Goal: Task Accomplishment & Management: Use online tool/utility

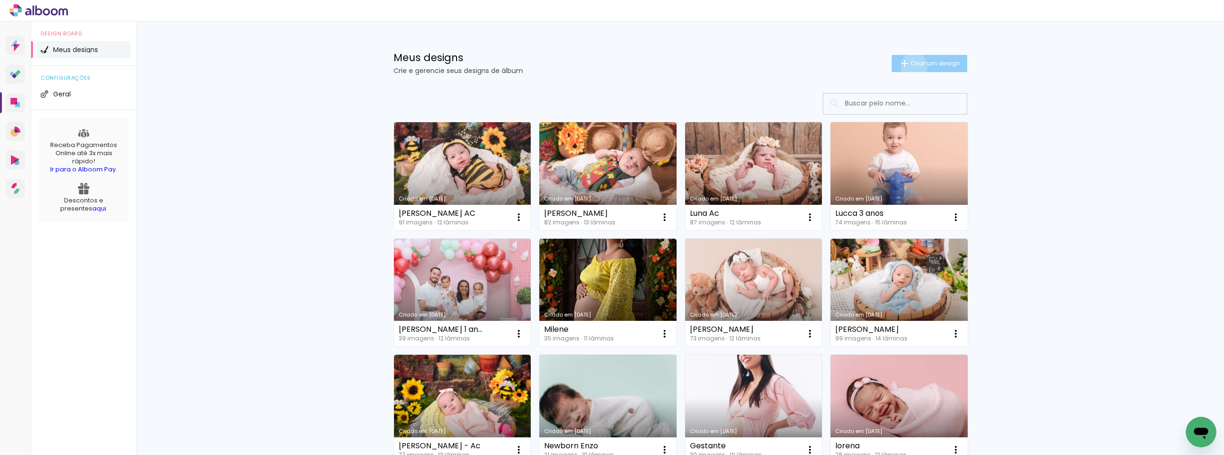
click at [910, 66] on span "Criar um design" at bounding box center [935, 63] width 50 height 6
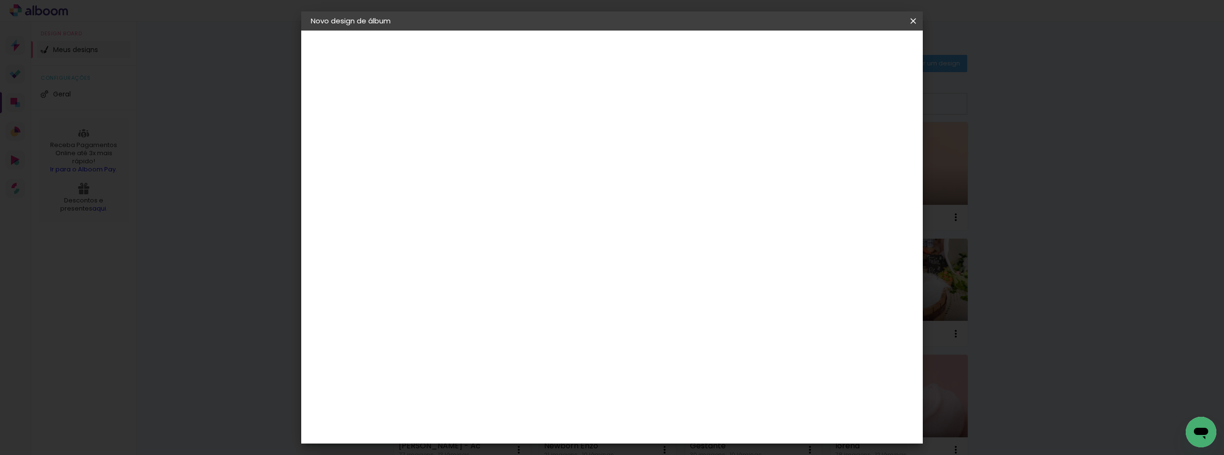
click at [467, 128] on input at bounding box center [467, 128] width 0 height 15
type input "Gael"
type paper-input "Gael"
type input "[PERSON_NAME]"
type paper-input "[PERSON_NAME]"
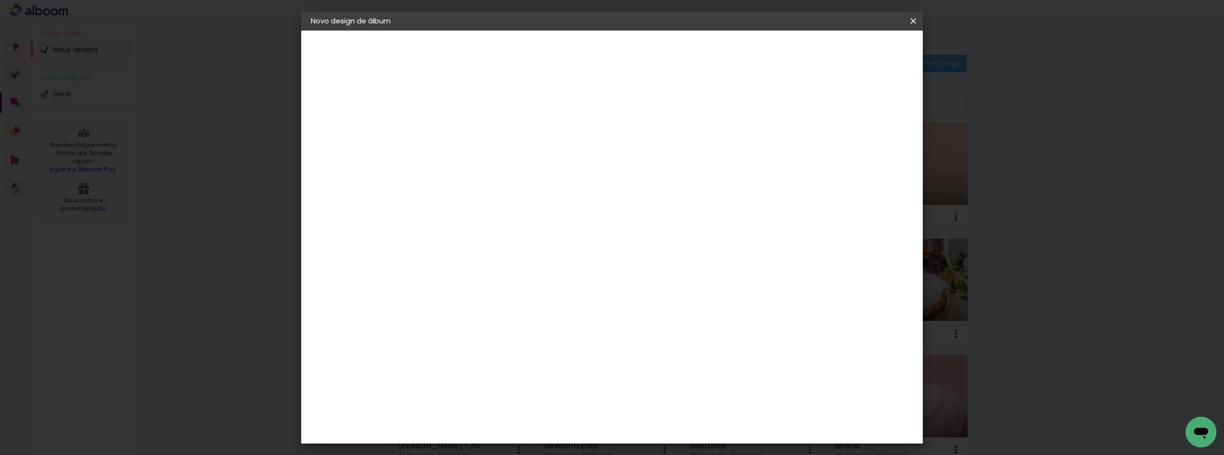
click at [0, 0] on slot "Avançar" at bounding box center [0, 0] width 0 height 0
click at [508, 321] on paper-item "Inter Color" at bounding box center [491, 333] width 103 height 25
click at [646, 56] on paper-button "Avançar" at bounding box center [622, 51] width 47 height 16
click at [531, 354] on span "20 × 20" at bounding box center [509, 364] width 44 height 20
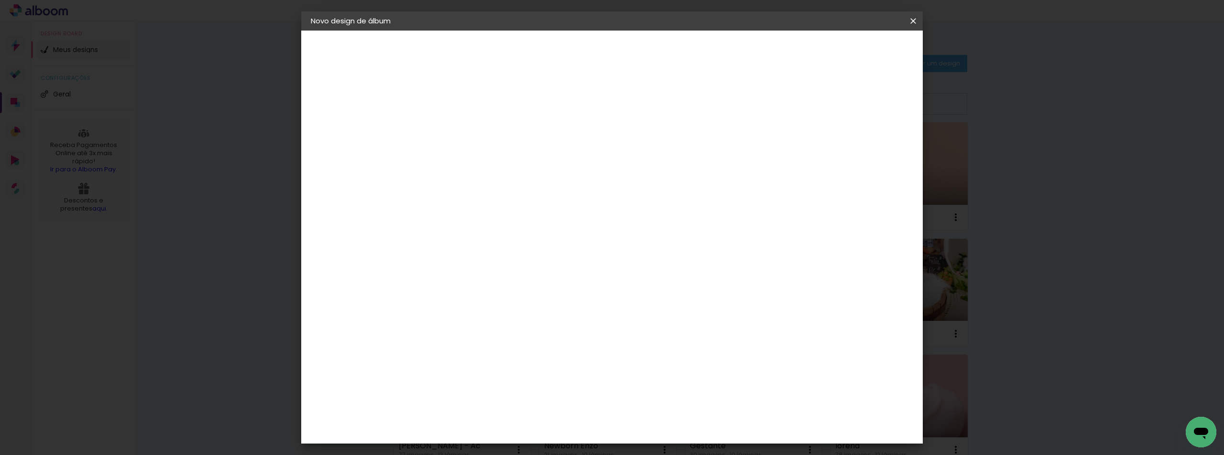
click at [0, 0] on slot "Avançar" at bounding box center [0, 0] width 0 height 0
click at [853, 48] on span "Iniciar design" at bounding box center [831, 50] width 43 height 7
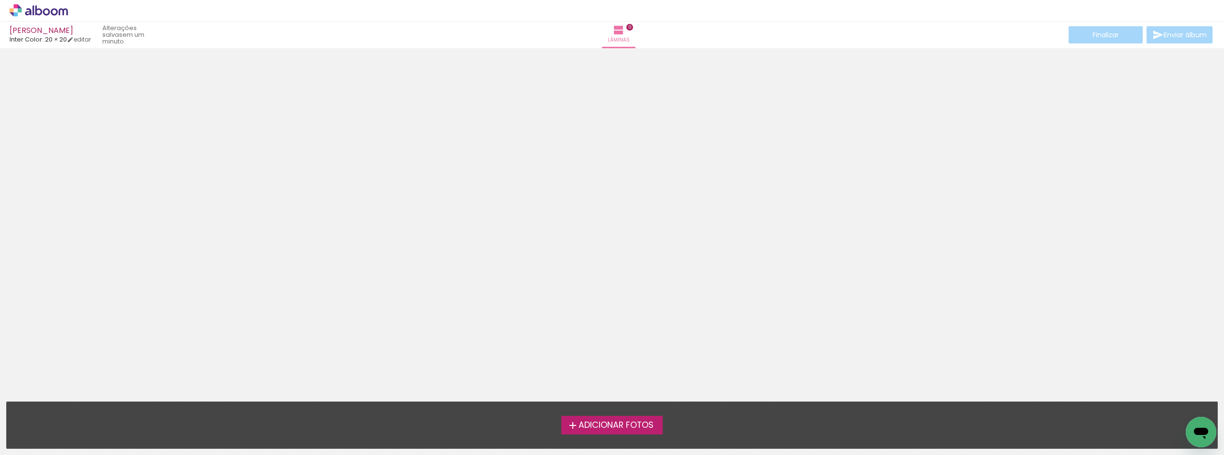
click at [578, 430] on span "Adicionar Fotos" at bounding box center [615, 426] width 75 height 9
click at [0, 0] on input "file" at bounding box center [0, 0] width 0 height 0
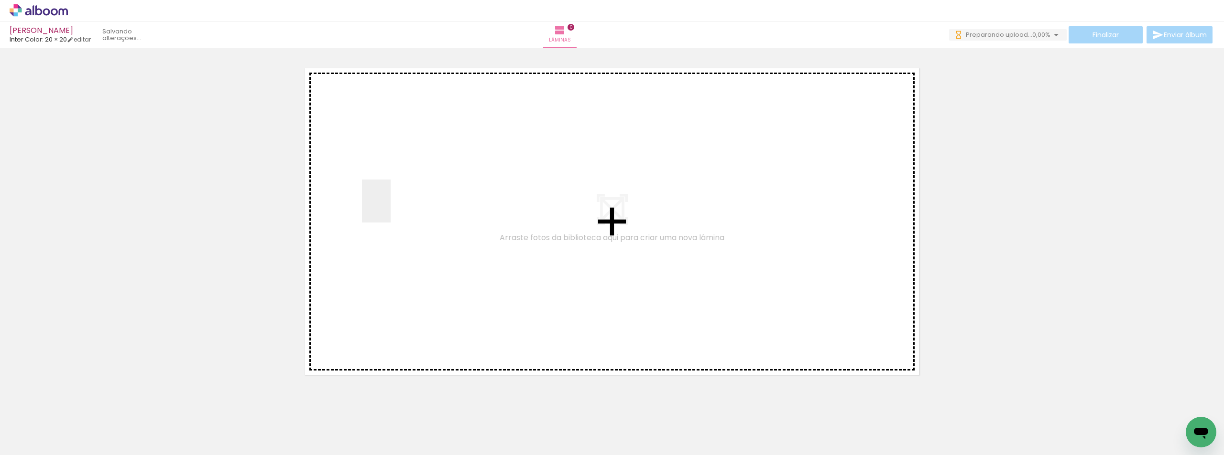
drag, startPoint x: 101, startPoint y: 430, endPoint x: 348, endPoint y: 288, distance: 285.0
click at [419, 174] on quentale-workspace at bounding box center [612, 227] width 1224 height 455
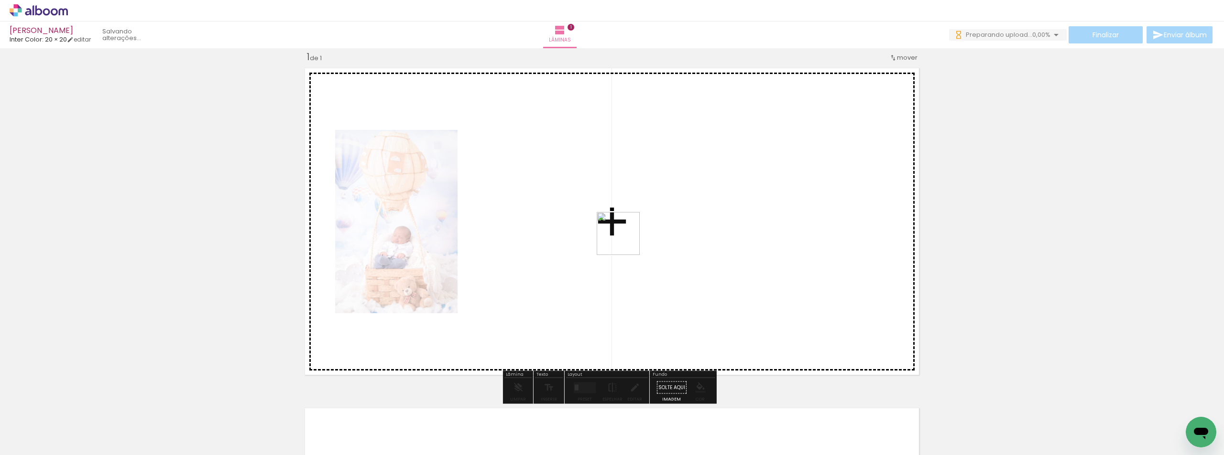
drag, startPoint x: 161, startPoint y: 430, endPoint x: 647, endPoint y: 222, distance: 528.9
click at [647, 222] on quentale-workspace at bounding box center [612, 227] width 1224 height 455
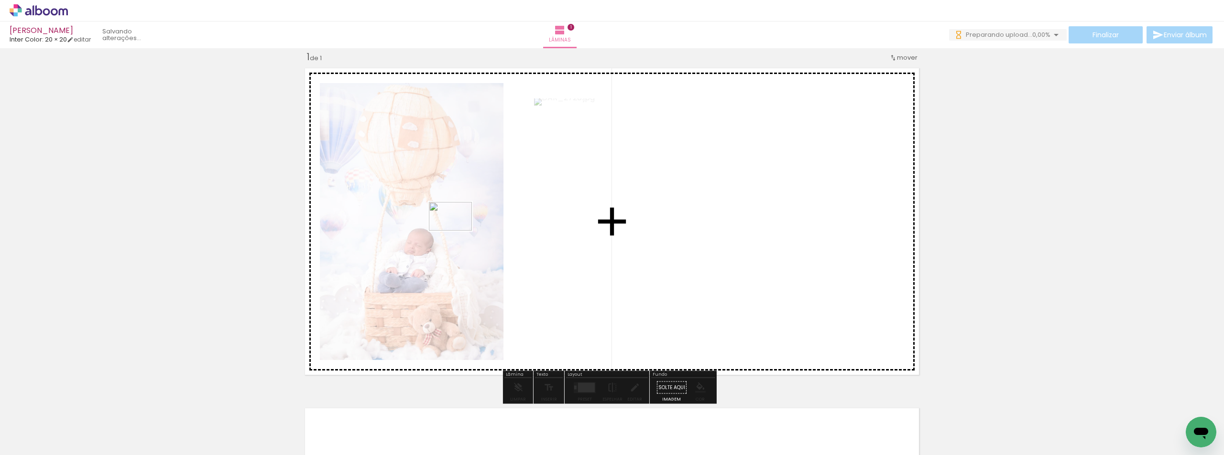
drag, startPoint x: 276, startPoint y: 439, endPoint x: 458, endPoint y: 230, distance: 276.4
click at [458, 230] on quentale-workspace at bounding box center [612, 227] width 1224 height 455
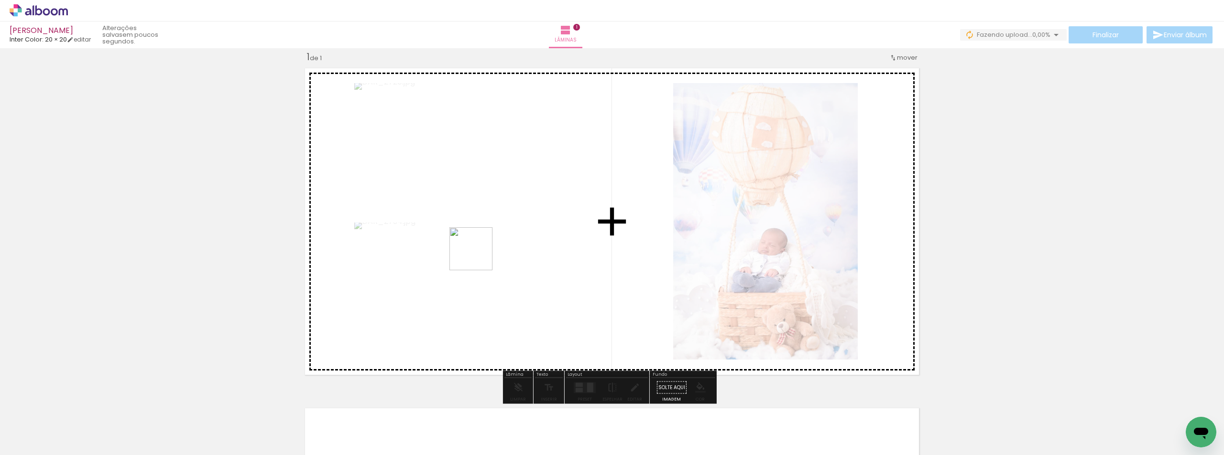
drag, startPoint x: 216, startPoint y: 423, endPoint x: 441, endPoint y: 350, distance: 237.0
click at [483, 250] on quentale-workspace at bounding box center [612, 227] width 1224 height 455
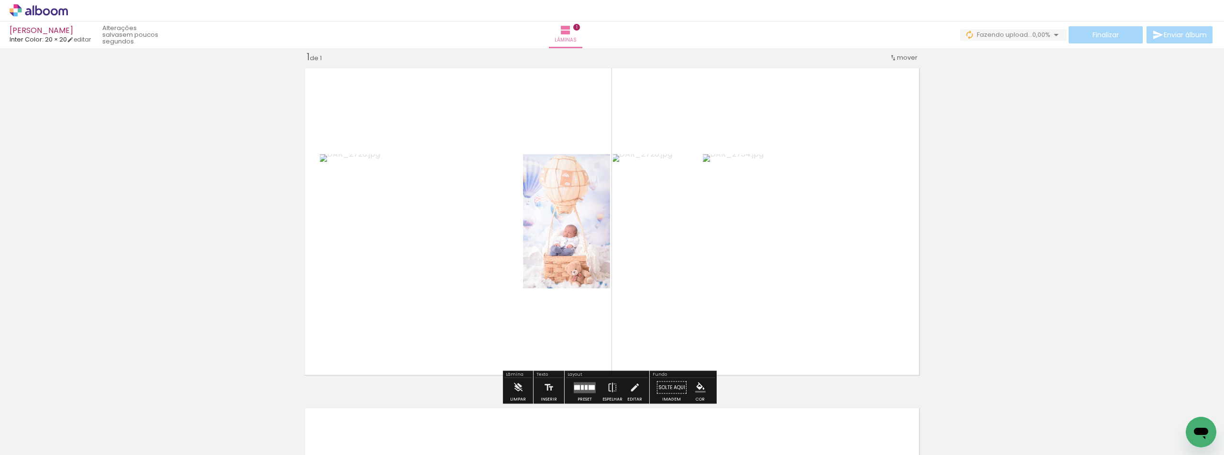
drag, startPoint x: 416, startPoint y: 434, endPoint x: 444, endPoint y: 330, distance: 107.7
click at [423, 186] on quentale-workspace at bounding box center [612, 227] width 1224 height 455
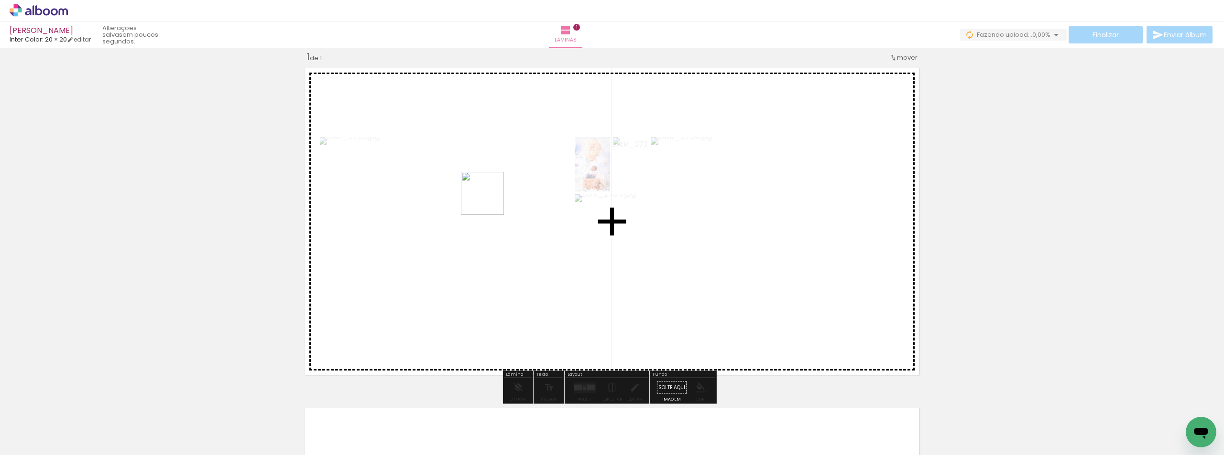
drag, startPoint x: 474, startPoint y: 428, endPoint x: 489, endPoint y: 201, distance: 228.0
click at [489, 201] on quentale-workspace at bounding box center [612, 227] width 1224 height 455
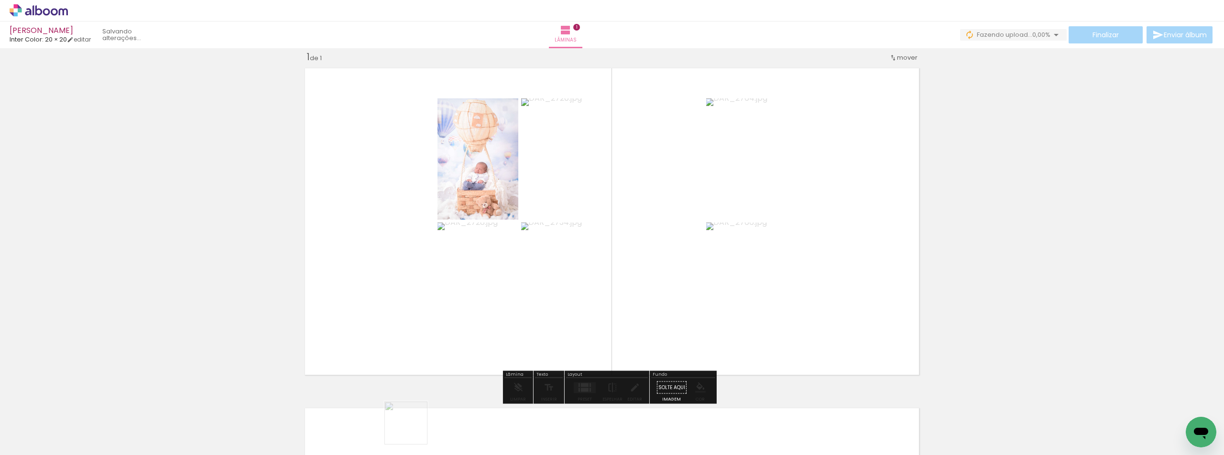
click at [413, 431] on div at bounding box center [417, 423] width 32 height 47
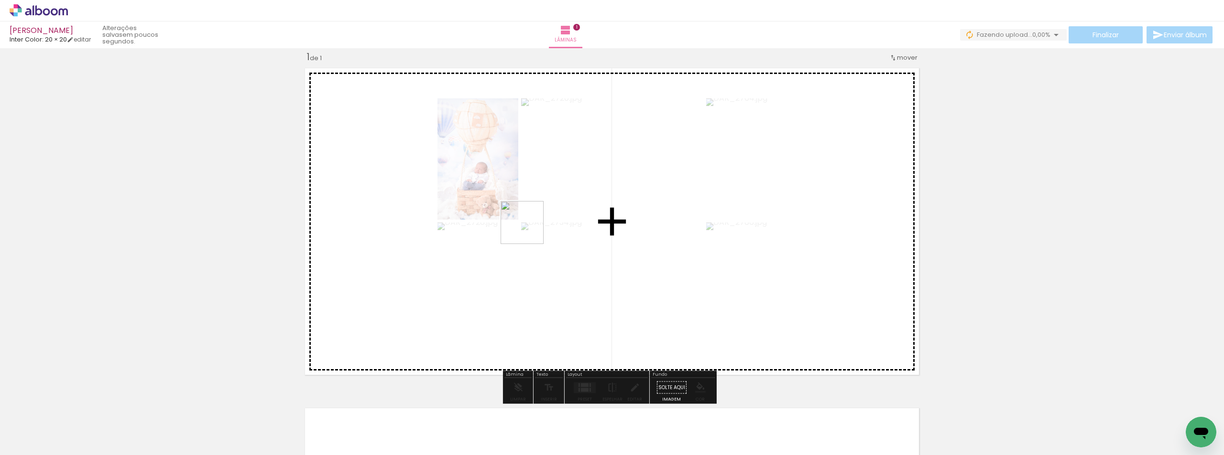
drag, startPoint x: 366, startPoint y: 439, endPoint x: 531, endPoint y: 226, distance: 269.8
click at [531, 226] on quentale-workspace at bounding box center [612, 227] width 1224 height 455
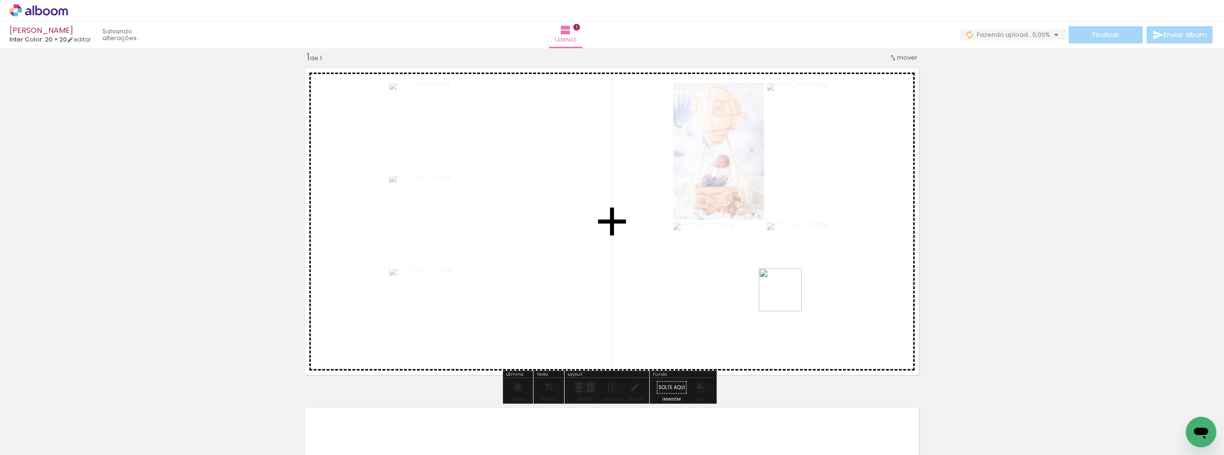
drag, startPoint x: 317, startPoint y: 418, endPoint x: 786, endPoint y: 298, distance: 483.9
click at [786, 298] on quentale-workspace at bounding box center [612, 227] width 1224 height 455
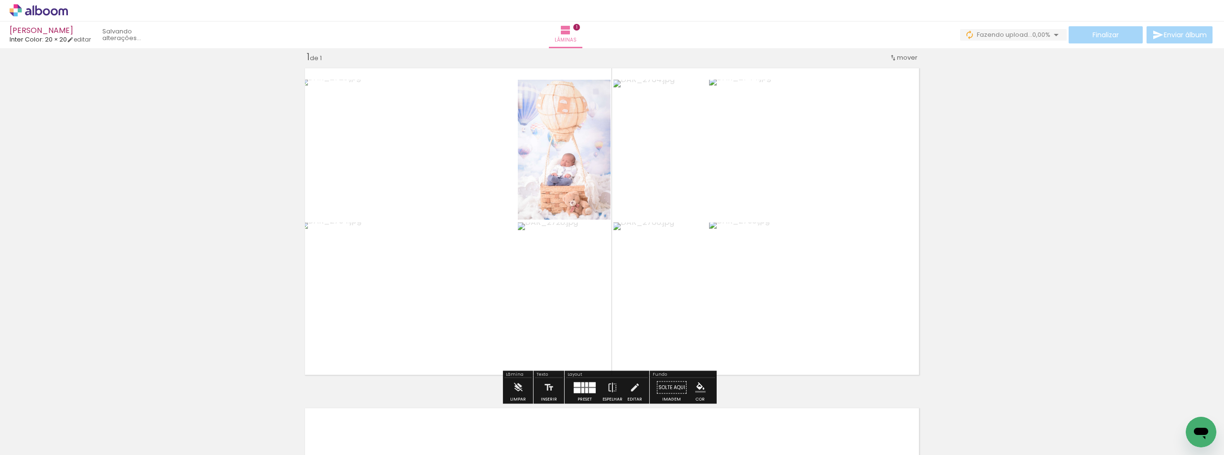
click at [39, 443] on span "Adicionar Fotos" at bounding box center [34, 442] width 29 height 11
click at [0, 0] on input "file" at bounding box center [0, 0] width 0 height 0
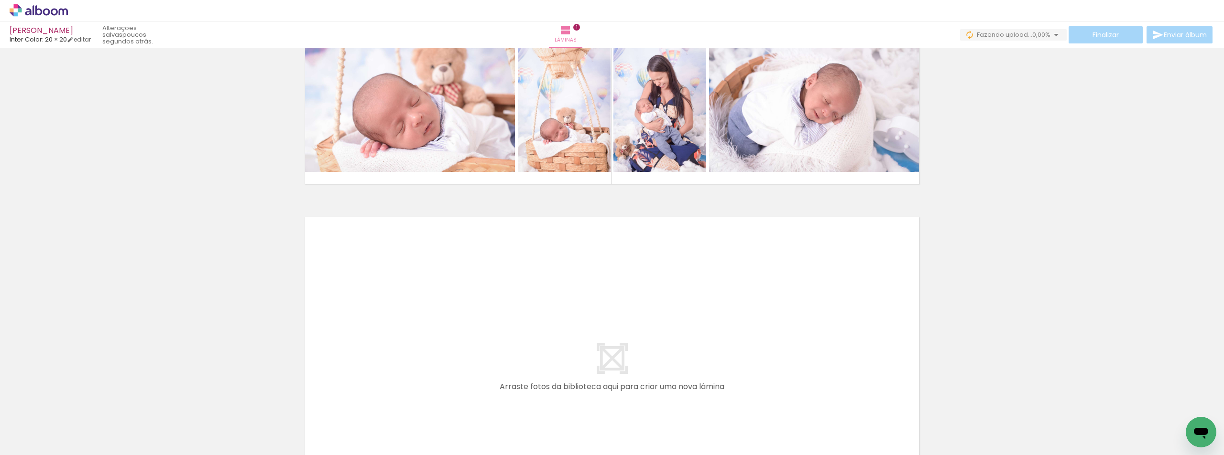
scroll to position [370, 0]
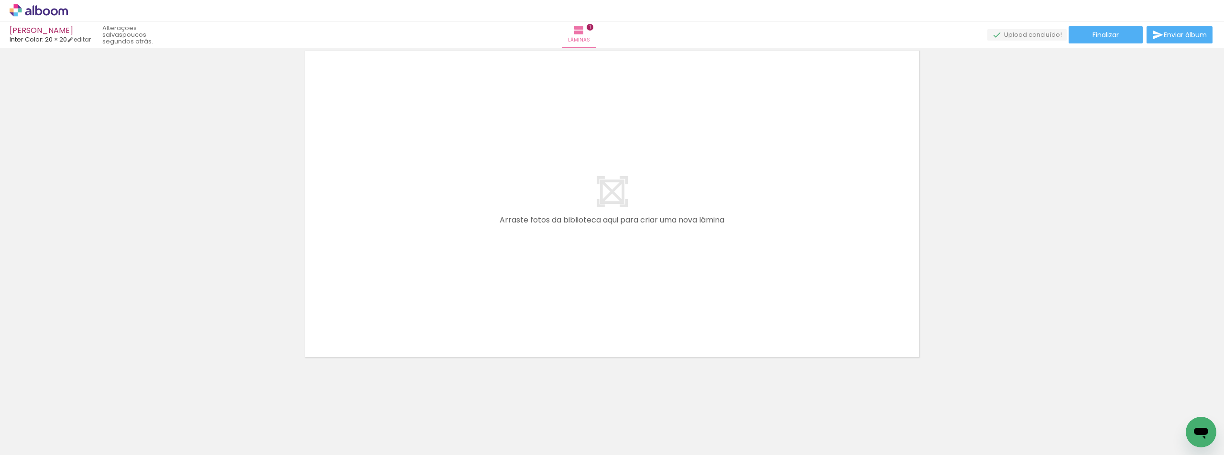
click at [39, 443] on span "Adicionar Fotos" at bounding box center [34, 442] width 29 height 11
click at [0, 0] on input "file" at bounding box center [0, 0] width 0 height 0
drag, startPoint x: 536, startPoint y: 427, endPoint x: 485, endPoint y: 152, distance: 280.0
click at [485, 152] on quentale-workspace at bounding box center [612, 227] width 1224 height 455
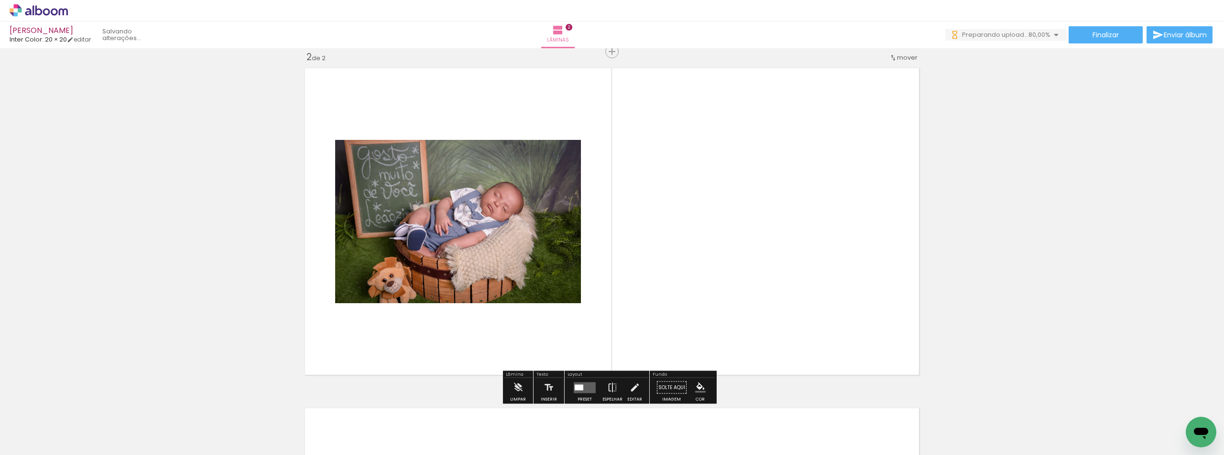
scroll to position [0, 0]
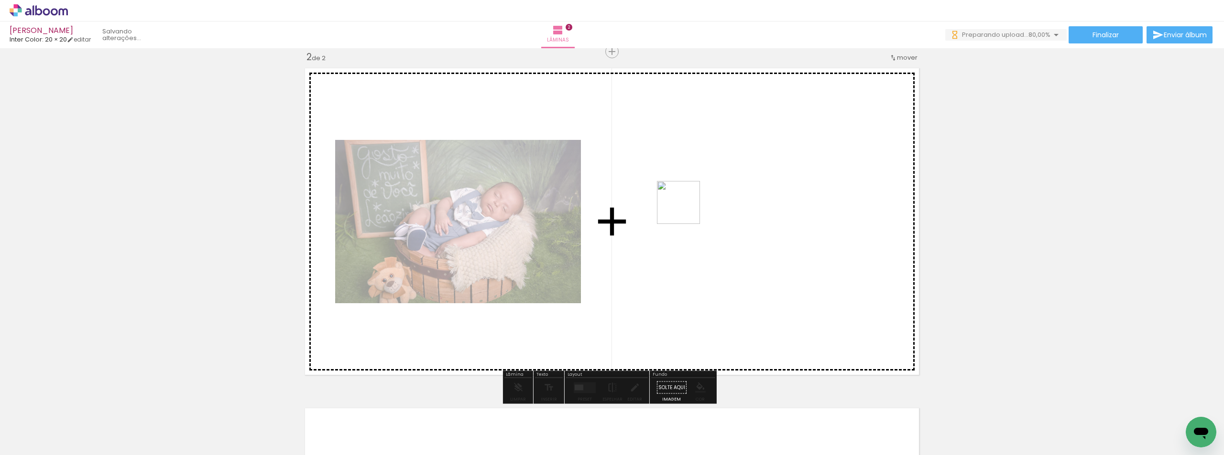
drag, startPoint x: 580, startPoint y: 416, endPoint x: 685, endPoint y: 209, distance: 232.8
click at [685, 209] on quentale-workspace at bounding box center [612, 227] width 1224 height 455
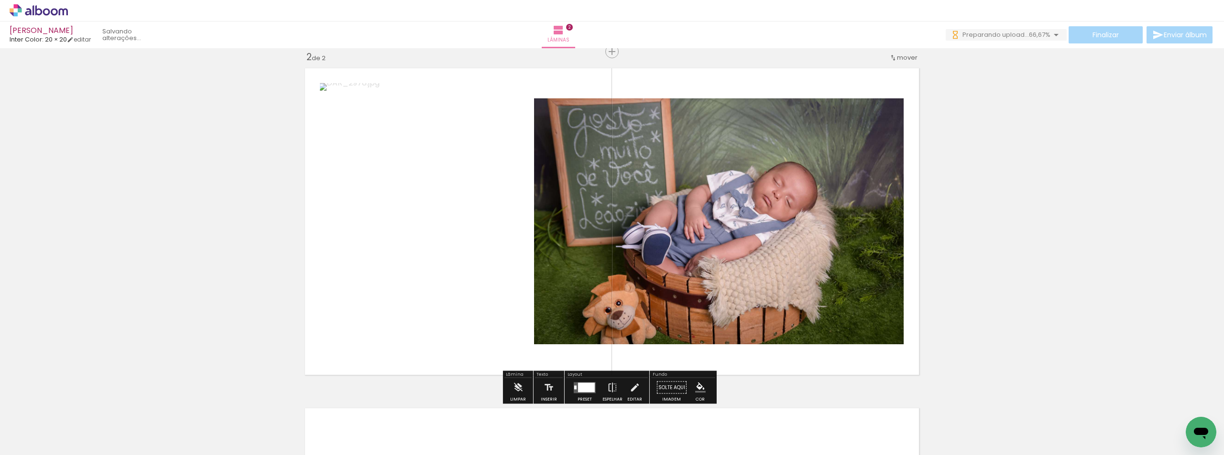
drag, startPoint x: 636, startPoint y: 439, endPoint x: 549, endPoint y: 226, distance: 229.8
click at [549, 226] on quentale-workspace at bounding box center [612, 227] width 1224 height 455
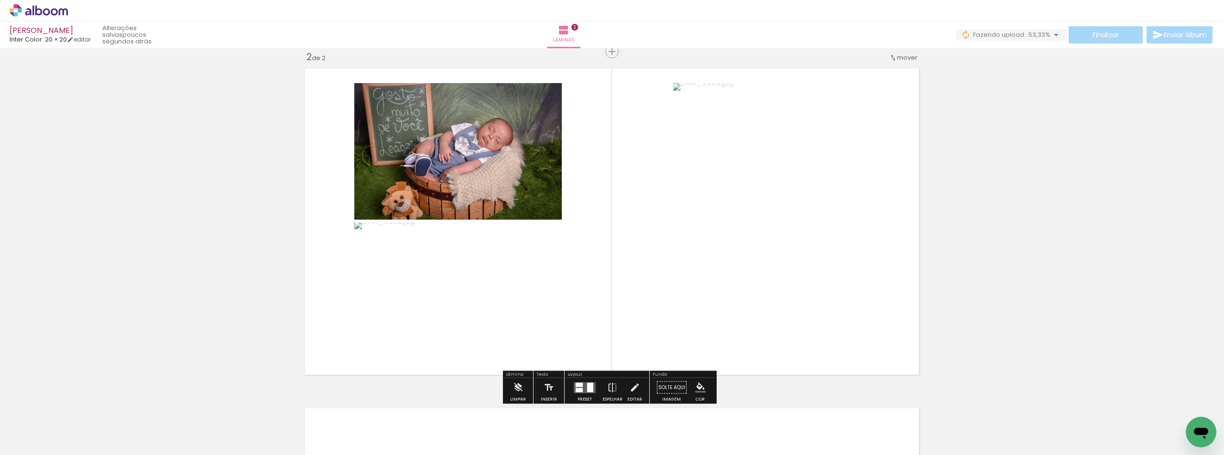
drag, startPoint x: 737, startPoint y: 432, endPoint x: 724, endPoint y: 342, distance: 91.3
click at [636, 230] on quentale-workspace at bounding box center [612, 227] width 1224 height 455
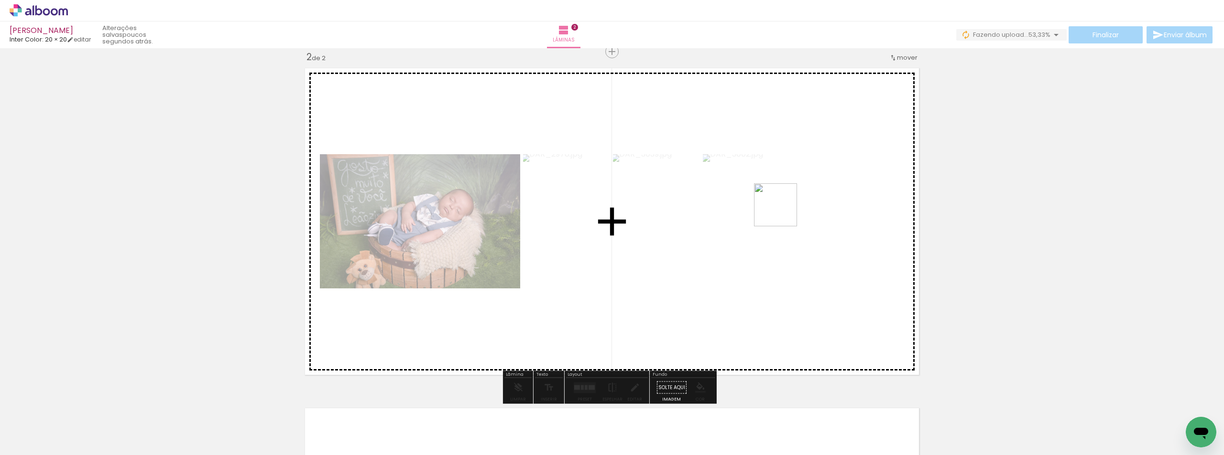
drag, startPoint x: 795, startPoint y: 428, endPoint x: 782, endPoint y: 201, distance: 227.4
click at [782, 201] on quentale-workspace at bounding box center [612, 227] width 1224 height 455
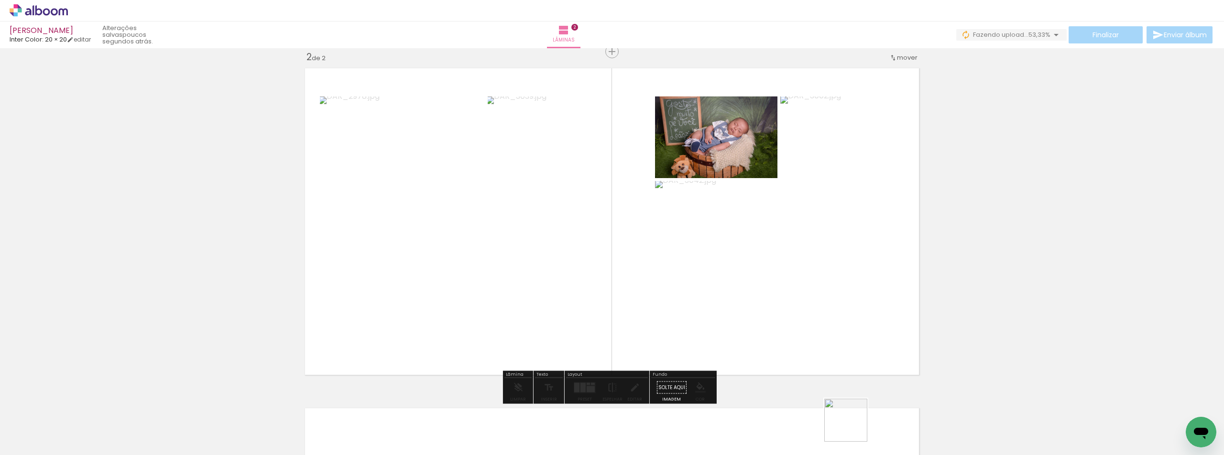
drag, startPoint x: 859, startPoint y: 431, endPoint x: 787, endPoint y: 404, distance: 77.4
click at [813, 283] on quentale-workspace at bounding box center [612, 227] width 1224 height 455
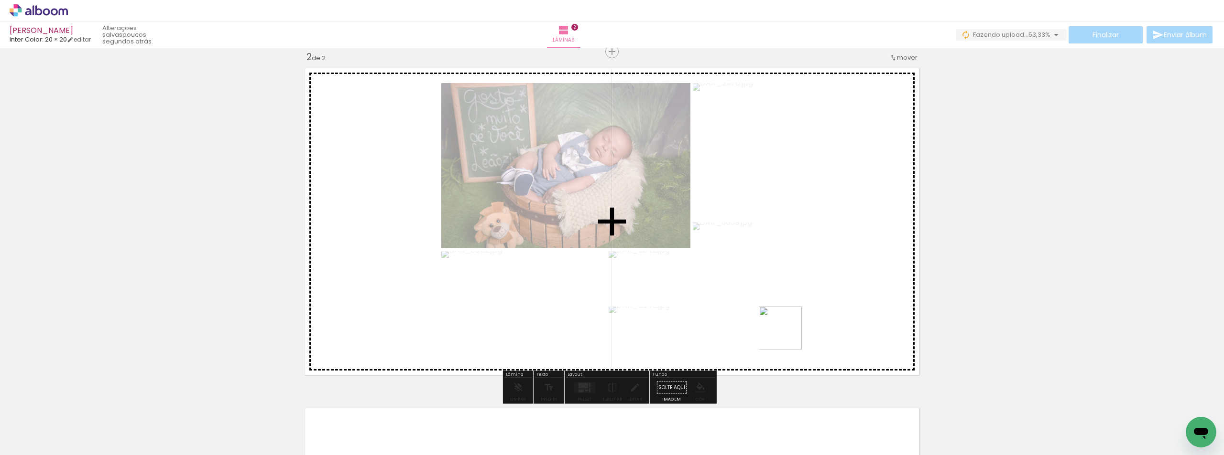
drag, startPoint x: 704, startPoint y: 435, endPoint x: 853, endPoint y: 284, distance: 212.6
click at [853, 284] on quentale-workspace at bounding box center [612, 227] width 1224 height 455
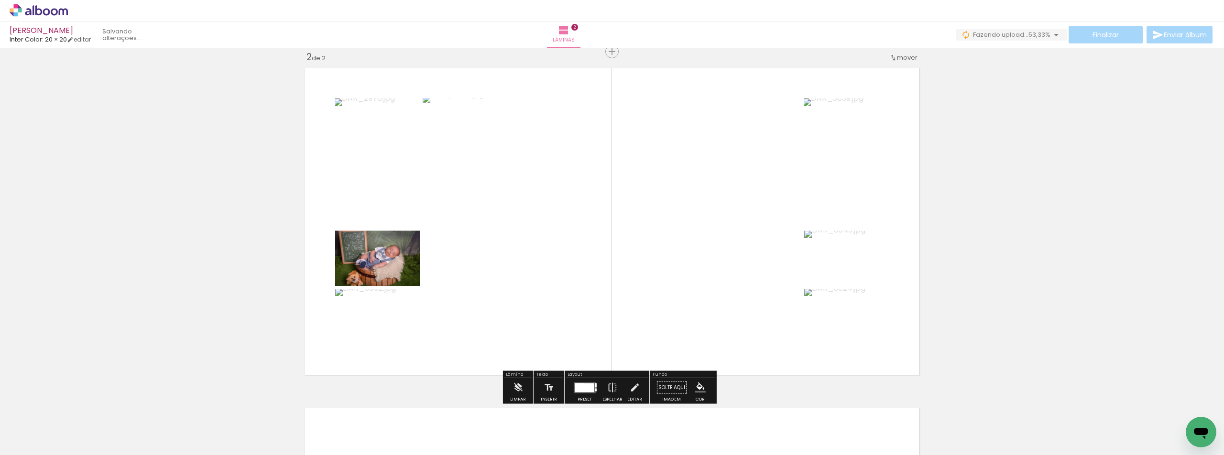
click at [586, 390] on div at bounding box center [584, 387] width 19 height 9
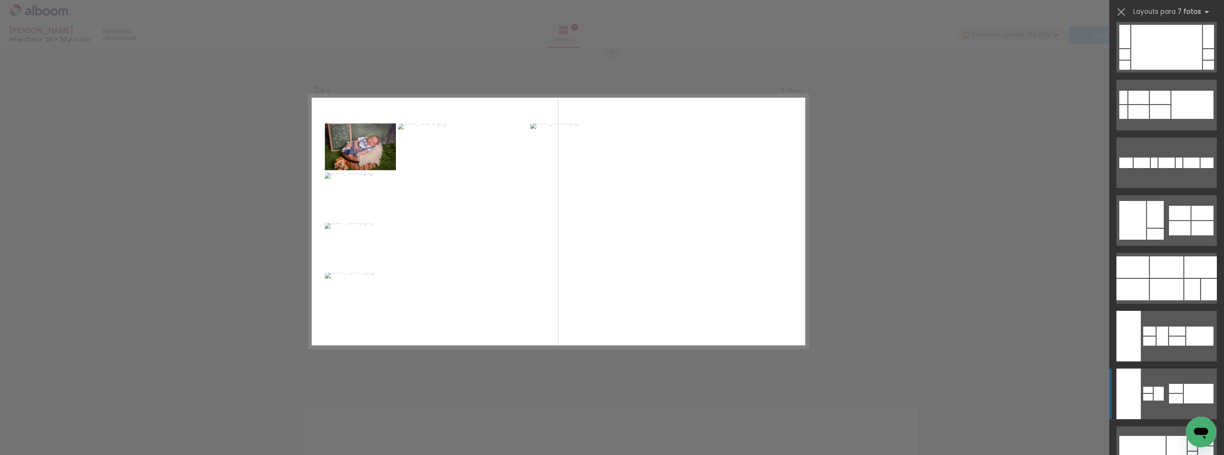
scroll to position [892, 0]
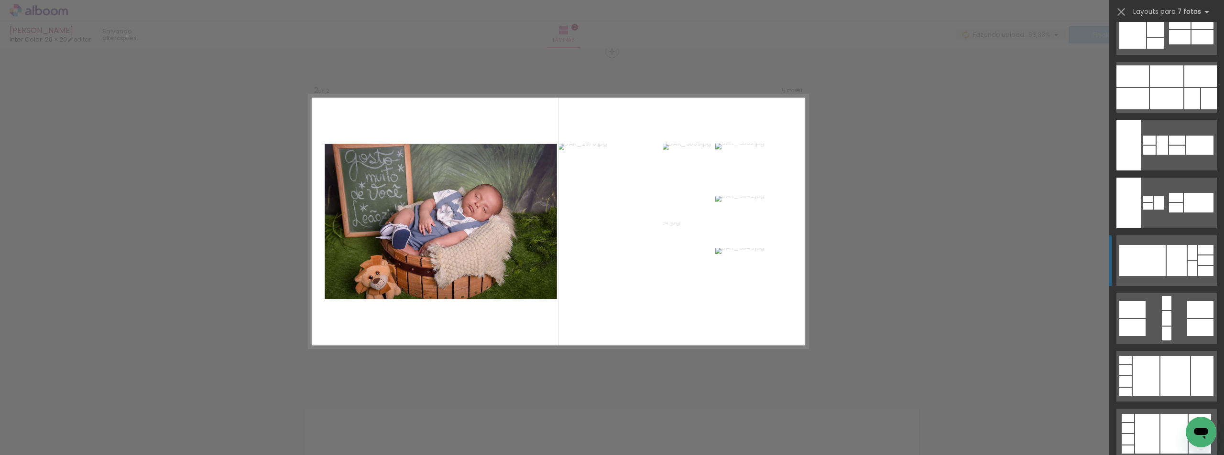
click at [1150, 273] on div at bounding box center [1142, 260] width 46 height 31
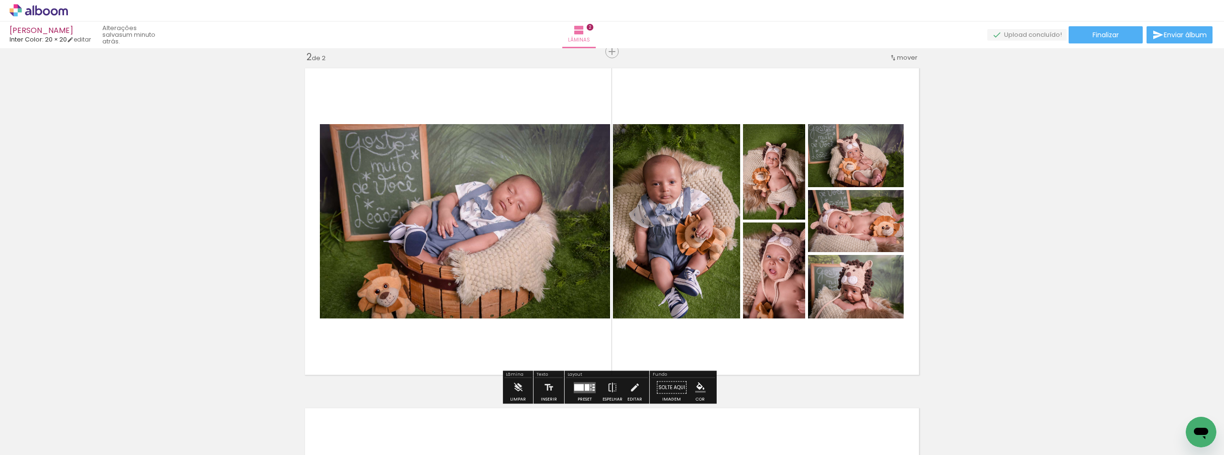
click at [580, 395] on div at bounding box center [585, 388] width 26 height 19
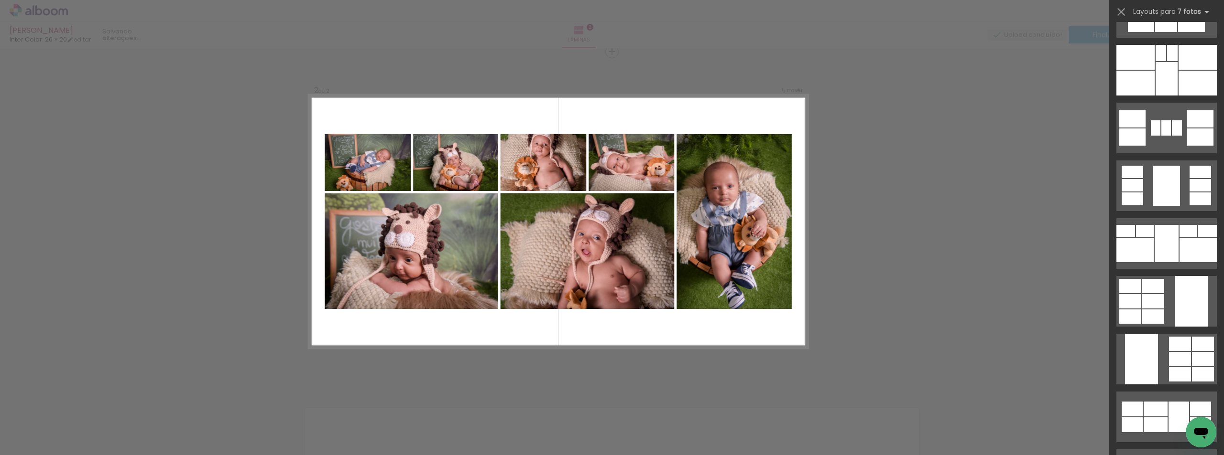
scroll to position [2246, 0]
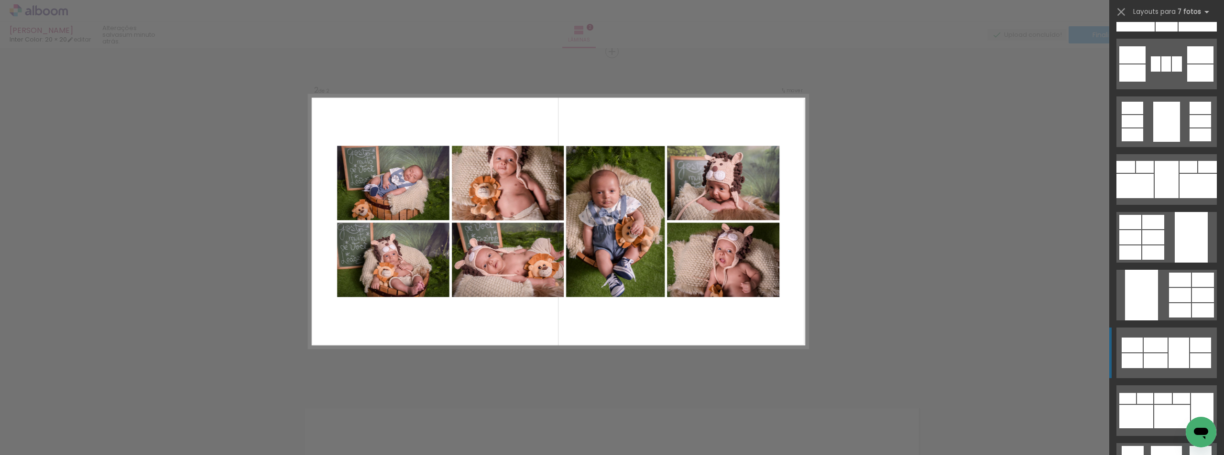
click at [1150, 328] on quentale-layouter at bounding box center [1166, 353] width 100 height 51
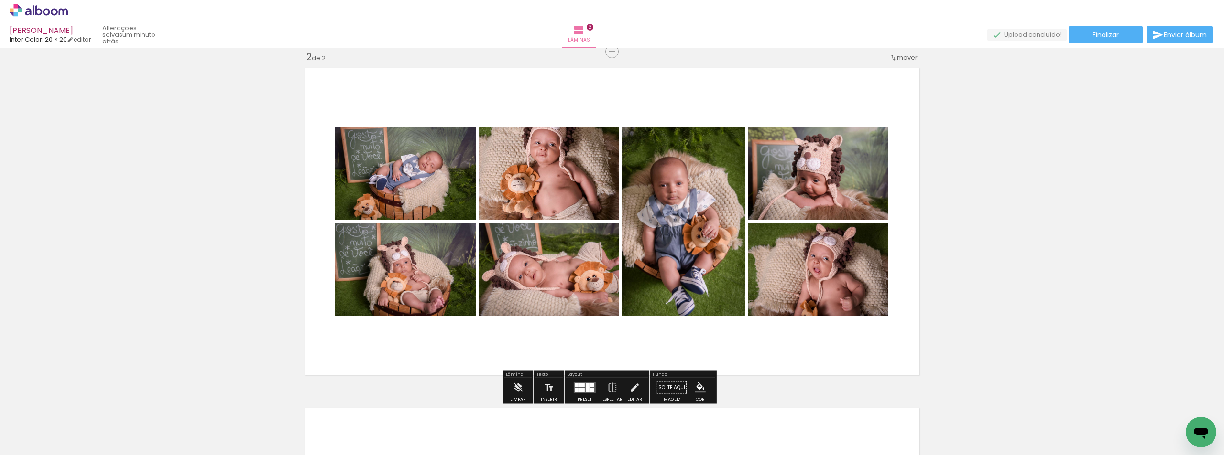
click at [528, 166] on quentale-photo at bounding box center [548, 173] width 140 height 93
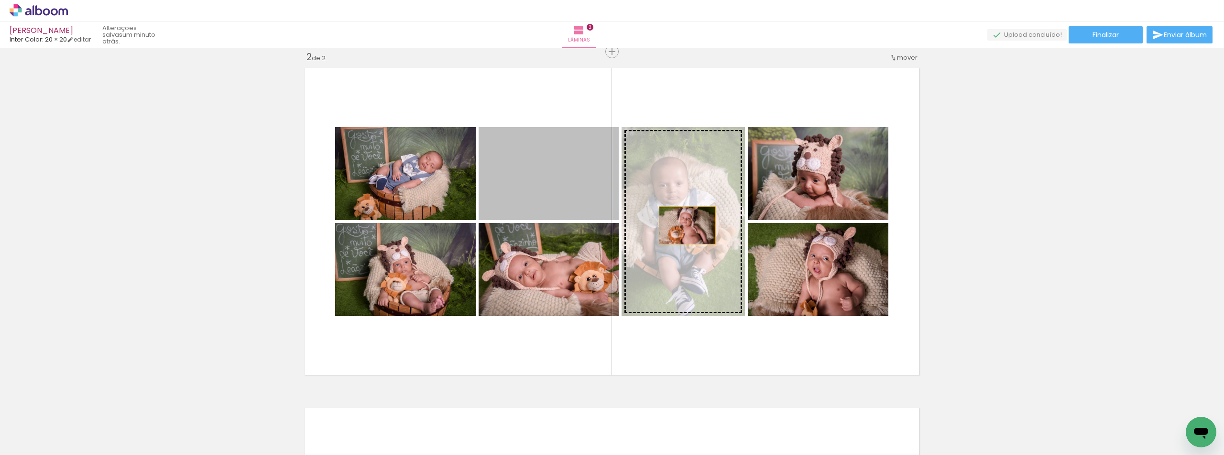
drag, startPoint x: 532, startPoint y: 182, endPoint x: 683, endPoint y: 226, distance: 157.8
click at [0, 0] on slot at bounding box center [0, 0] width 0 height 0
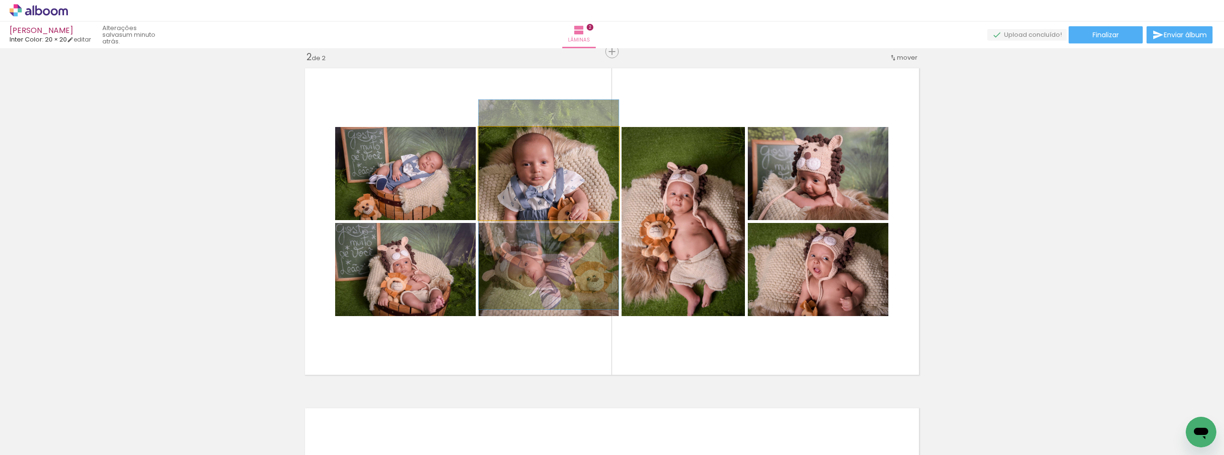
drag, startPoint x: 584, startPoint y: 183, endPoint x: 580, endPoint y: 214, distance: 31.3
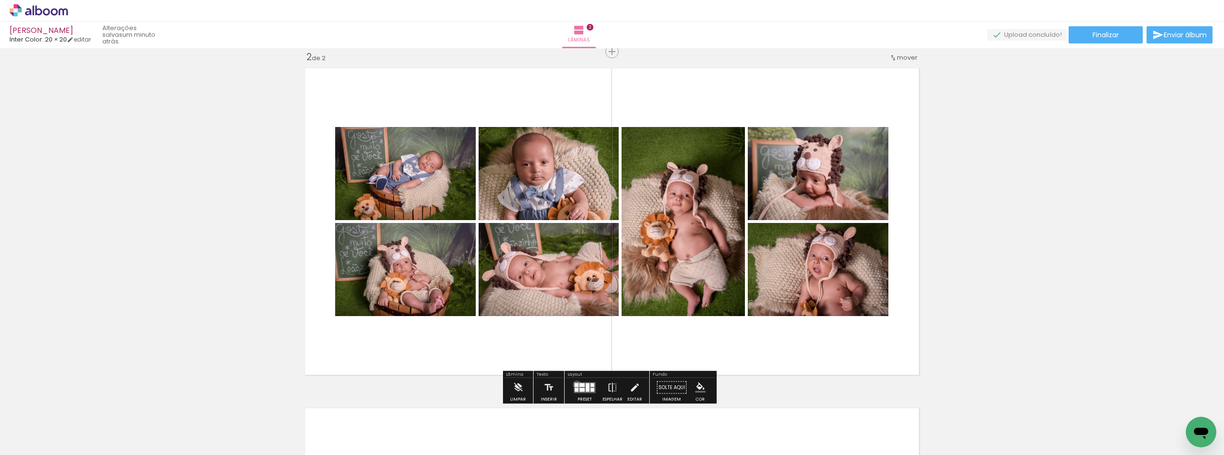
click at [575, 385] on div at bounding box center [577, 385] width 4 height 4
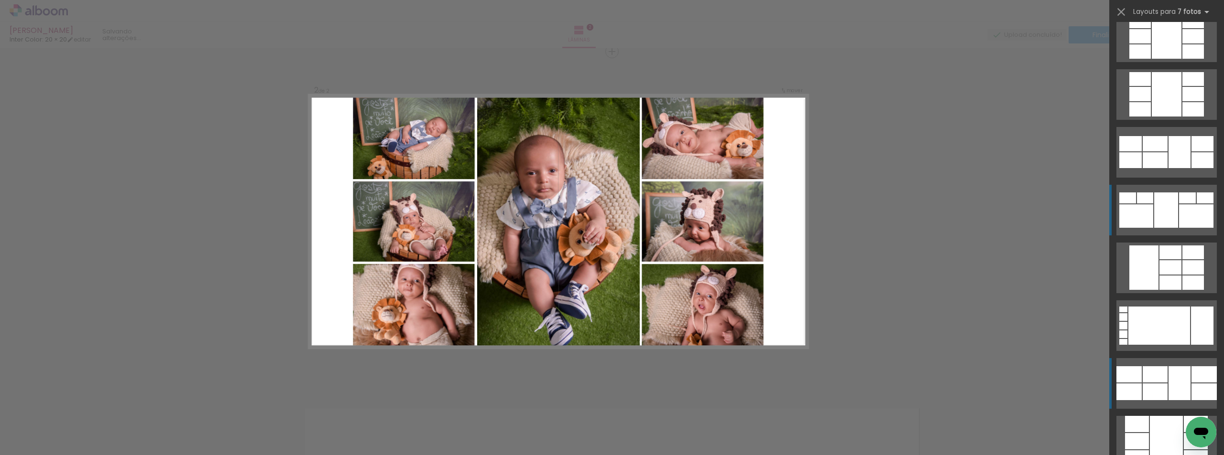
scroll to position [2927, 0]
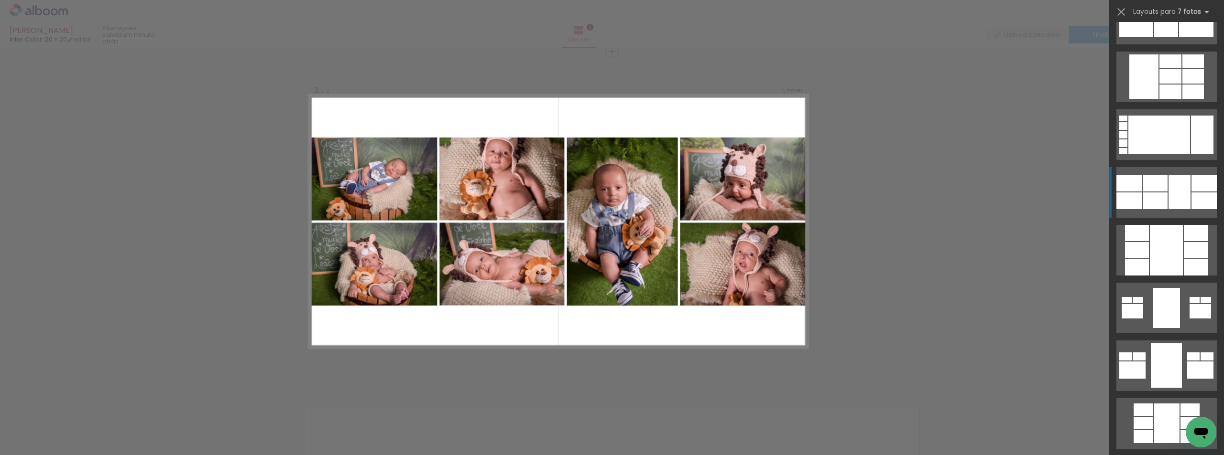
click at [1144, 181] on div at bounding box center [1154, 183] width 25 height 16
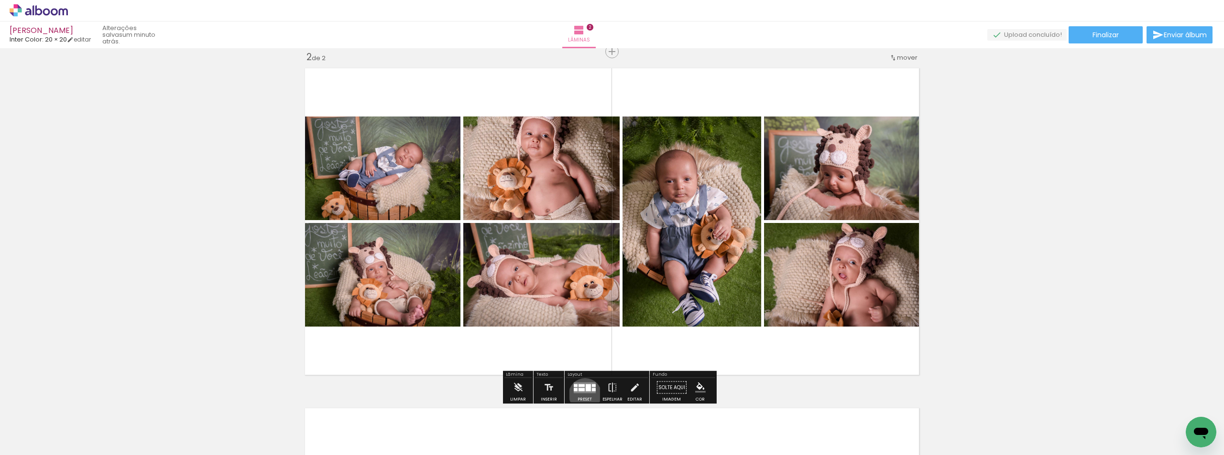
click at [583, 395] on div at bounding box center [585, 388] width 26 height 19
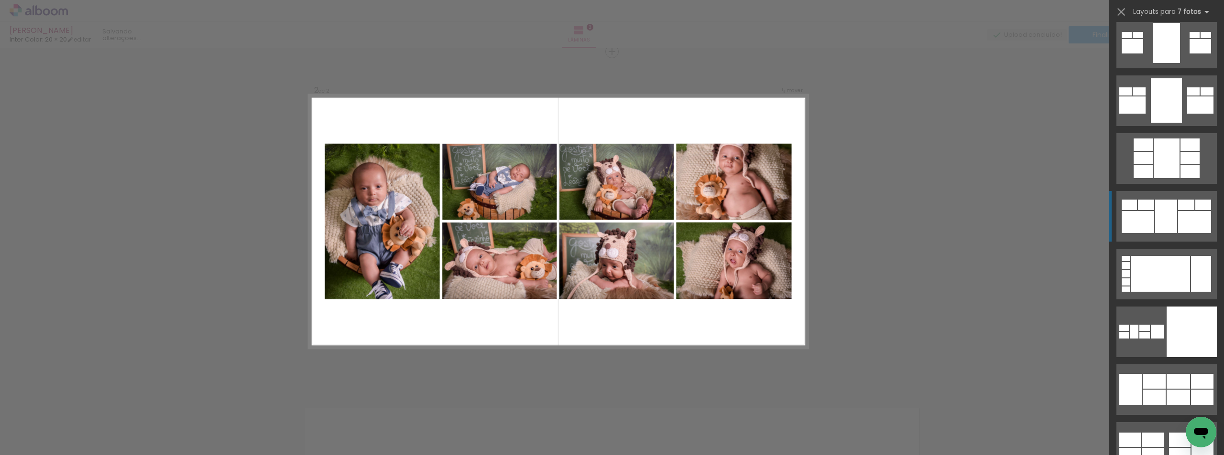
scroll to position [3256, 0]
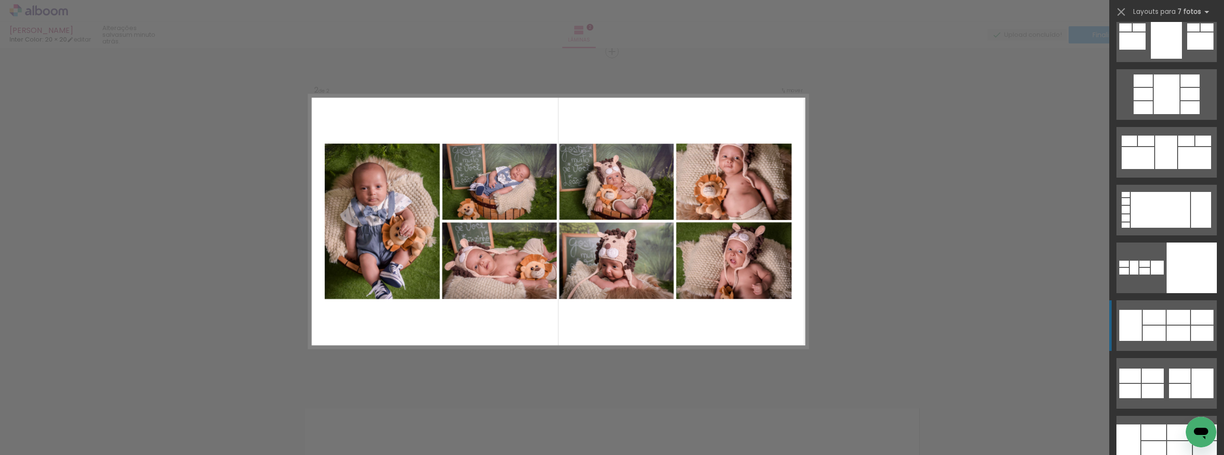
click at [1149, 345] on quentale-layouter at bounding box center [1166, 326] width 100 height 51
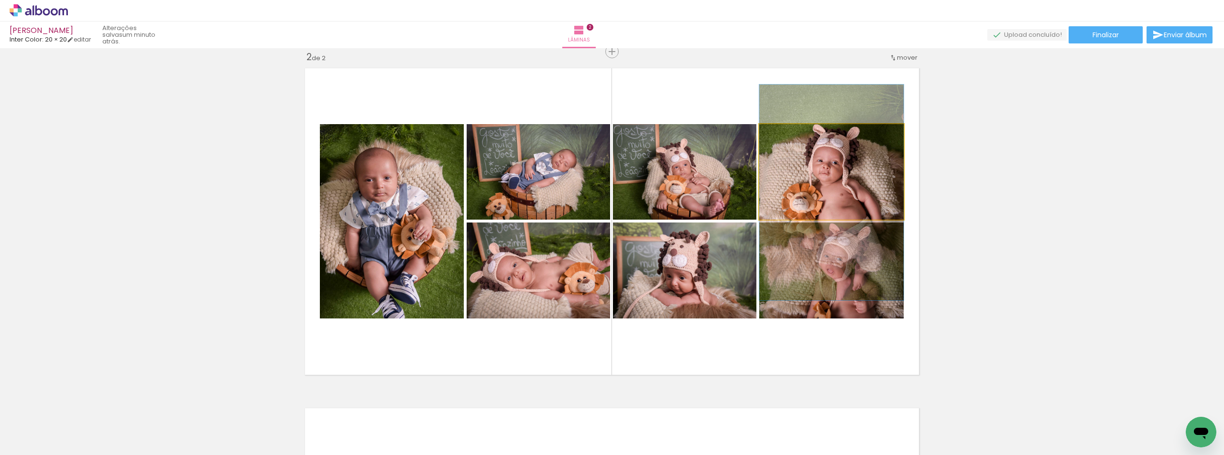
drag, startPoint x: 858, startPoint y: 183, endPoint x: 846, endPoint y: 203, distance: 23.5
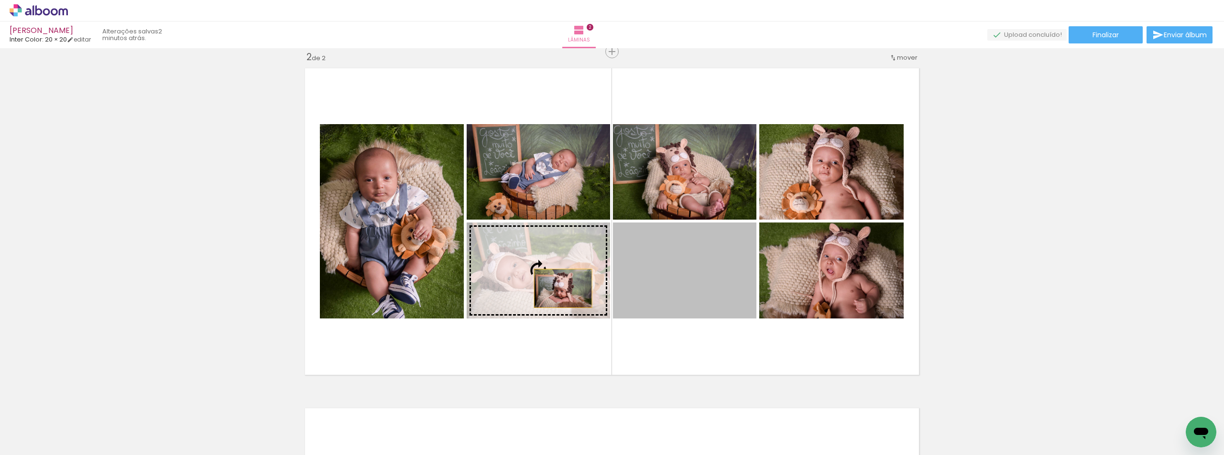
drag, startPoint x: 678, startPoint y: 282, endPoint x: 536, endPoint y: 290, distance: 141.7
click at [0, 0] on slot at bounding box center [0, 0] width 0 height 0
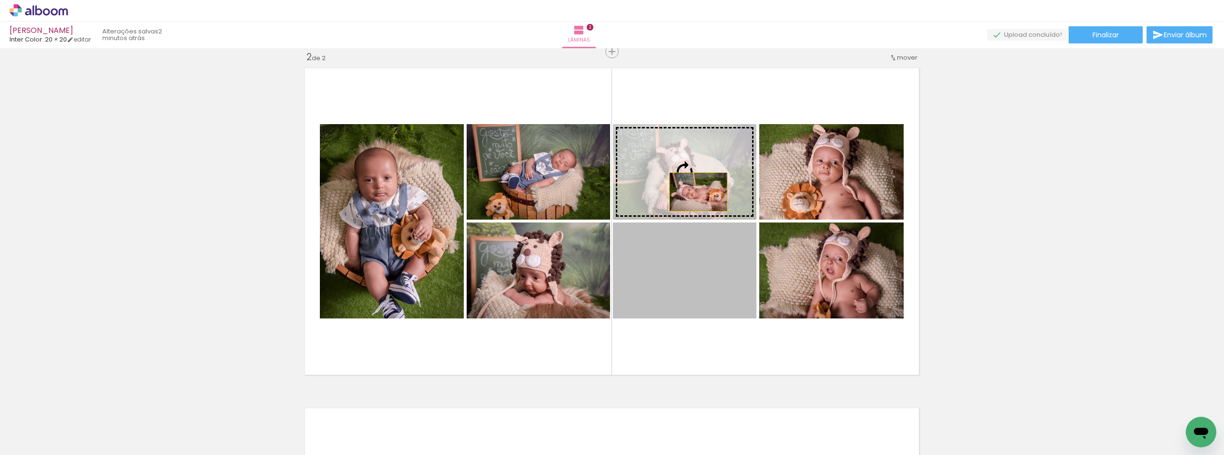
drag, startPoint x: 662, startPoint y: 295, endPoint x: 694, endPoint y: 192, distance: 108.2
click at [0, 0] on slot at bounding box center [0, 0] width 0 height 0
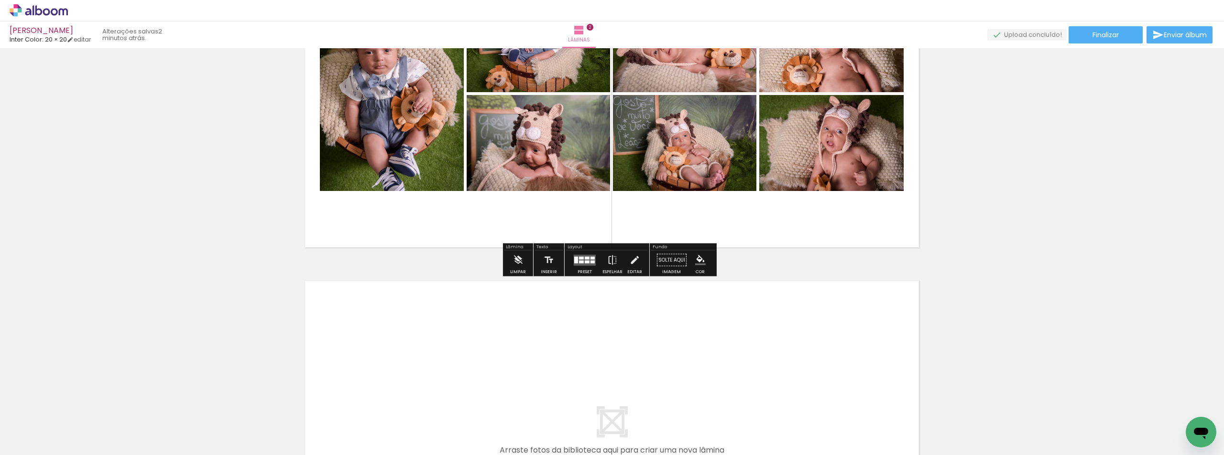
scroll to position [607, 0]
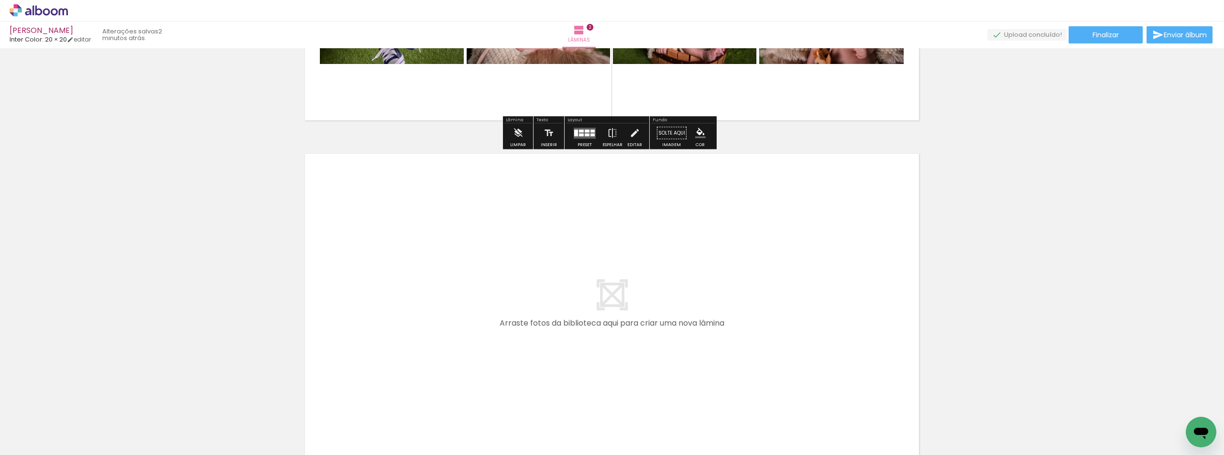
click at [663, 297] on quentale-layouter at bounding box center [611, 307] width 623 height 316
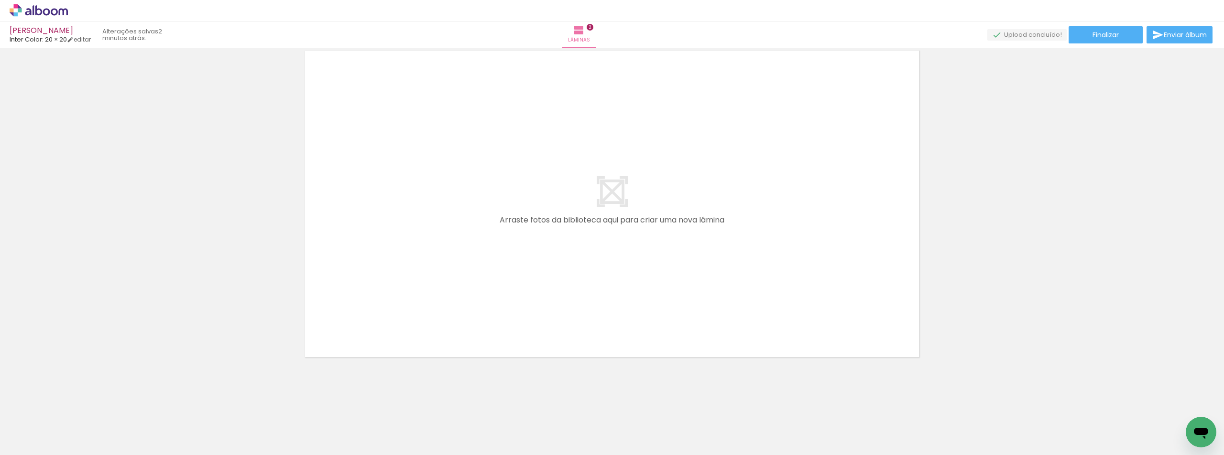
click at [34, 438] on span "Adicionar Fotos" at bounding box center [34, 442] width 29 height 11
click at [0, 0] on input "file" at bounding box center [0, 0] width 0 height 0
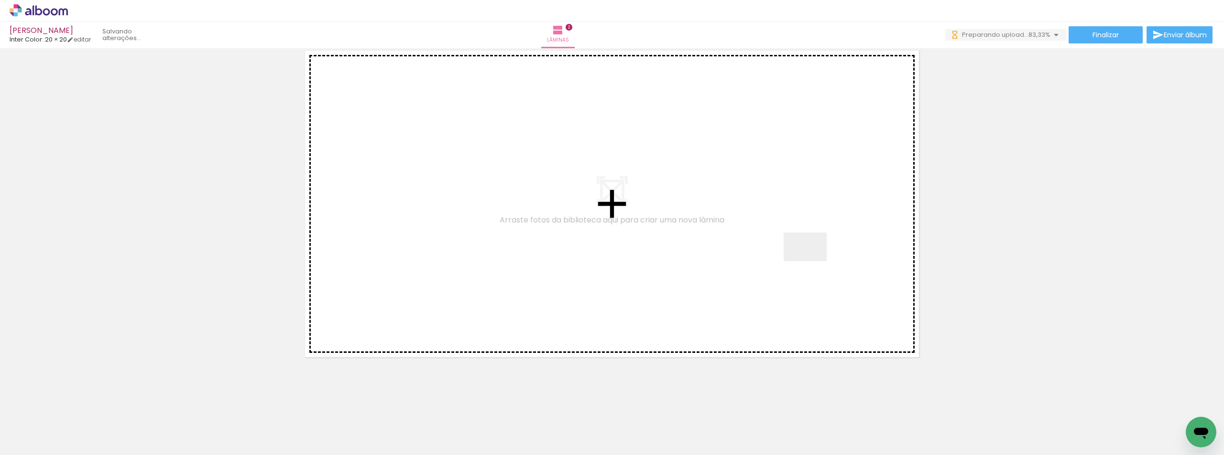
drag, startPoint x: 896, startPoint y: 425, endPoint x: 808, endPoint y: 246, distance: 199.2
click at [808, 246] on quentale-workspace at bounding box center [612, 227] width 1224 height 455
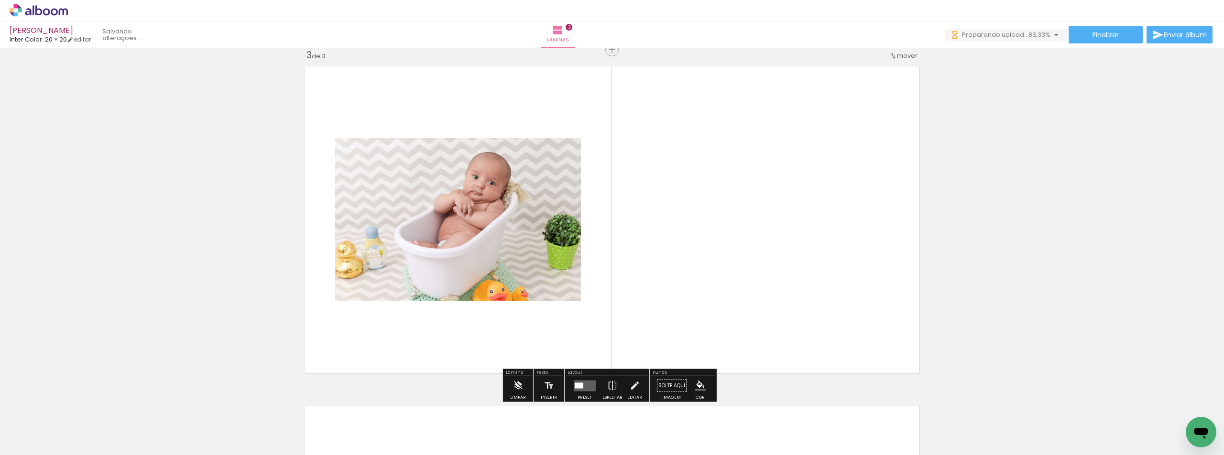
scroll to position [693, 0]
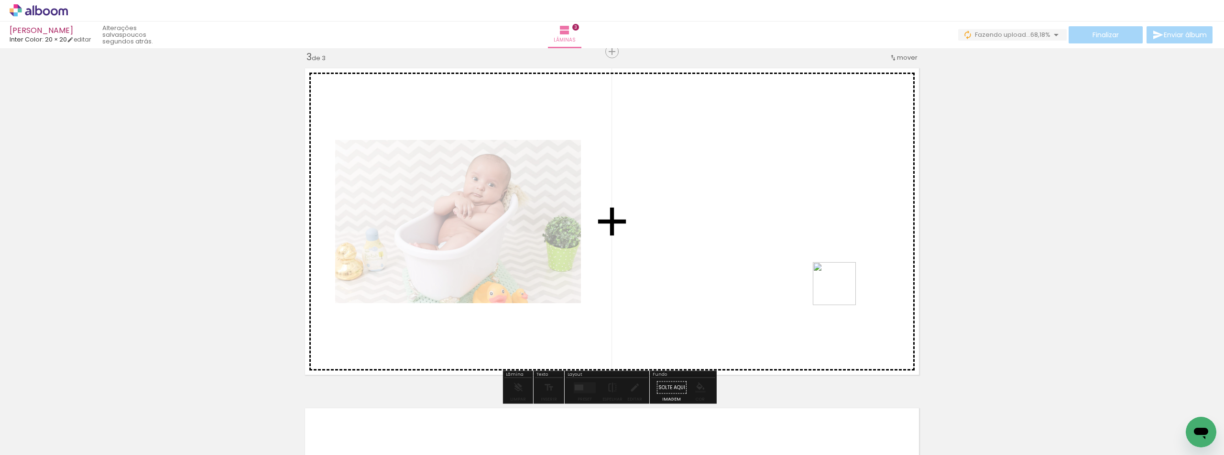
drag, startPoint x: 966, startPoint y: 421, endPoint x: 841, endPoint y: 291, distance: 180.2
click at [841, 291] on quentale-workspace at bounding box center [612, 227] width 1224 height 455
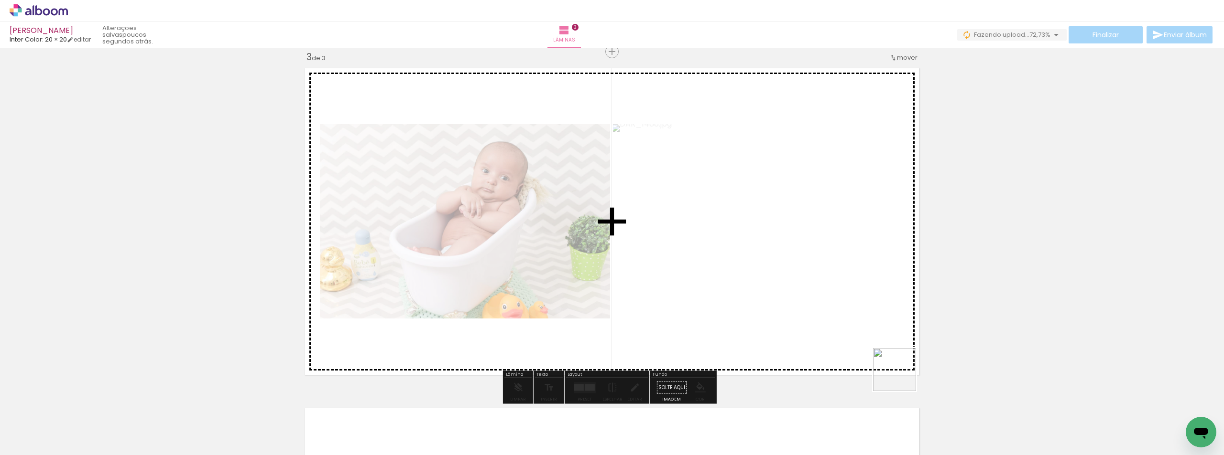
drag, startPoint x: 1019, startPoint y: 433, endPoint x: 794, endPoint y: 317, distance: 252.2
click at [714, 290] on quentale-workspace at bounding box center [612, 227] width 1224 height 455
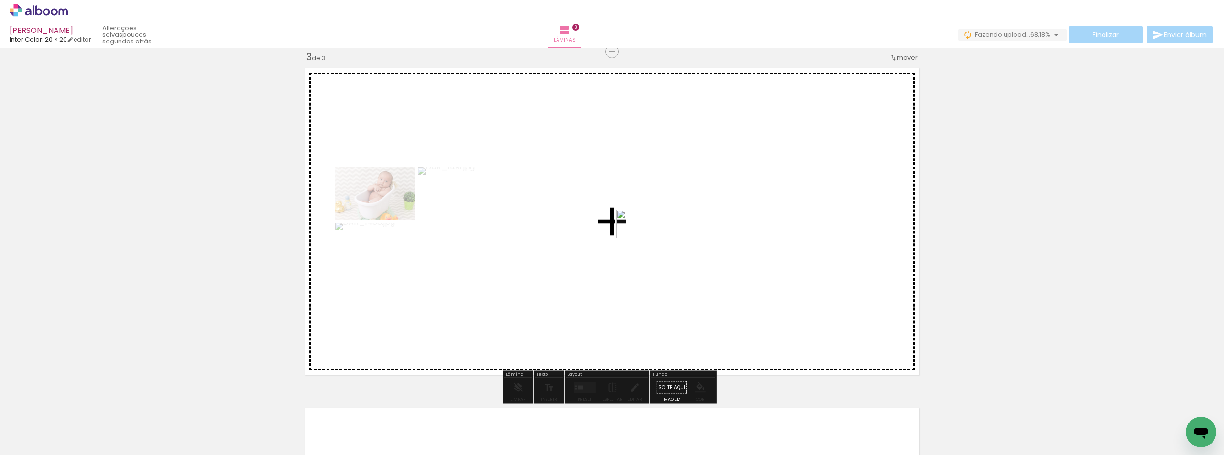
drag, startPoint x: 1055, startPoint y: 430, endPoint x: 983, endPoint y: 338, distance: 117.0
click at [645, 239] on quentale-workspace at bounding box center [612, 227] width 1224 height 455
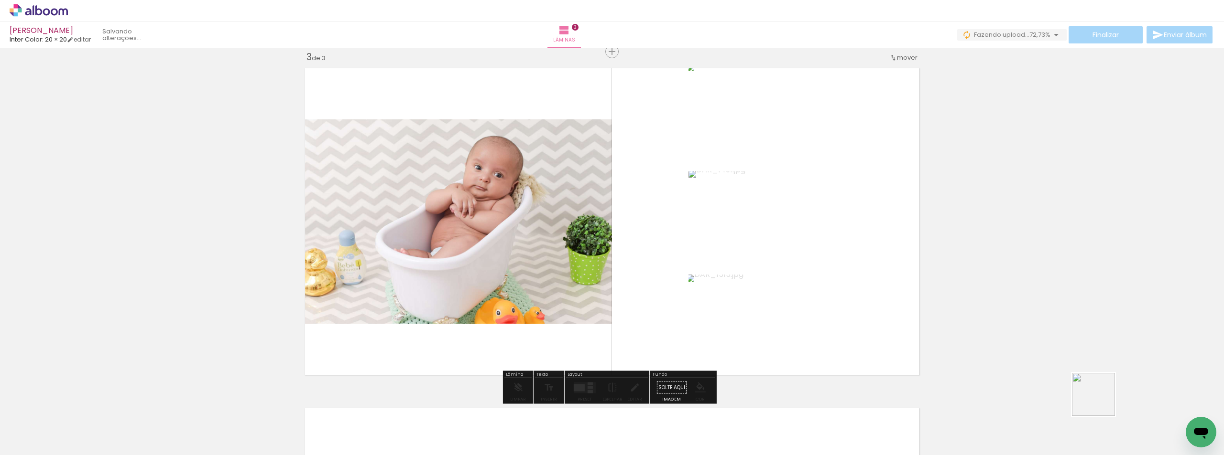
drag, startPoint x: 1100, startPoint y: 402, endPoint x: 926, endPoint y: 342, distance: 184.0
click at [803, 312] on quentale-workspace at bounding box center [612, 227] width 1224 height 455
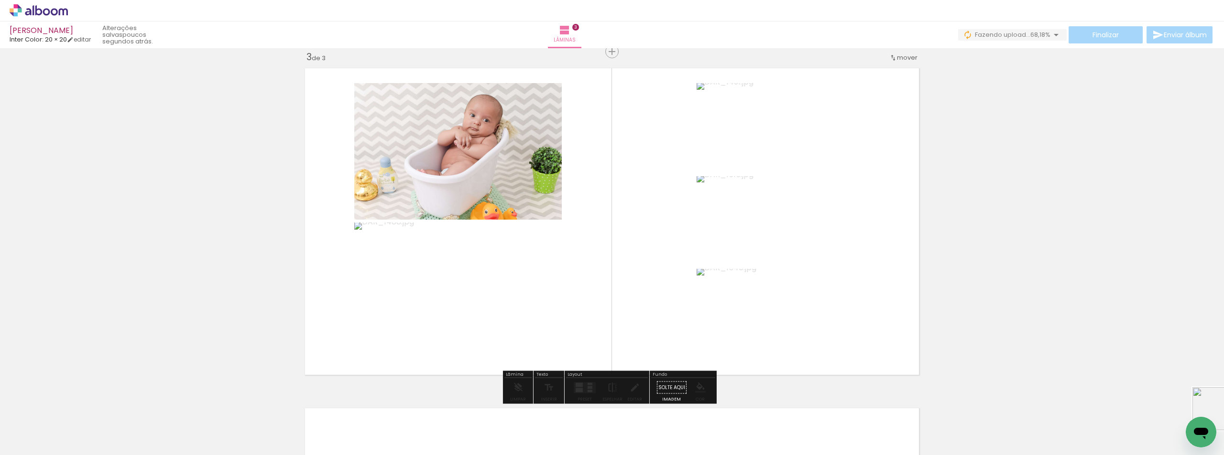
drag, startPoint x: 1223, startPoint y: 416, endPoint x: 971, endPoint y: 385, distance: 253.8
click at [637, 304] on quentale-workspace at bounding box center [612, 227] width 1224 height 455
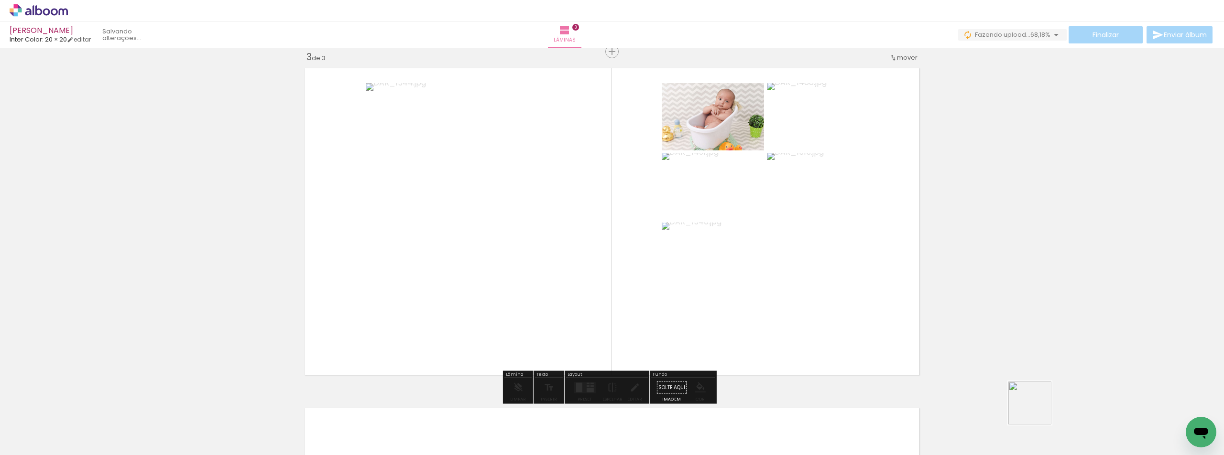
drag, startPoint x: 1104, startPoint y: 438, endPoint x: 623, endPoint y: 286, distance: 504.3
click at [613, 289] on quentale-workspace at bounding box center [612, 227] width 1224 height 455
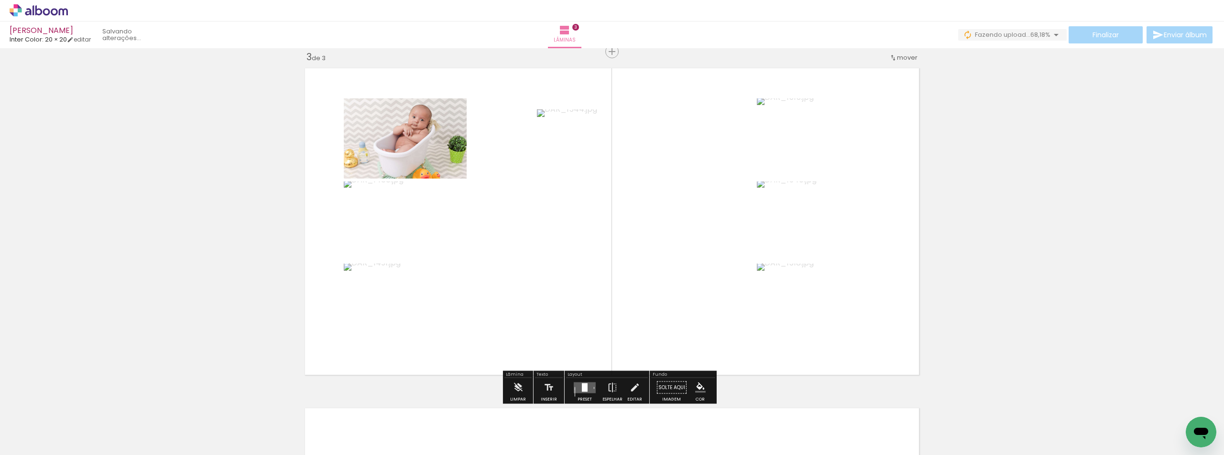
click at [585, 385] on div at bounding box center [585, 387] width 6 height 9
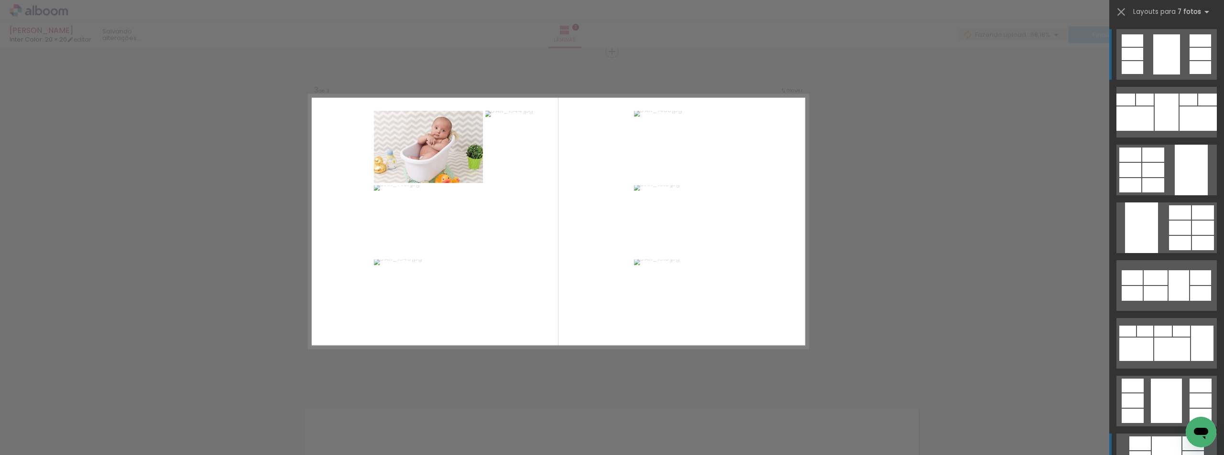
scroll to position [127, 0]
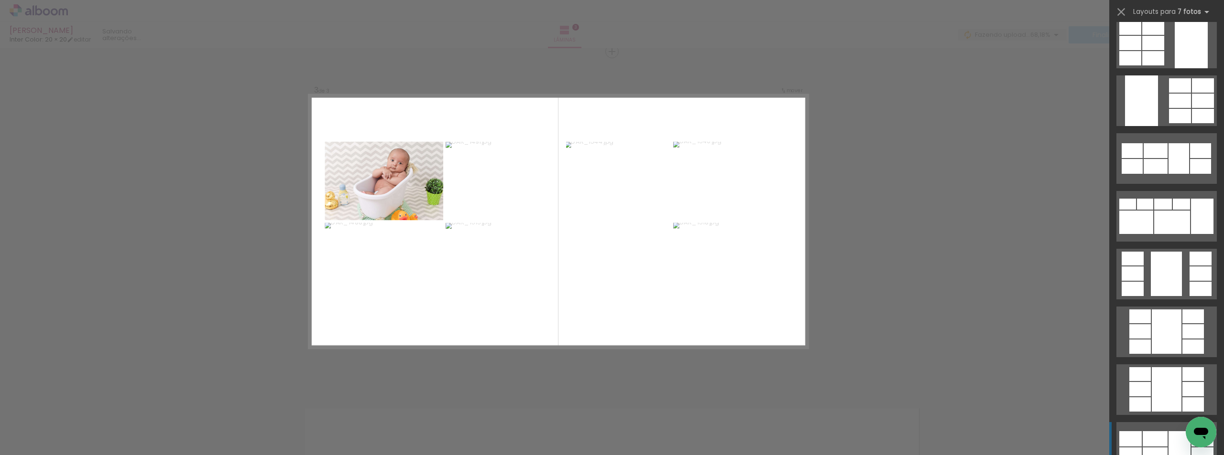
click at [1134, 445] on div at bounding box center [1130, 439] width 22 height 15
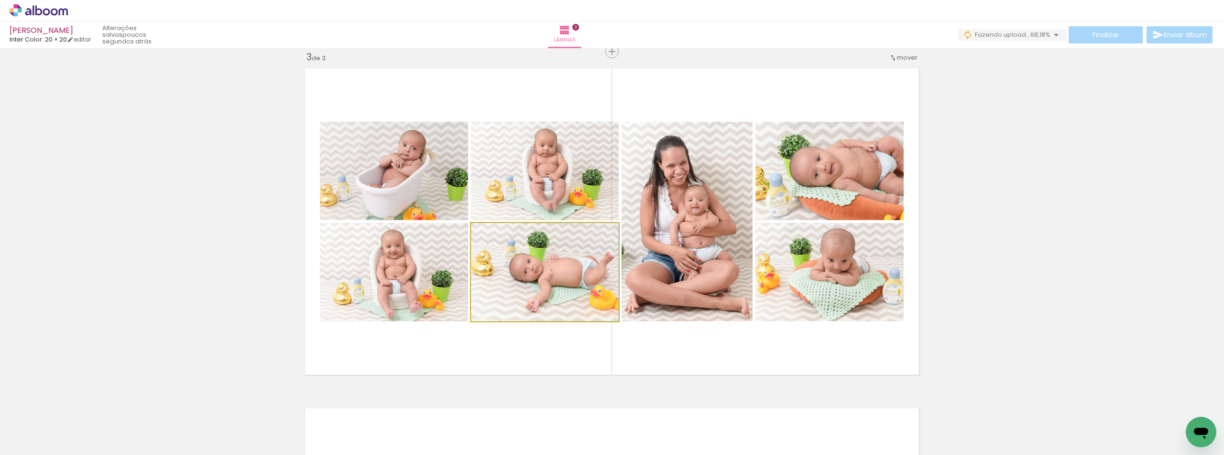
click at [533, 284] on quentale-photo at bounding box center [545, 272] width 148 height 98
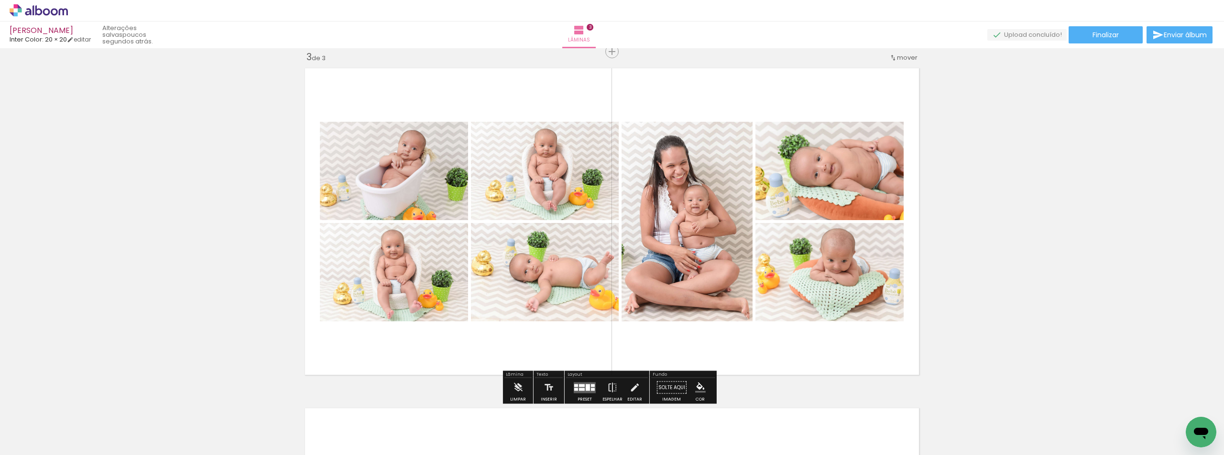
click at [959, 217] on div "Inserir lâmina 1 de 3 Inserir lâmina 2 de 3 Inserir lâmina 3 de 3" at bounding box center [612, 40] width 1224 height 1362
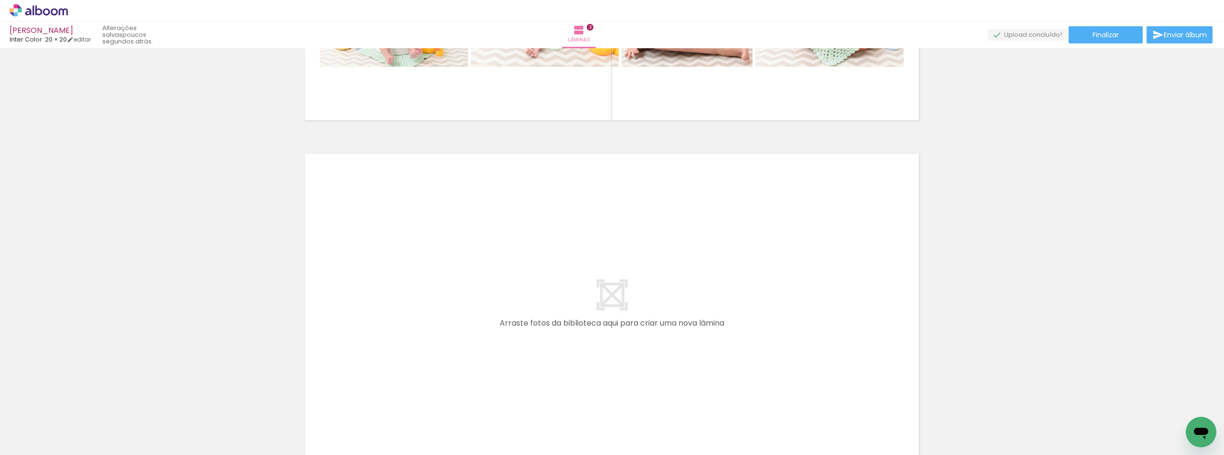
scroll to position [1051, 0]
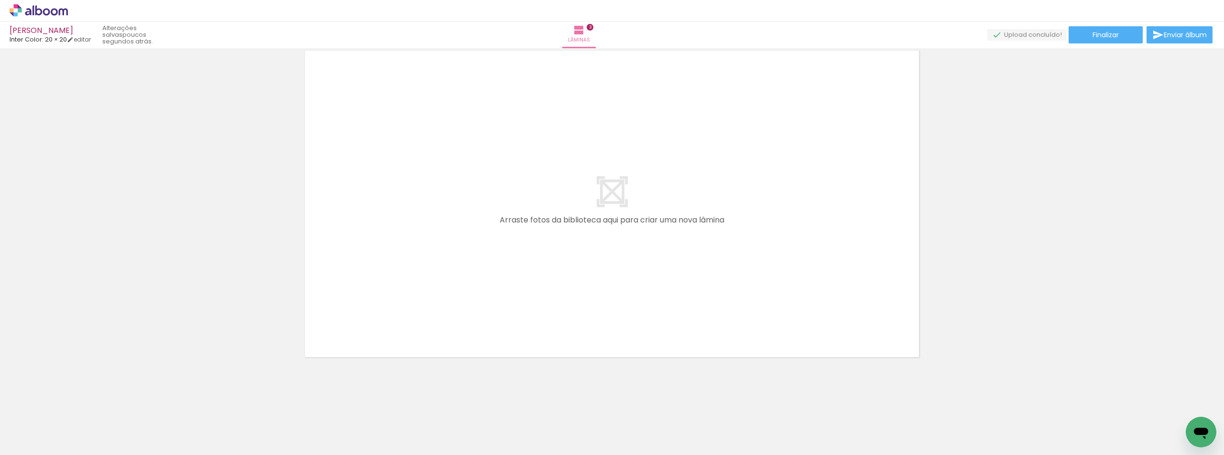
click at [24, 438] on span "Adicionar Fotos" at bounding box center [34, 442] width 29 height 11
click at [0, 0] on input "file" at bounding box center [0, 0] width 0 height 0
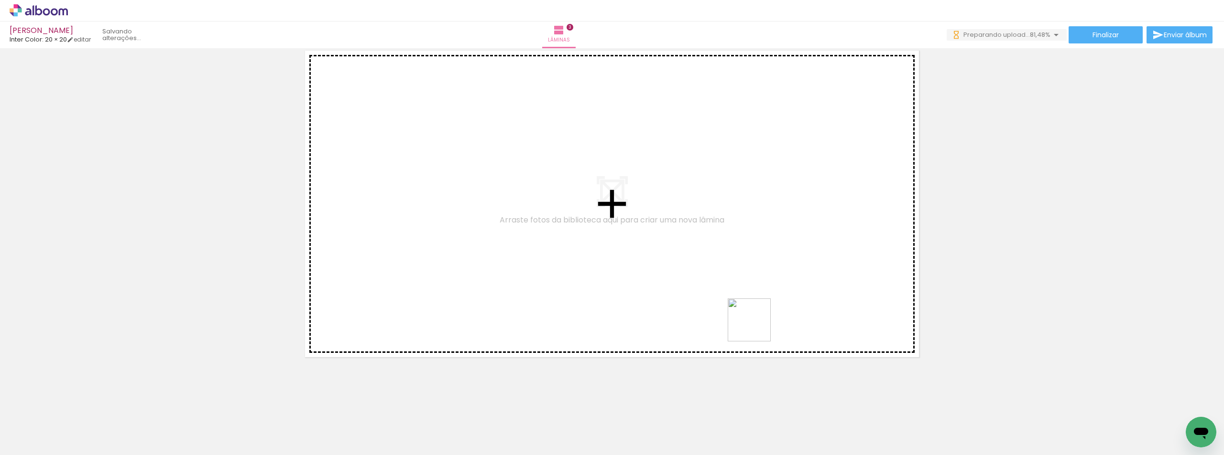
drag, startPoint x: 1173, startPoint y: 426, endPoint x: 1196, endPoint y: 448, distance: 32.1
click at [440, 204] on quentale-workspace at bounding box center [612, 227] width 1224 height 455
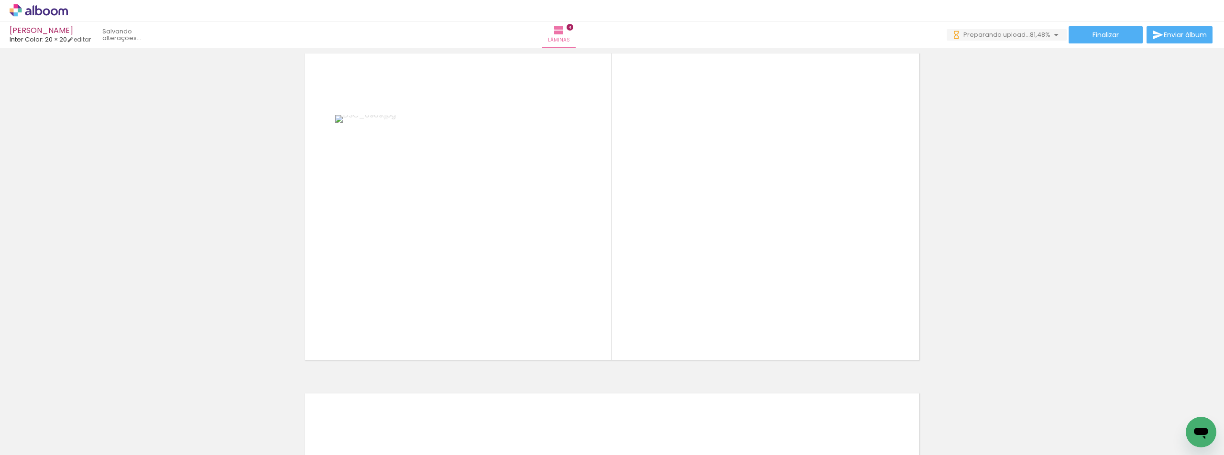
scroll to position [1035, 0]
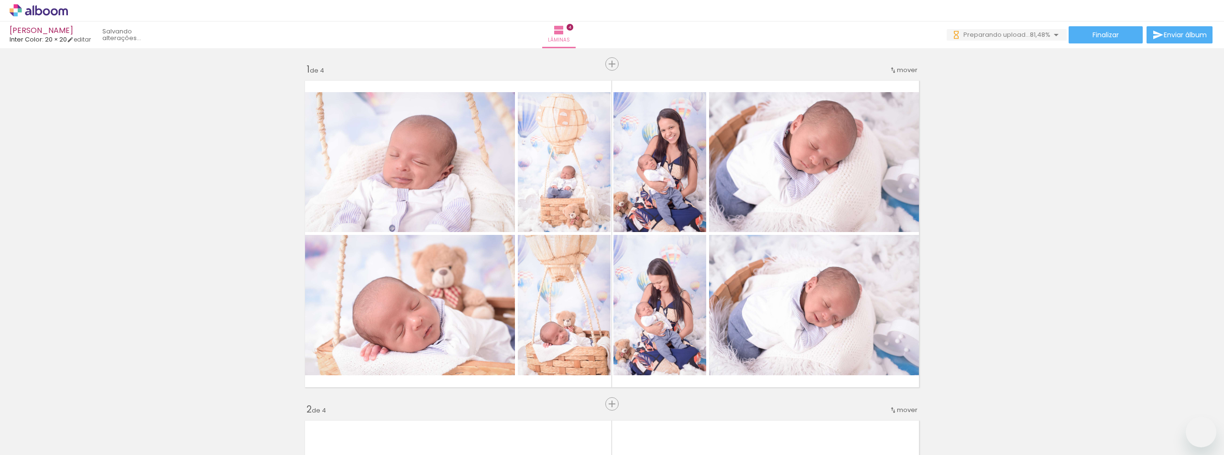
drag, startPoint x: 0, startPoint y: 0, endPoint x: 1056, endPoint y: 436, distance: 1142.9
click at [593, 338] on quentale-workspace at bounding box center [612, 227] width 1224 height 455
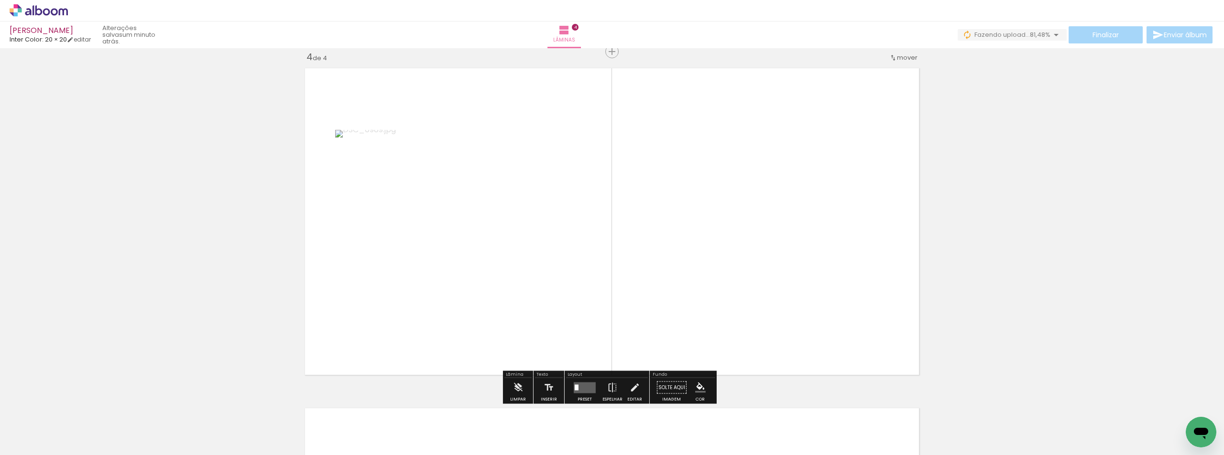
scroll to position [0, 303]
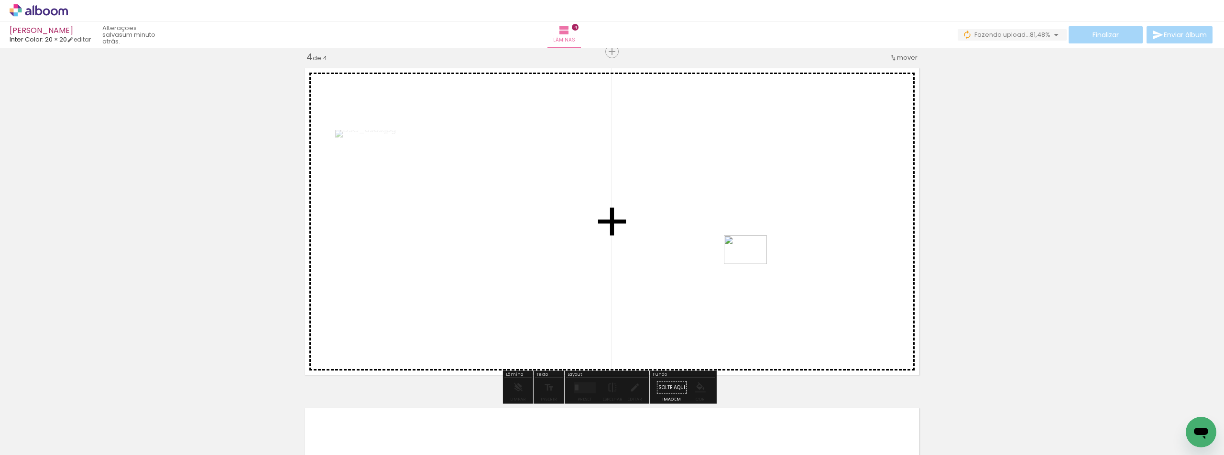
drag, startPoint x: 1092, startPoint y: 436, endPoint x: 752, endPoint y: 264, distance: 380.7
click at [752, 264] on quentale-workspace at bounding box center [612, 227] width 1224 height 455
drag, startPoint x: 1136, startPoint y: 438, endPoint x: 963, endPoint y: 421, distance: 174.4
click at [722, 242] on quentale-workspace at bounding box center [612, 227] width 1224 height 455
drag, startPoint x: 1014, startPoint y: 412, endPoint x: 842, endPoint y: 406, distance: 172.2
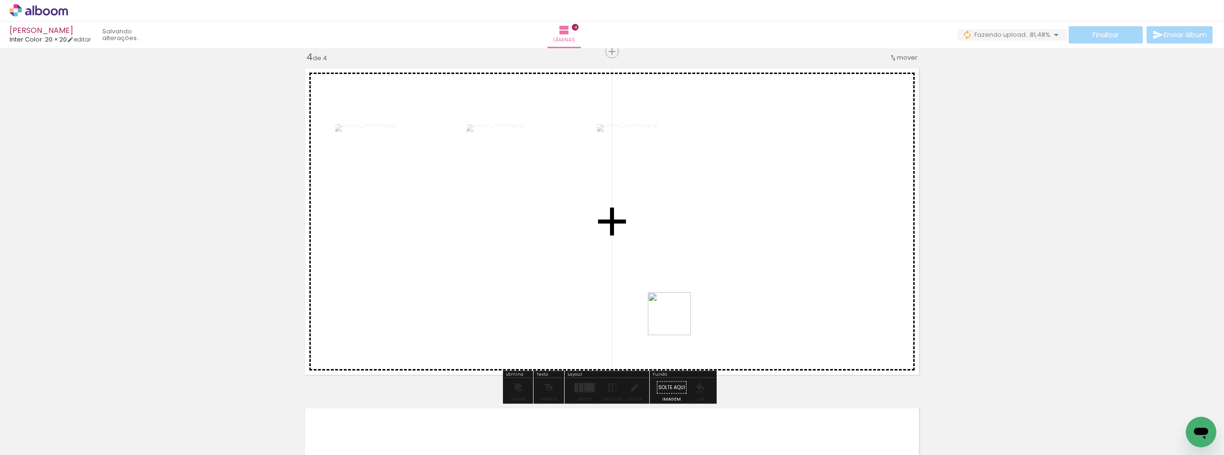
click at [604, 277] on quentale-workspace at bounding box center [612, 227] width 1224 height 455
drag, startPoint x: 964, startPoint y: 433, endPoint x: 672, endPoint y: 202, distance: 371.5
click at [672, 202] on quentale-workspace at bounding box center [612, 227] width 1224 height 455
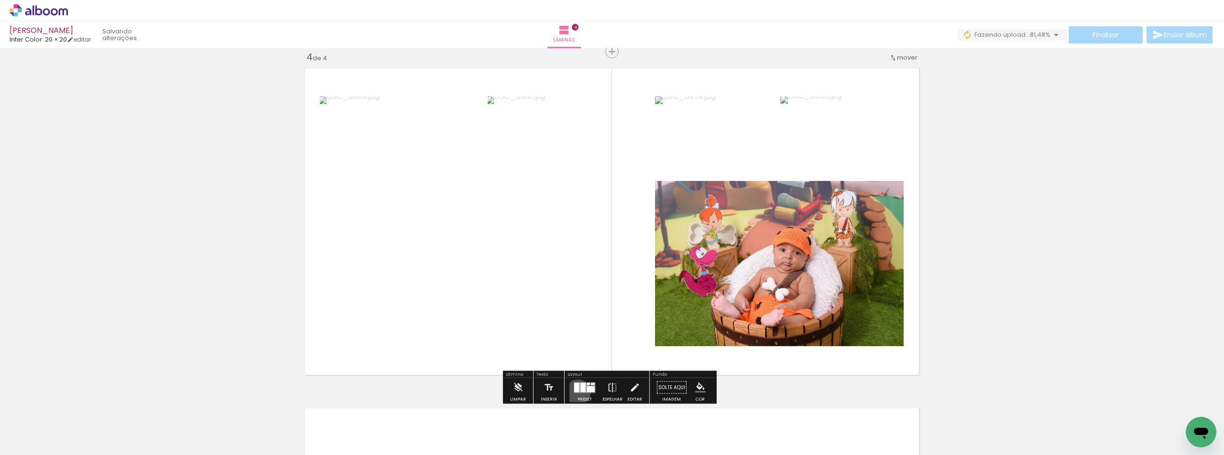
click at [575, 392] on quentale-layouter at bounding box center [585, 387] width 22 height 11
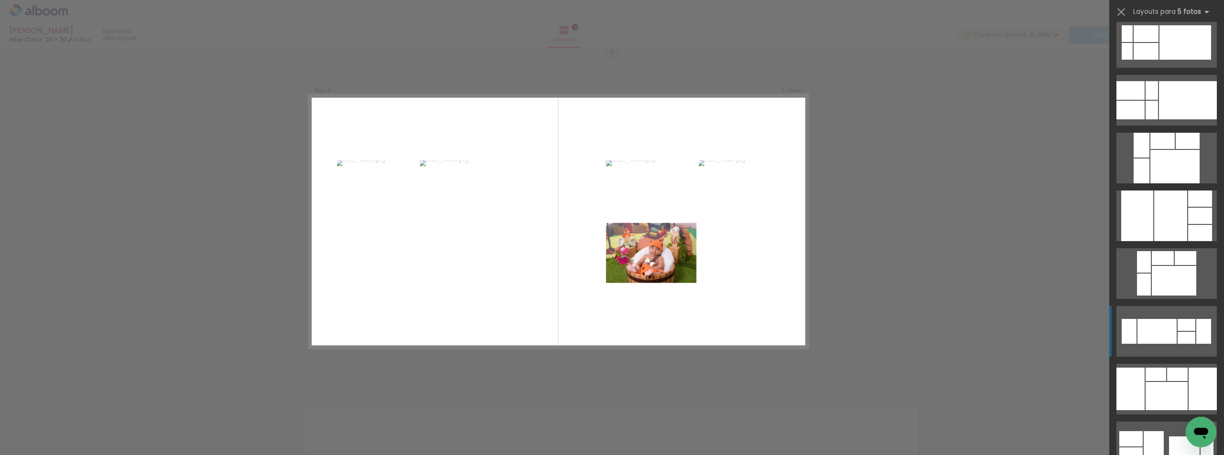
scroll to position [255, 0]
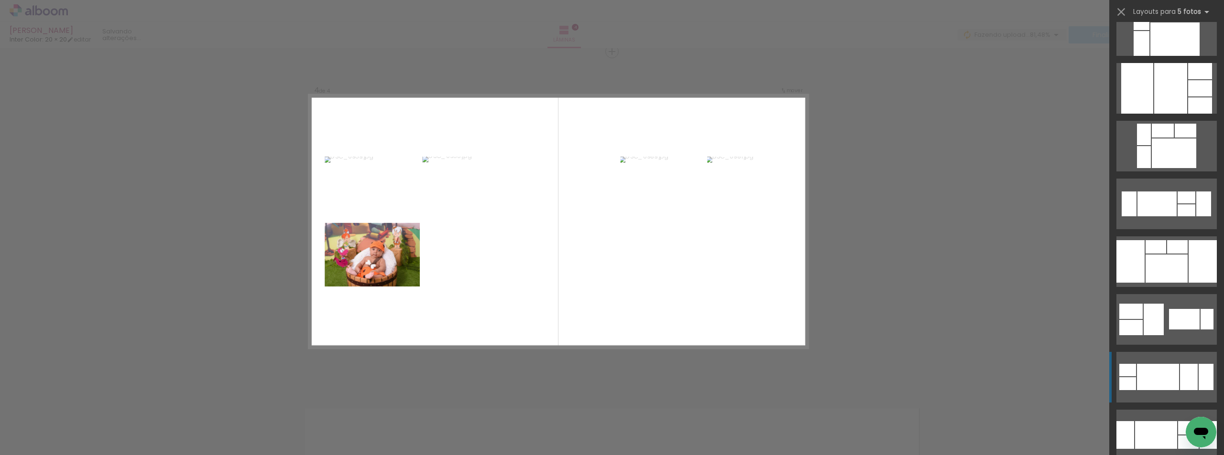
click at [1154, 373] on div at bounding box center [1158, 377] width 42 height 26
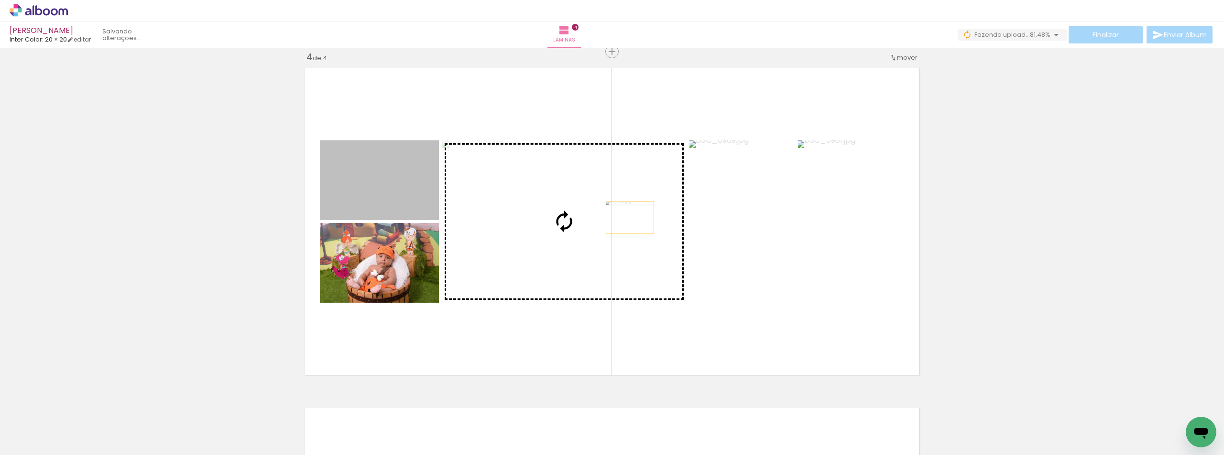
drag, startPoint x: 377, startPoint y: 191, endPoint x: 609, endPoint y: 226, distance: 234.9
click at [0, 0] on slot at bounding box center [0, 0] width 0 height 0
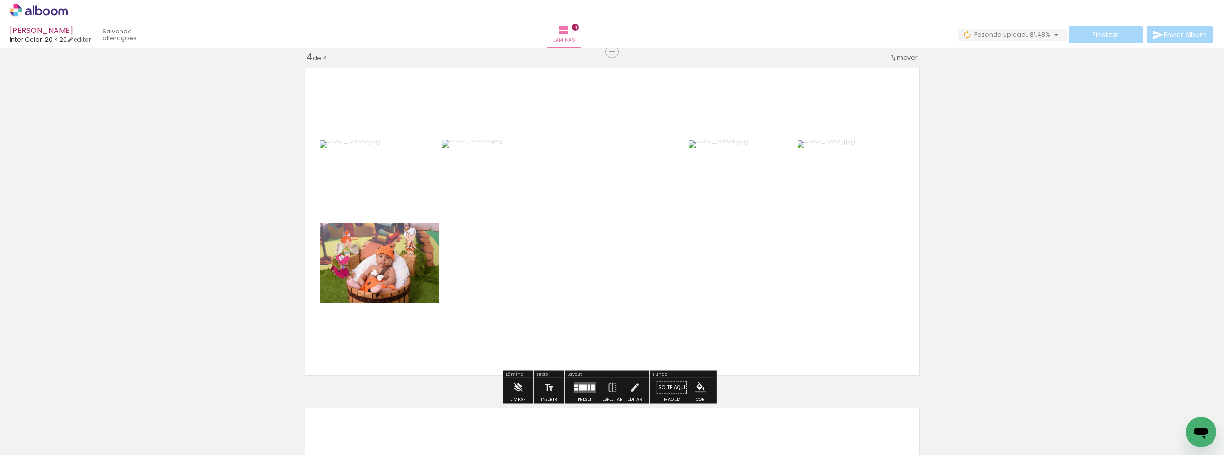
click at [581, 388] on div at bounding box center [583, 388] width 8 height 6
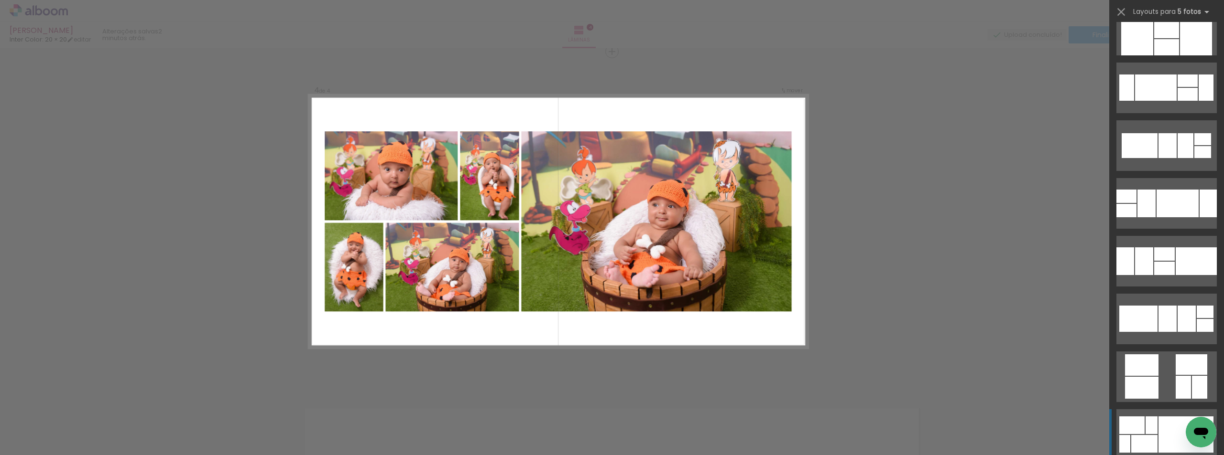
scroll to position [1661, 0]
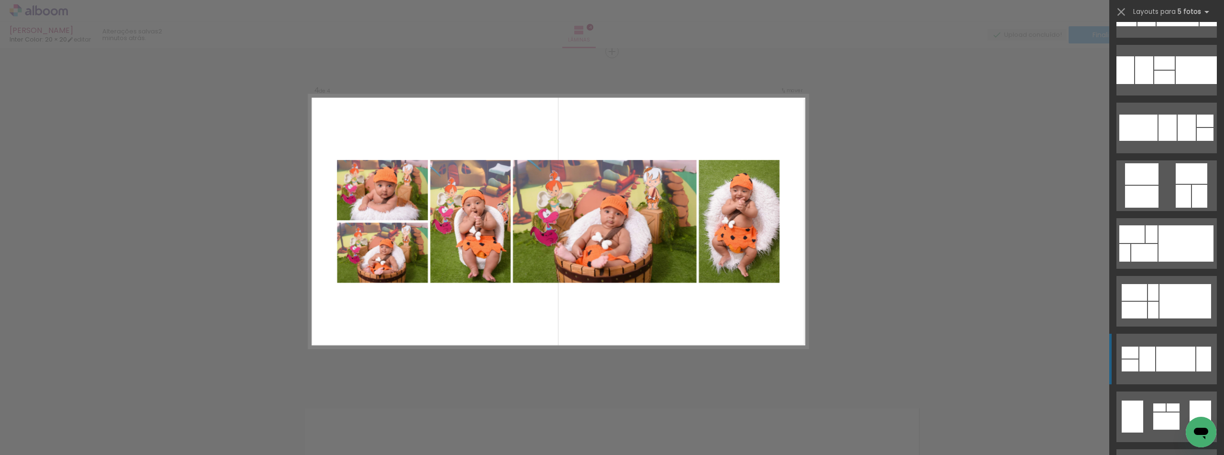
click at [1159, 371] on div at bounding box center [1175, 359] width 39 height 25
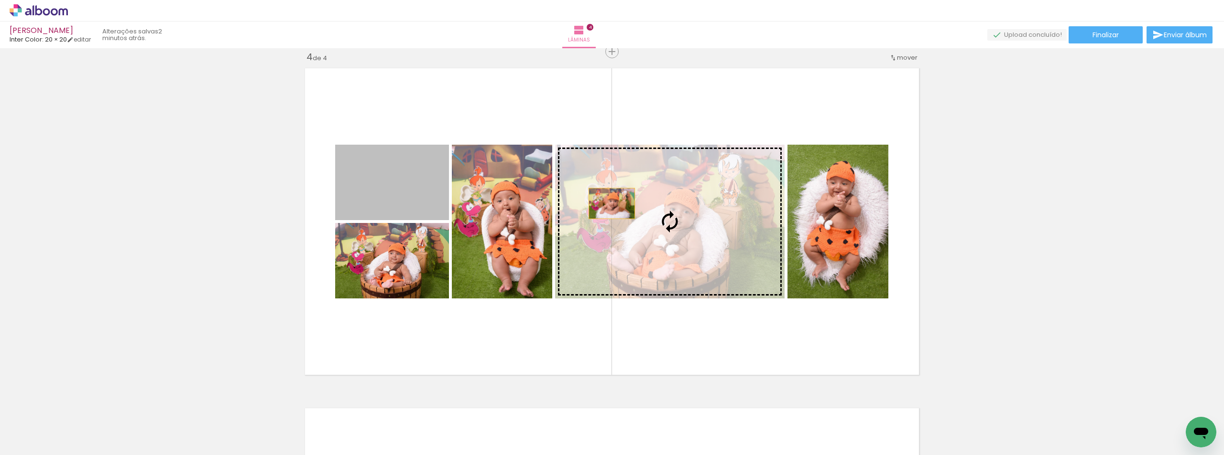
drag, startPoint x: 391, startPoint y: 195, endPoint x: 619, endPoint y: 202, distance: 228.1
click at [0, 0] on slot at bounding box center [0, 0] width 0 height 0
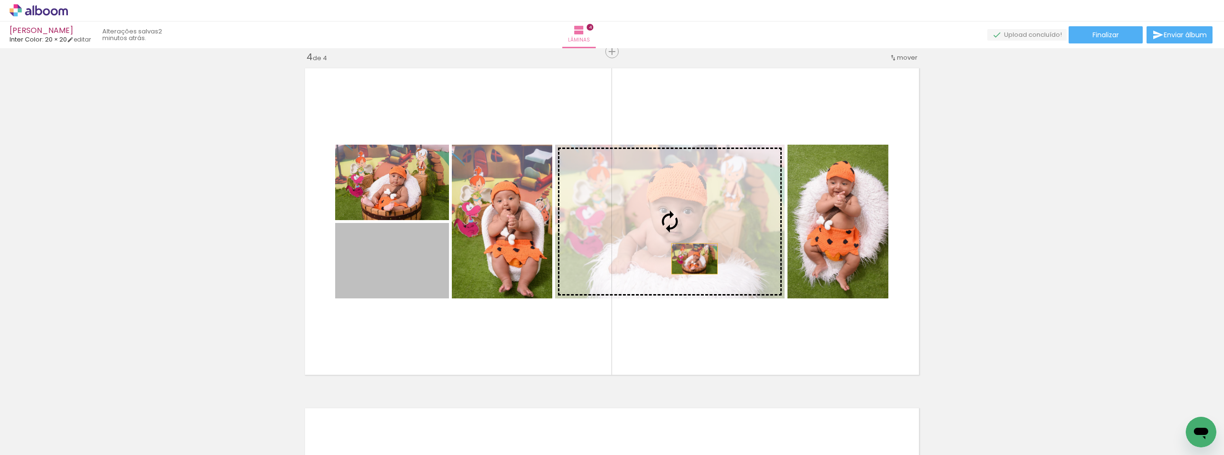
drag, startPoint x: 510, startPoint y: 264, endPoint x: 739, endPoint y: 248, distance: 230.0
click at [0, 0] on slot at bounding box center [0, 0] width 0 height 0
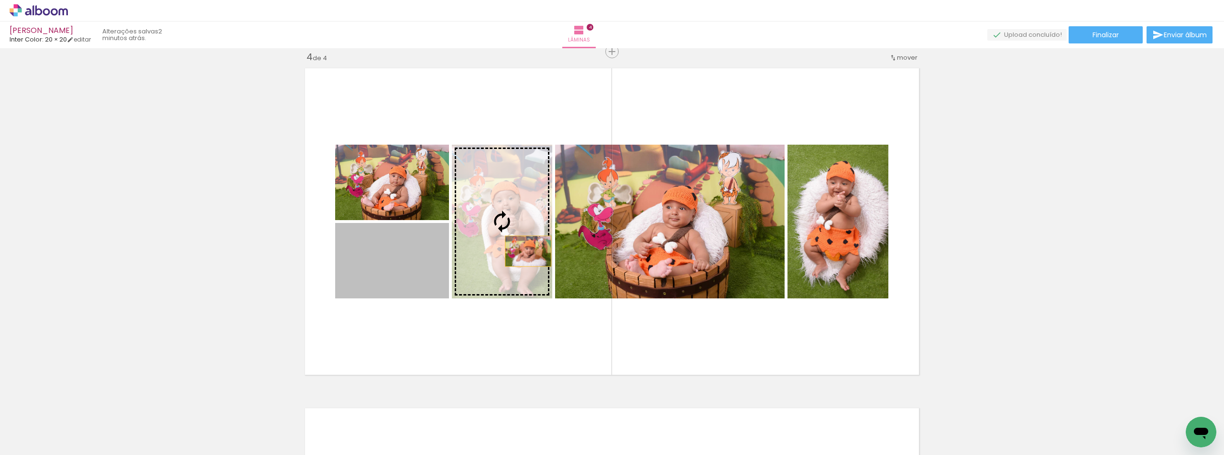
drag, startPoint x: 418, startPoint y: 280, endPoint x: 524, endPoint y: 251, distance: 109.9
click at [0, 0] on slot at bounding box center [0, 0] width 0 height 0
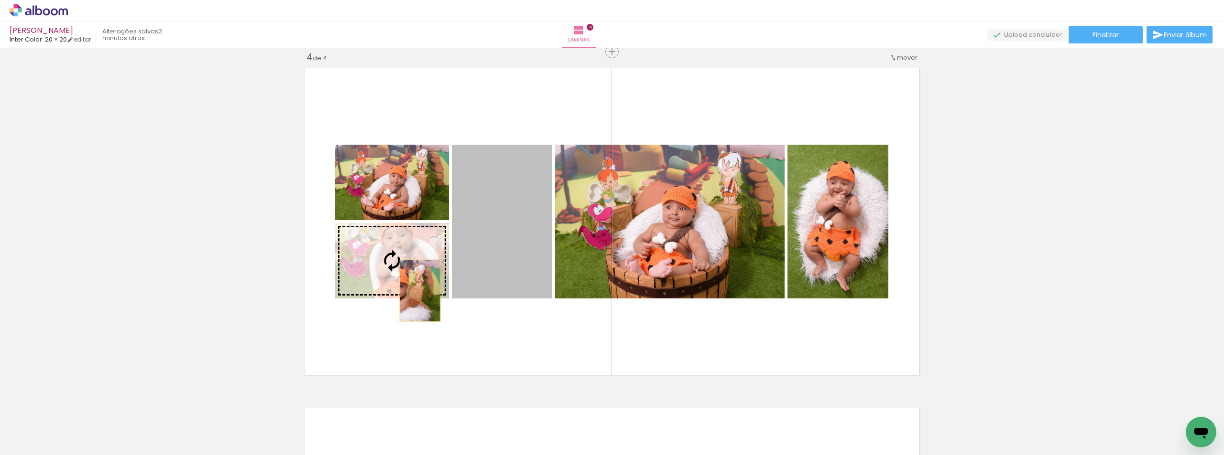
drag, startPoint x: 514, startPoint y: 243, endPoint x: 416, endPoint y: 291, distance: 109.0
click at [0, 0] on slot at bounding box center [0, 0] width 0 height 0
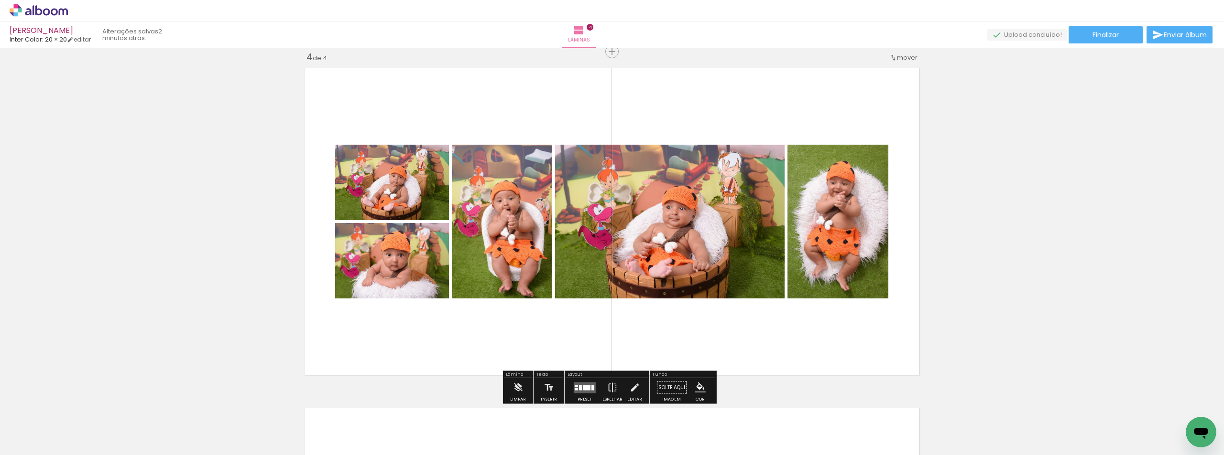
click at [578, 379] on div at bounding box center [585, 388] width 26 height 19
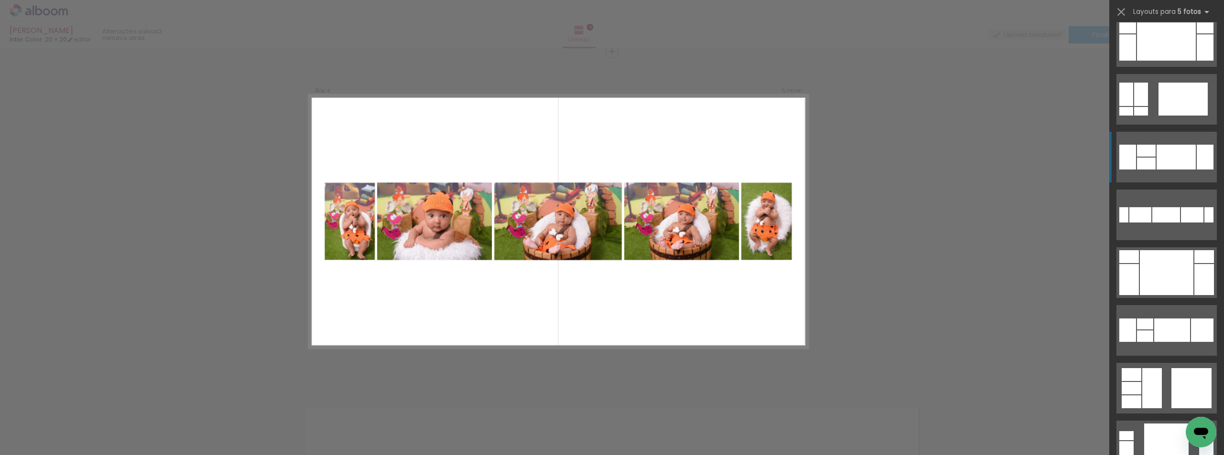
scroll to position [2922, 0]
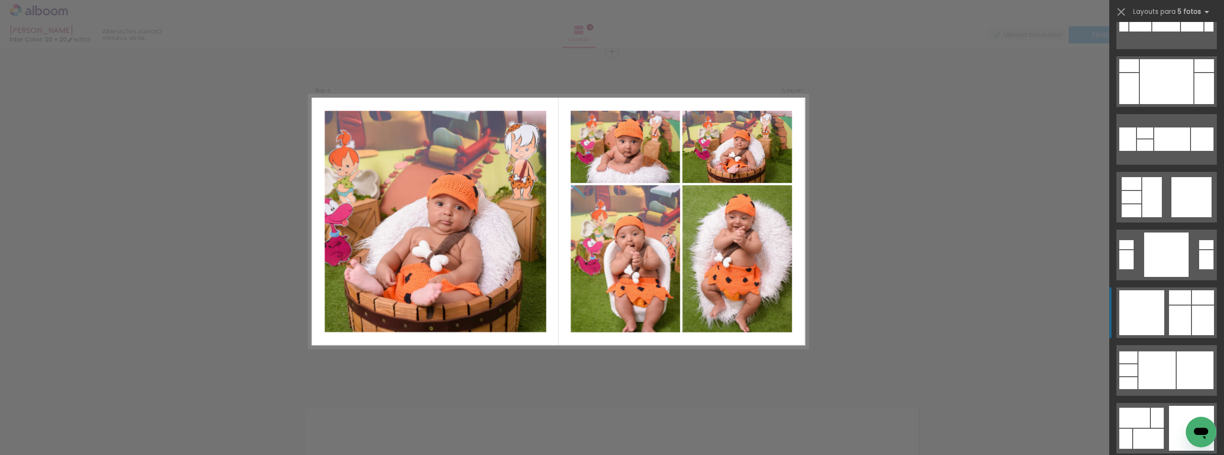
click at [1147, 321] on div at bounding box center [1141, 313] width 45 height 45
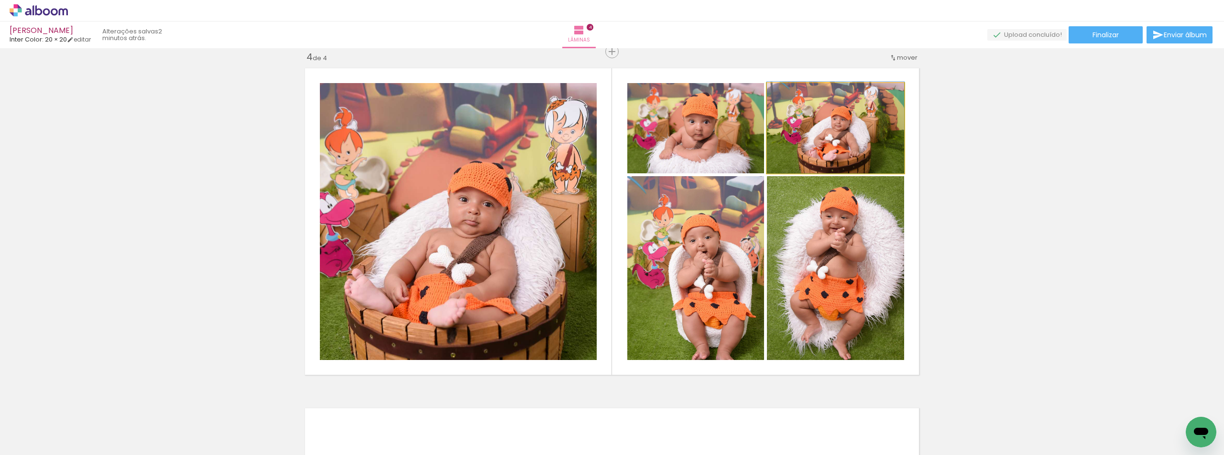
drag, startPoint x: 850, startPoint y: 136, endPoint x: 852, endPoint y: 121, distance: 14.9
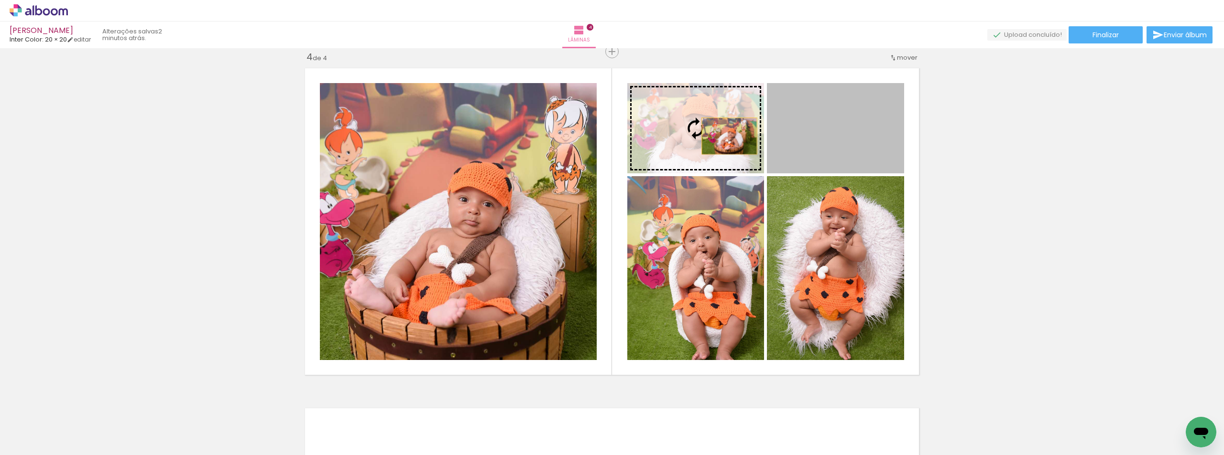
drag, startPoint x: 846, startPoint y: 136, endPoint x: 705, endPoint y: 130, distance: 141.1
click at [0, 0] on slot at bounding box center [0, 0] width 0 height 0
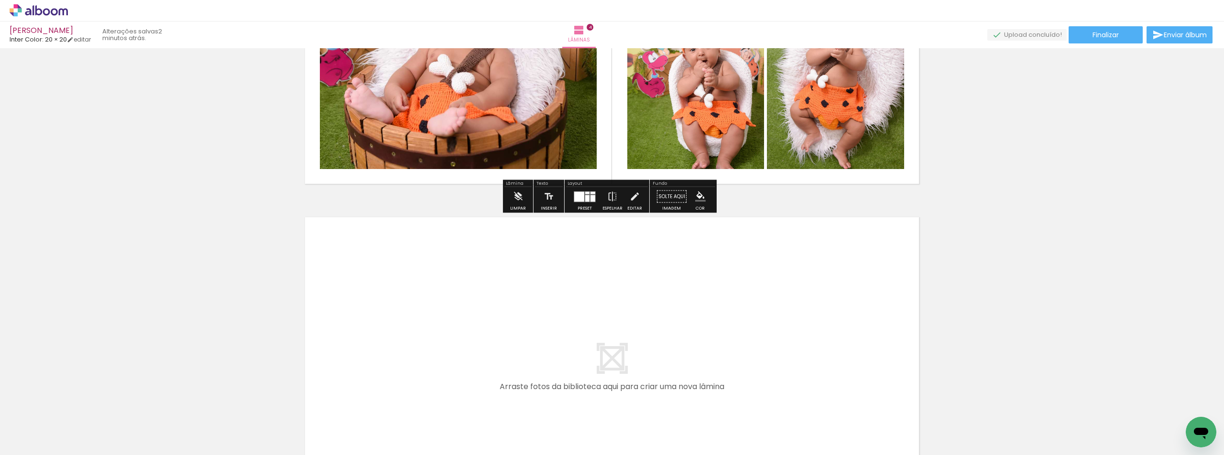
scroll to position [1391, 0]
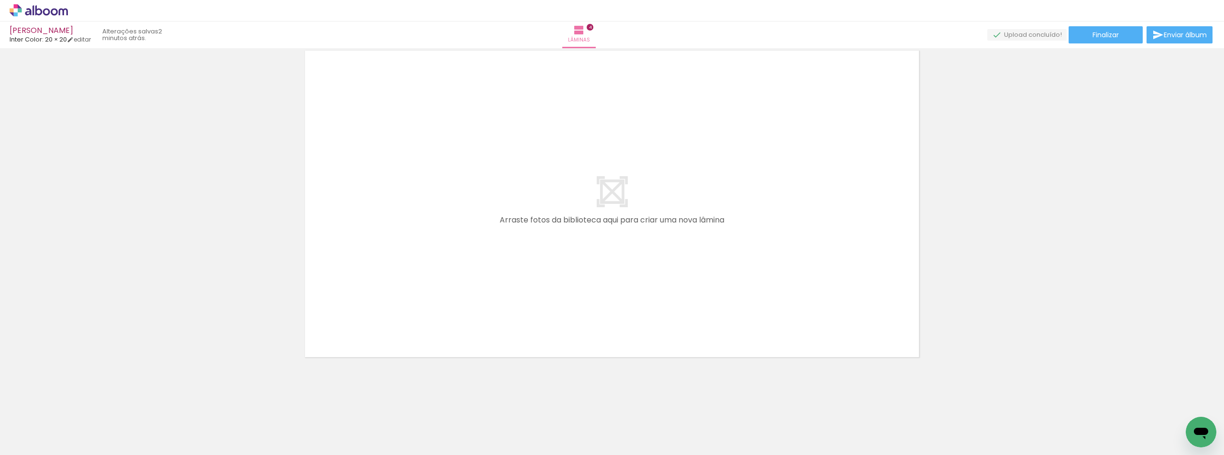
click at [15, 447] on iron-icon at bounding box center [13, 442] width 11 height 11
click at [0, 0] on input "file" at bounding box center [0, 0] width 0 height 0
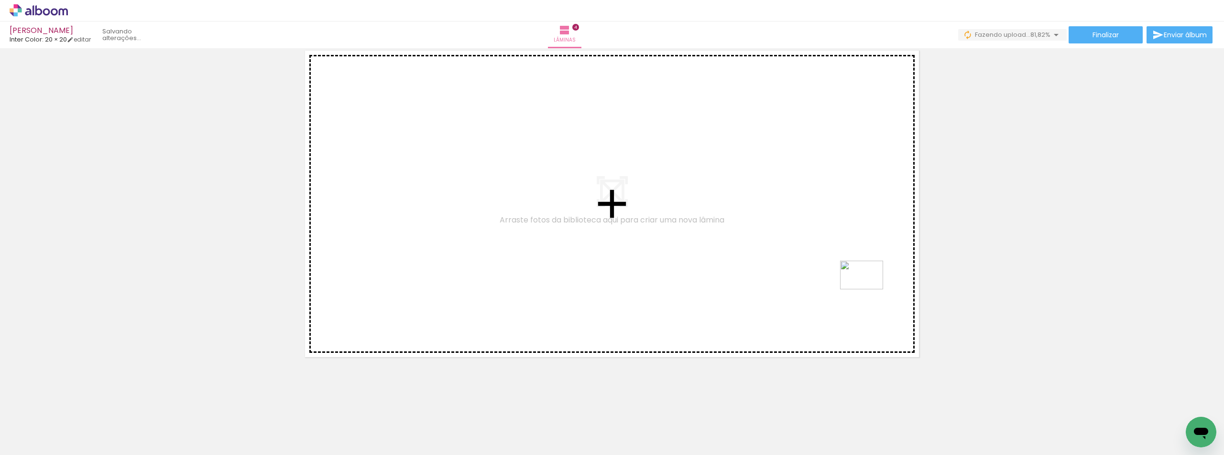
drag, startPoint x: 1176, startPoint y: 434, endPoint x: 868, endPoint y: 290, distance: 339.8
click at [868, 290] on quentale-workspace at bounding box center [612, 227] width 1224 height 455
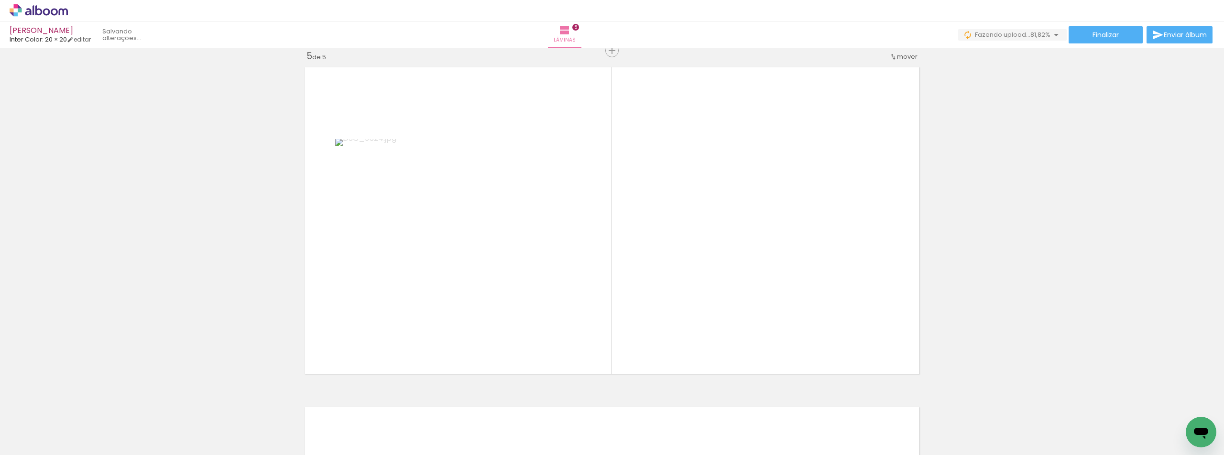
scroll to position [1374, 0]
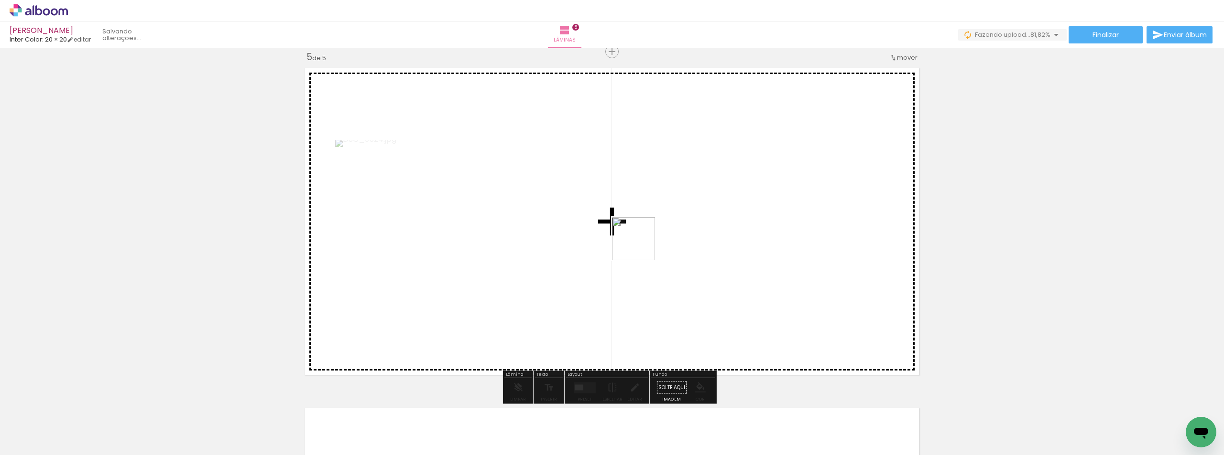
drag, startPoint x: 1131, startPoint y: 422, endPoint x: 643, endPoint y: 225, distance: 526.7
click at [643, 225] on quentale-workspace at bounding box center [612, 227] width 1224 height 455
drag, startPoint x: 1061, startPoint y: 430, endPoint x: 667, endPoint y: 213, distance: 449.2
click at [667, 213] on quentale-workspace at bounding box center [612, 227] width 1224 height 455
drag, startPoint x: 1020, startPoint y: 432, endPoint x: 635, endPoint y: 198, distance: 451.0
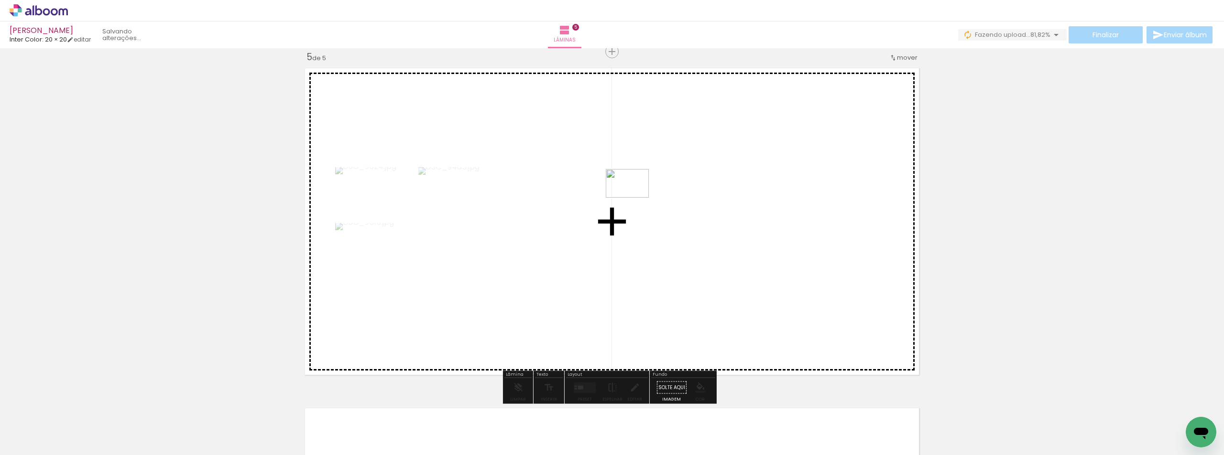
click at [635, 198] on quentale-workspace at bounding box center [612, 227] width 1224 height 455
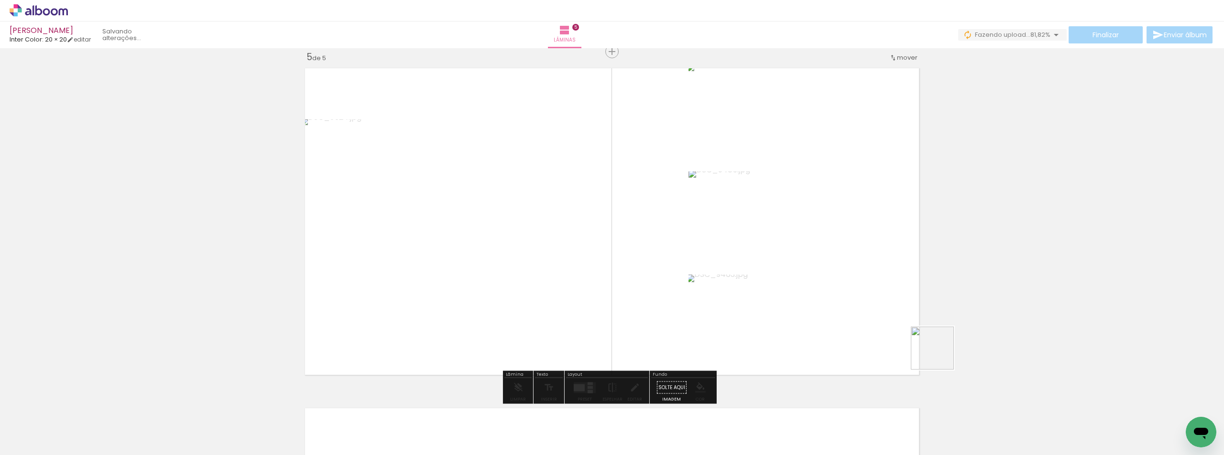
drag, startPoint x: 971, startPoint y: 422, endPoint x: 907, endPoint y: 329, distance: 113.1
click at [867, 263] on quentale-workspace at bounding box center [612, 227] width 1224 height 455
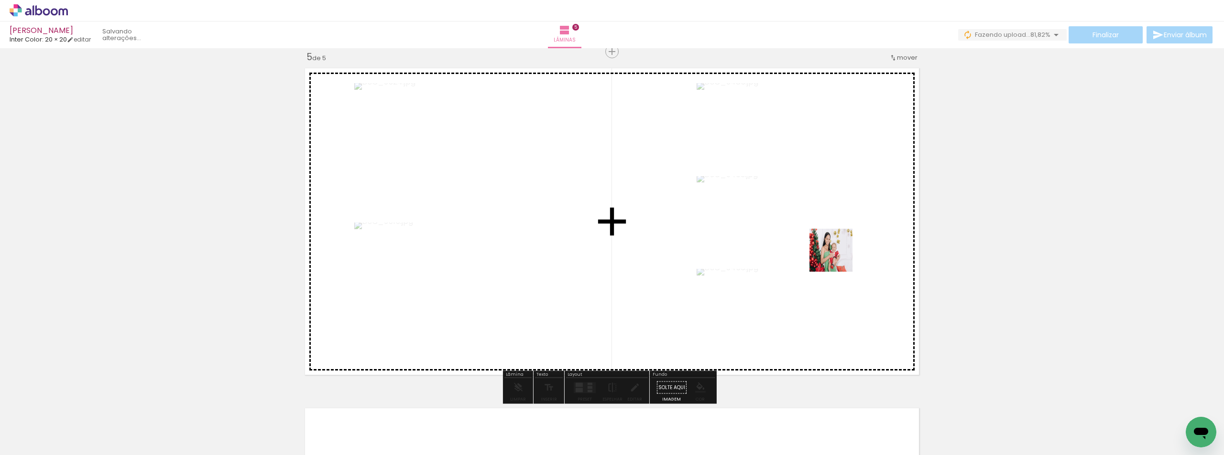
drag, startPoint x: 935, startPoint y: 432, endPoint x: 811, endPoint y: 225, distance: 241.0
click at [811, 225] on quentale-workspace at bounding box center [612, 227] width 1224 height 455
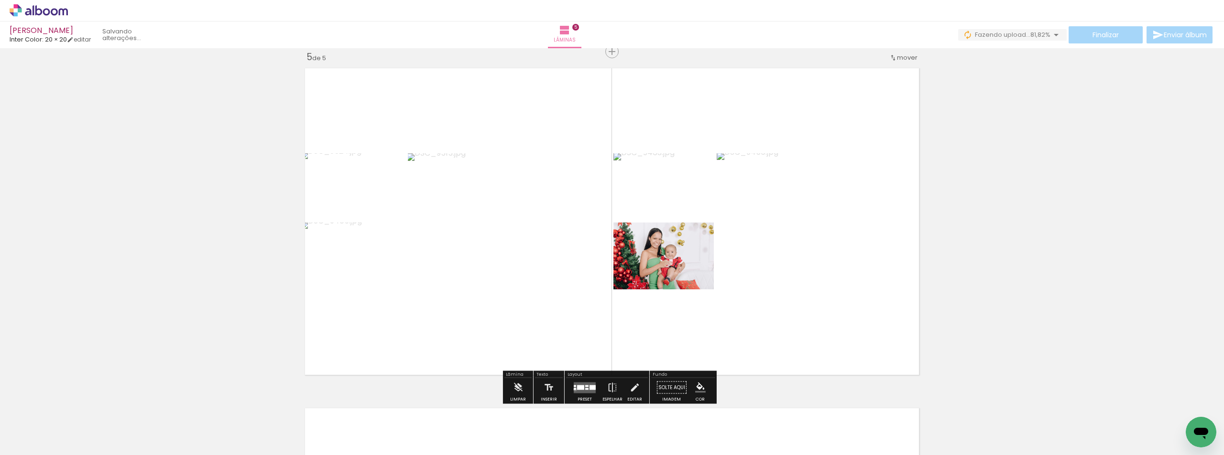
click at [574, 390] on div at bounding box center [575, 389] width 2 height 2
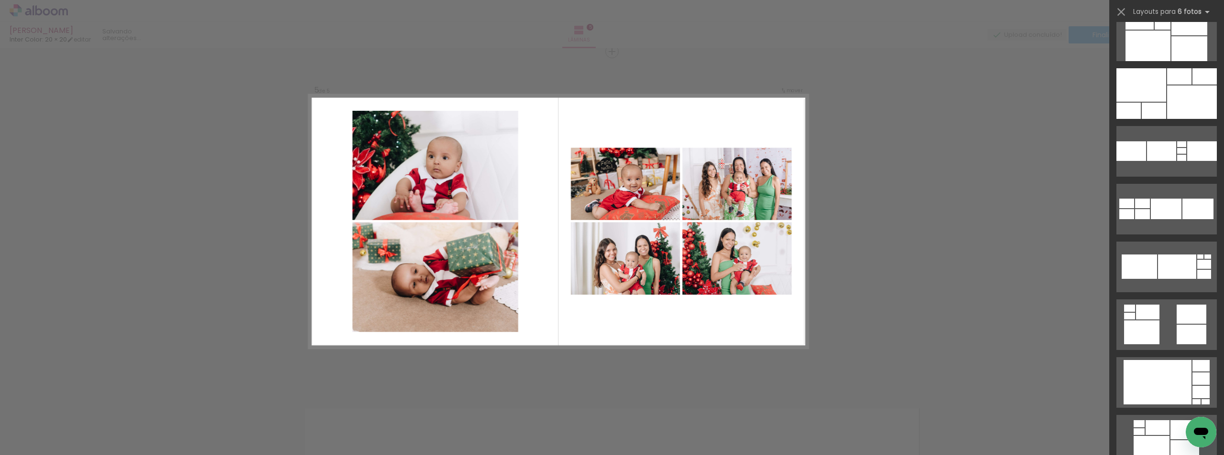
scroll to position [1019, 0]
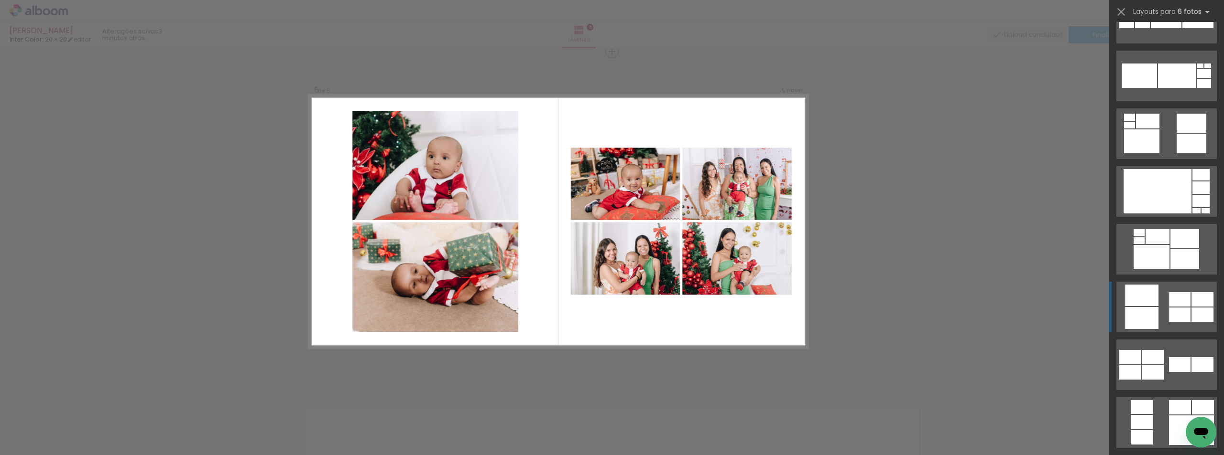
click at [1119, 295] on quentale-layouter at bounding box center [1166, 307] width 100 height 51
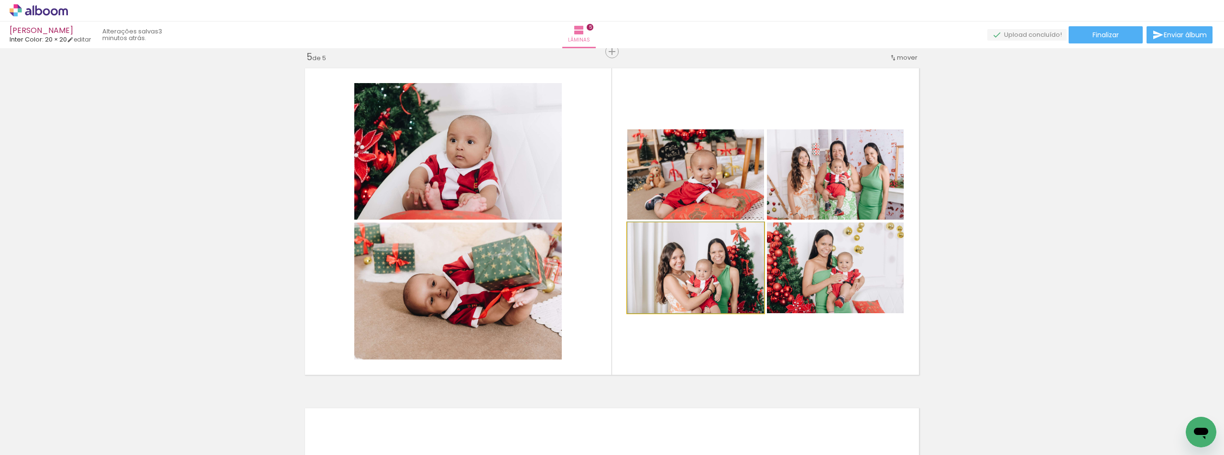
drag, startPoint x: 687, startPoint y: 269, endPoint x: 695, endPoint y: 257, distance: 14.7
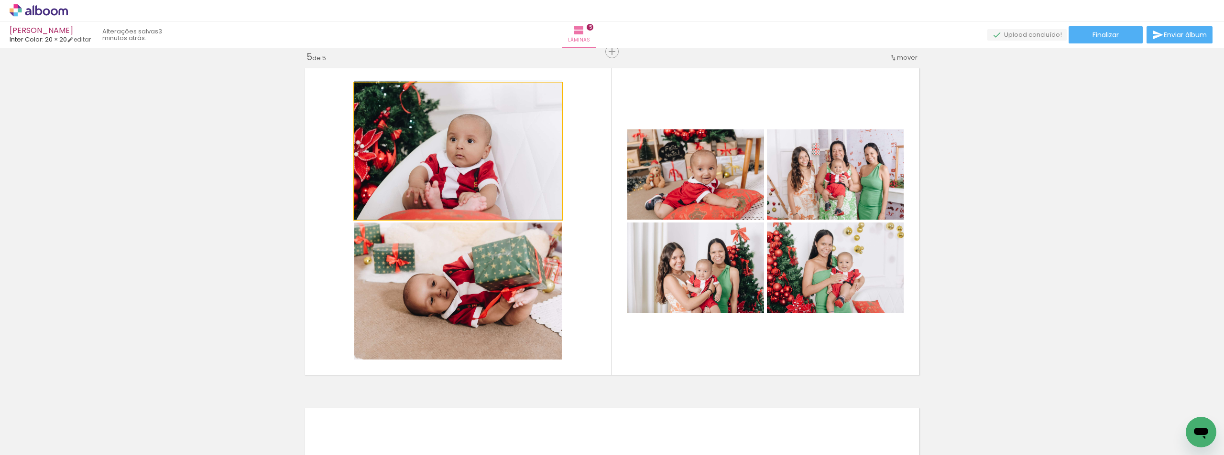
drag, startPoint x: 497, startPoint y: 174, endPoint x: 500, endPoint y: 158, distance: 16.1
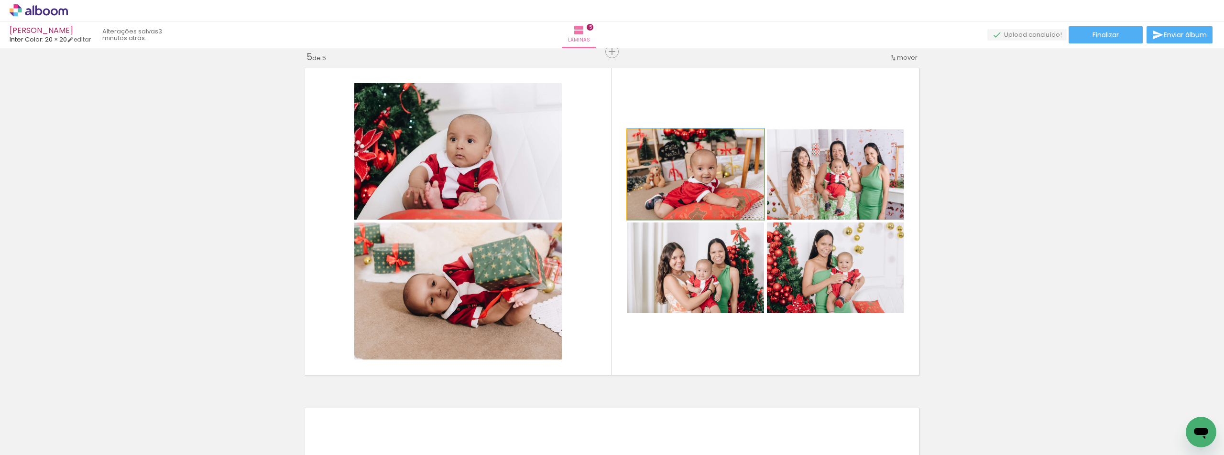
drag, startPoint x: 691, startPoint y: 184, endPoint x: 690, endPoint y: 178, distance: 5.8
drag, startPoint x: 834, startPoint y: 206, endPoint x: 843, endPoint y: 178, distance: 29.3
drag, startPoint x: 841, startPoint y: 276, endPoint x: 844, endPoint y: 227, distance: 49.8
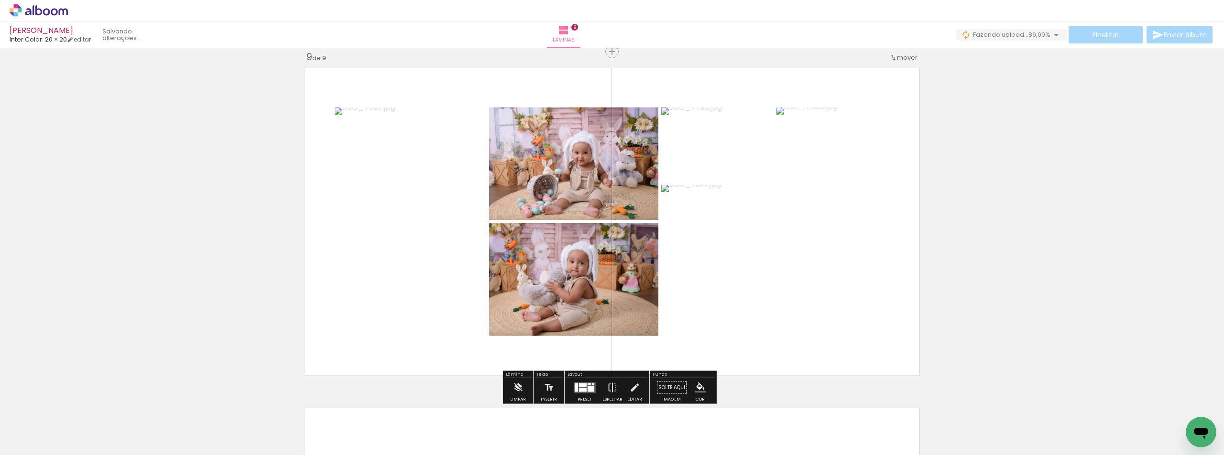
scroll to position [0, 1802]
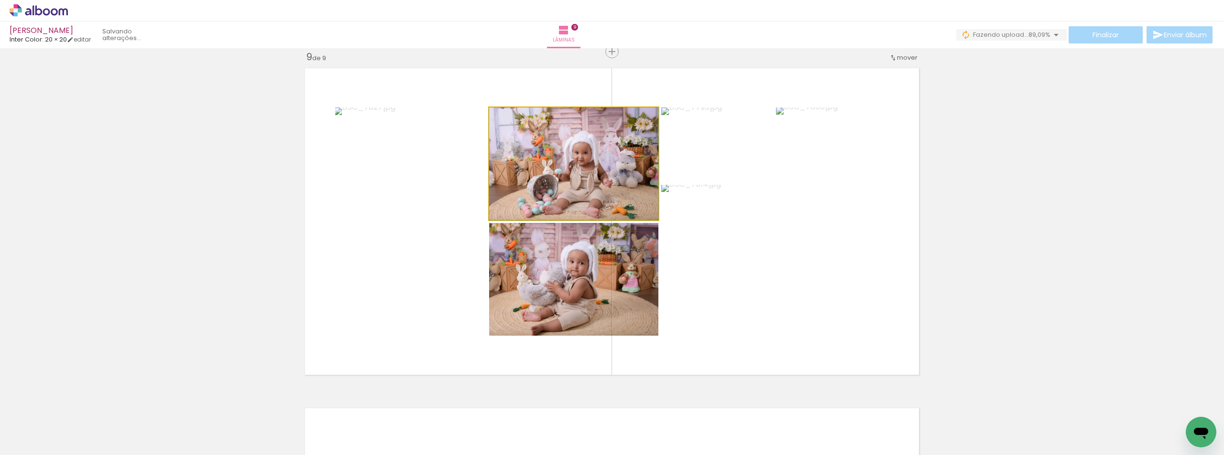
drag, startPoint x: 537, startPoint y: 167, endPoint x: 524, endPoint y: 152, distance: 19.3
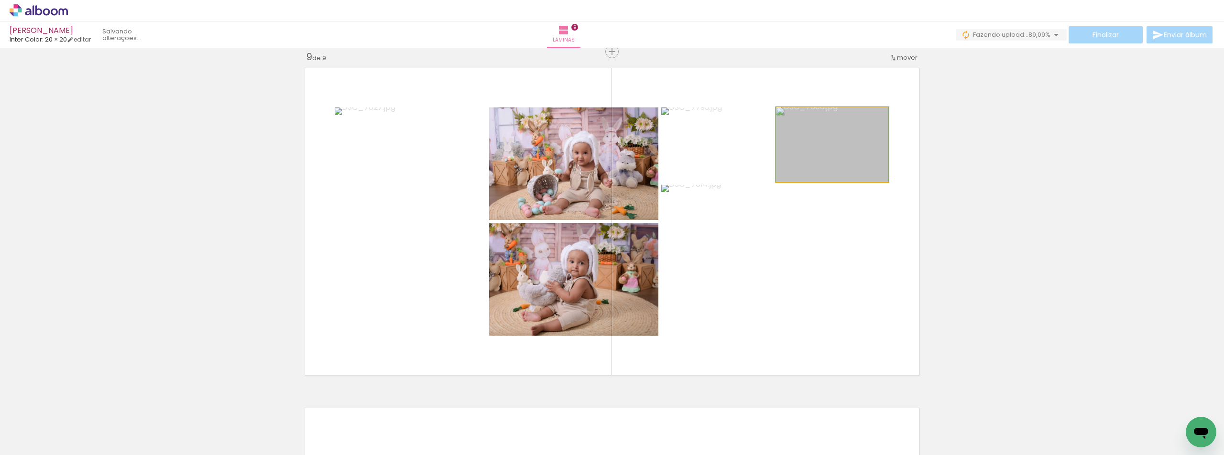
drag, startPoint x: 855, startPoint y: 163, endPoint x: 857, endPoint y: 106, distance: 56.5
click at [857, 106] on quentale-layouter at bounding box center [611, 222] width 623 height 316
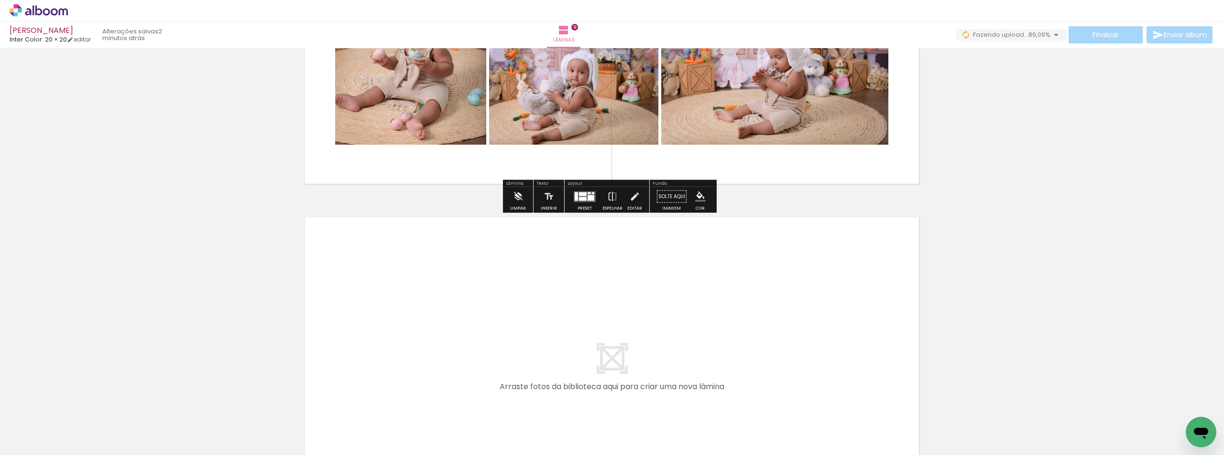
scroll to position [3093, 0]
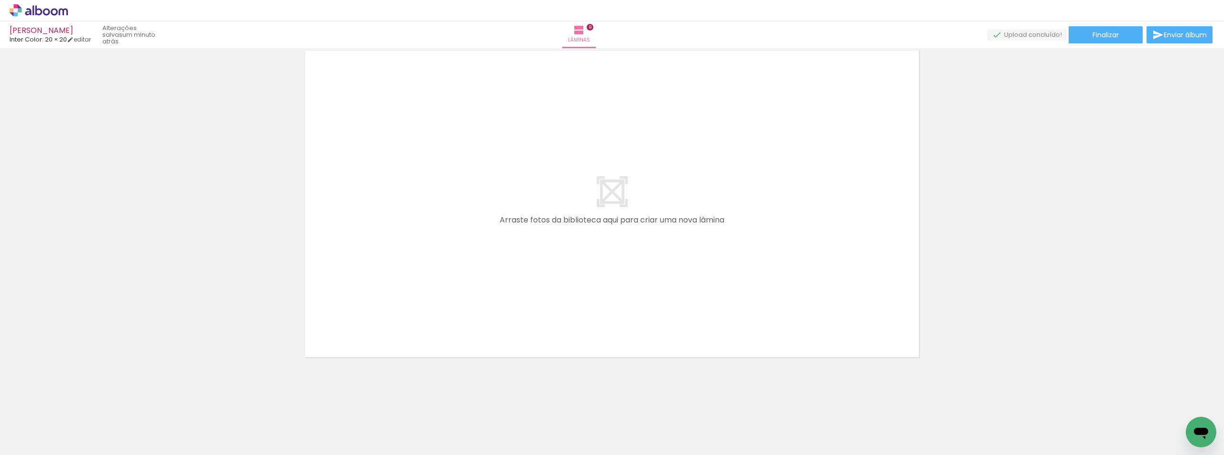
click at [25, 446] on span "Adicionar Fotos" at bounding box center [34, 442] width 29 height 11
click at [0, 0] on input "file" at bounding box center [0, 0] width 0 height 0
drag, startPoint x: 871, startPoint y: 431, endPoint x: 834, endPoint y: 283, distance: 151.9
click at [834, 283] on quentale-workspace at bounding box center [612, 227] width 1224 height 455
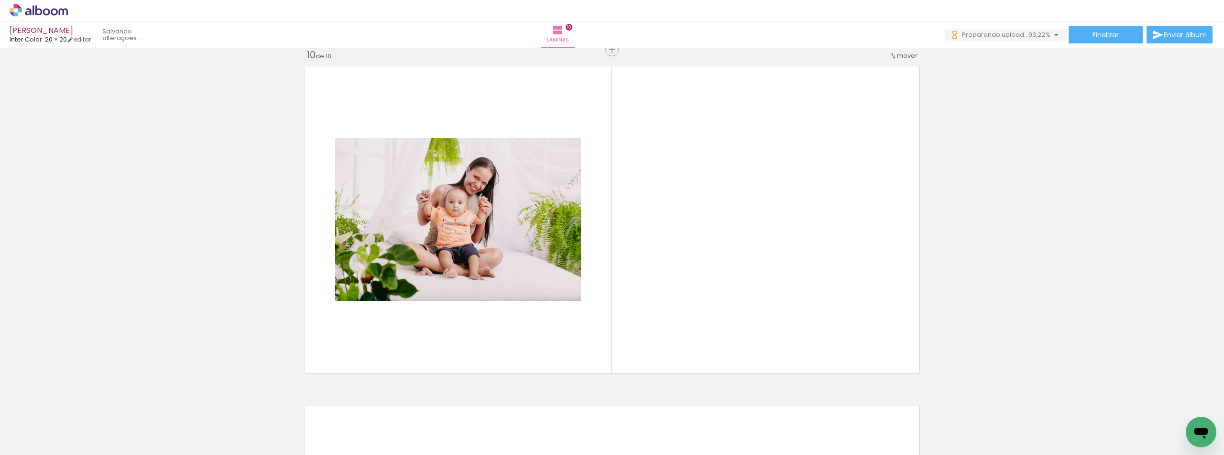
scroll to position [3075, 0]
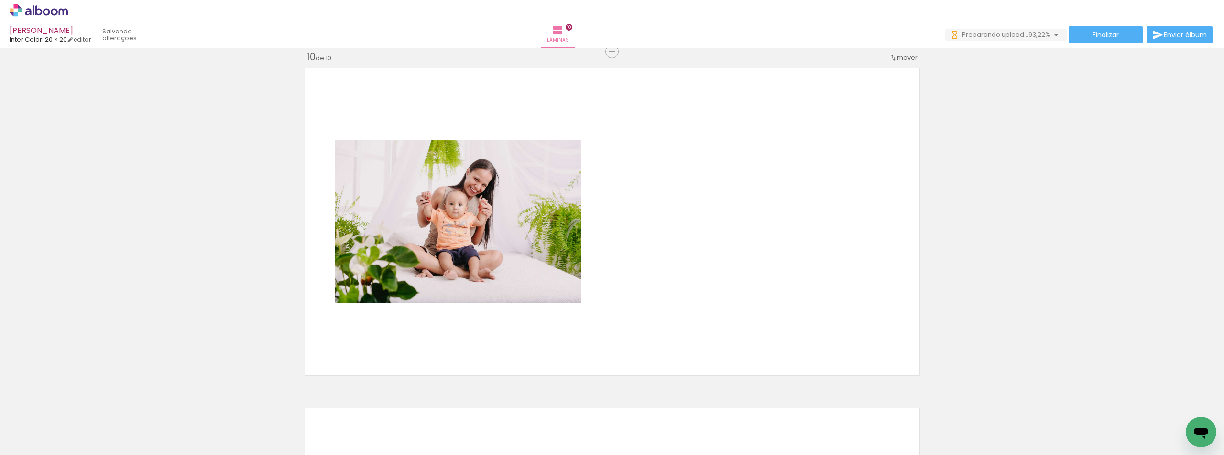
drag, startPoint x: 1030, startPoint y: 428, endPoint x: 924, endPoint y: 400, distance: 110.4
click at [755, 283] on quentale-workspace at bounding box center [612, 227] width 1224 height 455
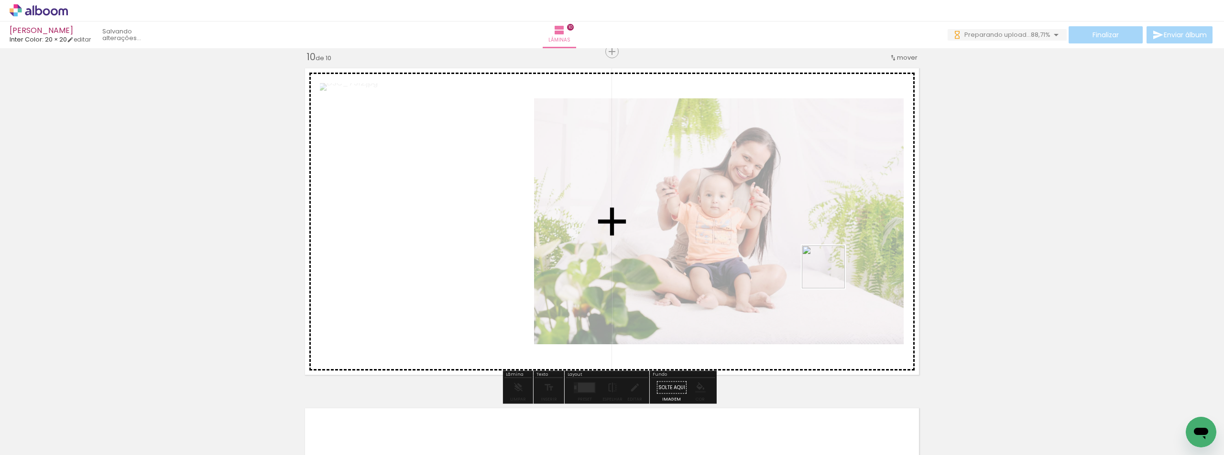
drag, startPoint x: 916, startPoint y: 425, endPoint x: 994, endPoint y: 429, distance: 77.5
click at [830, 274] on quentale-workspace at bounding box center [612, 227] width 1224 height 455
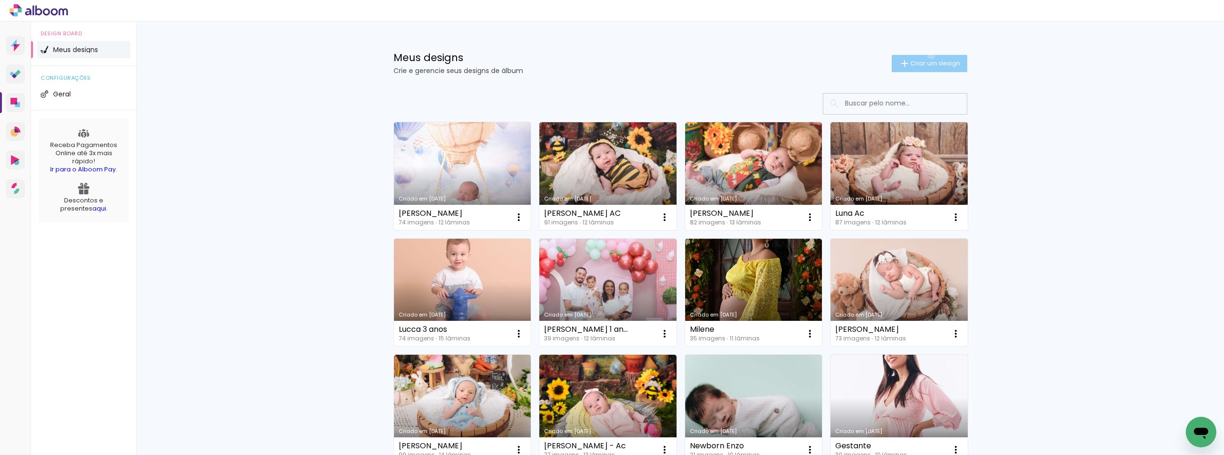
click at [925, 55] on paper-button "Criar um design" at bounding box center [929, 63] width 76 height 17
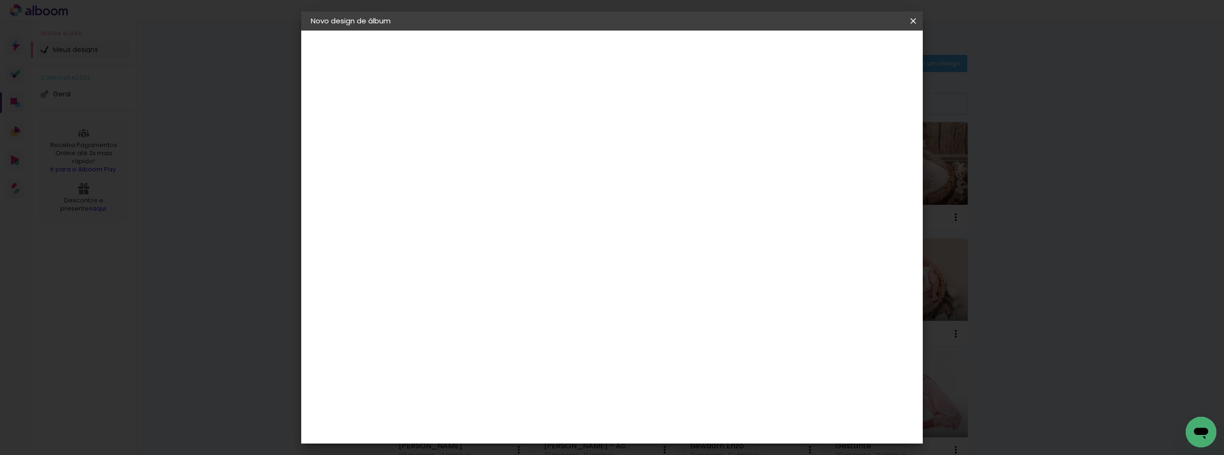
click at [467, 122] on input at bounding box center [467, 128] width 0 height 15
type input "Cecilia"
type paper-input "Cecilia"
type input "[PERSON_NAME]"
type paper-input "[PERSON_NAME]"
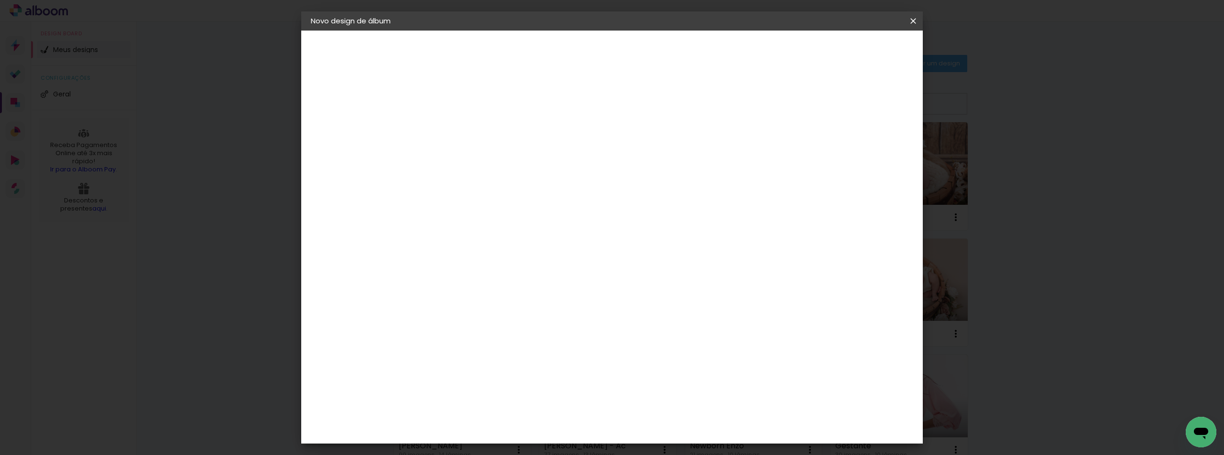
click at [565, 47] on paper-button "Avançar" at bounding box center [541, 51] width 47 height 16
click at [509, 385] on paper-item "Inter Color" at bounding box center [491, 397] width 103 height 25
click at [646, 46] on paper-button "Avançar" at bounding box center [622, 51] width 47 height 16
click at [531, 354] on span "20 × 20" at bounding box center [509, 364] width 44 height 20
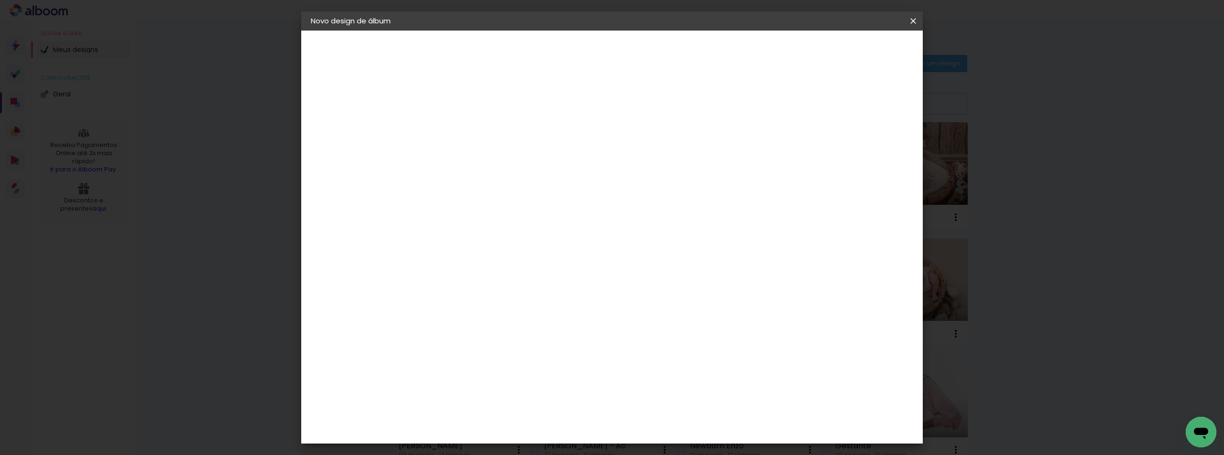
click at [0, 0] on slot "Avançar" at bounding box center [0, 0] width 0 height 0
click at [853, 49] on span "Iniciar design" at bounding box center [831, 50] width 43 height 7
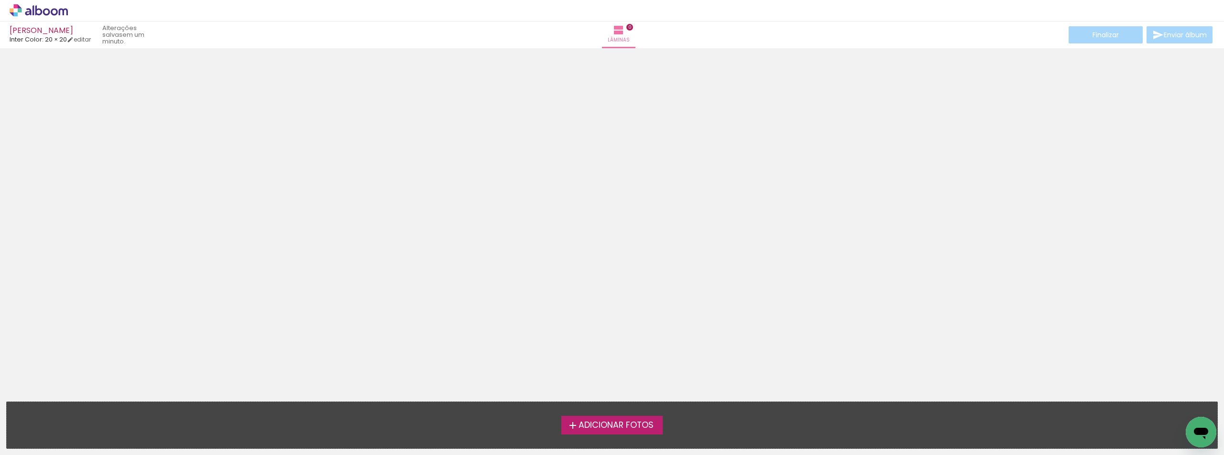
click at [616, 440] on div "Adicionar Fotos Solte suas fotos aqui..." at bounding box center [612, 425] width 1210 height 46
click at [629, 434] on label "Adicionar Fotos" at bounding box center [612, 425] width 102 height 18
click at [0, 0] on input "file" at bounding box center [0, 0] width 0 height 0
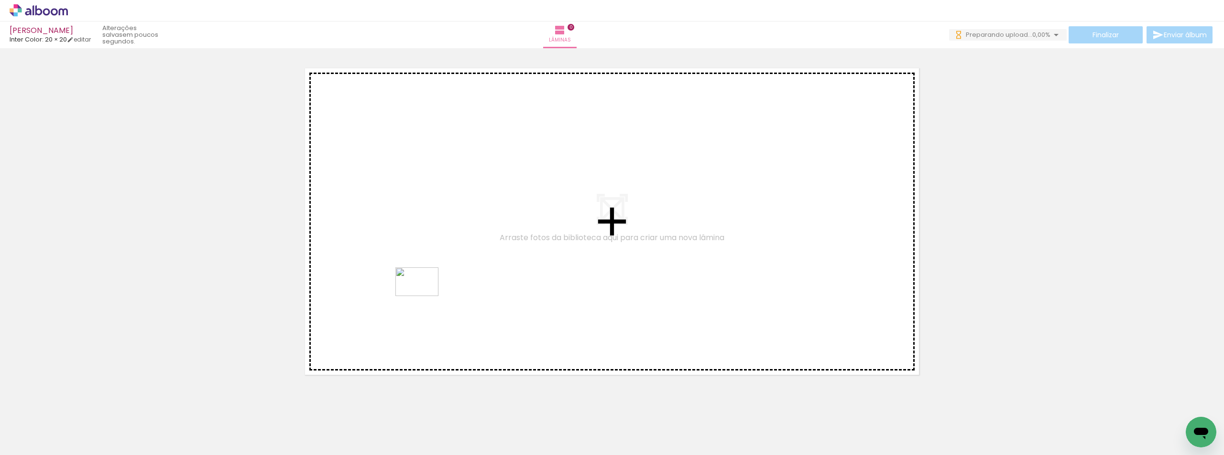
drag, startPoint x: 317, startPoint y: 437, endPoint x: 424, endPoint y: 296, distance: 176.4
click at [424, 296] on quentale-workspace at bounding box center [612, 227] width 1224 height 455
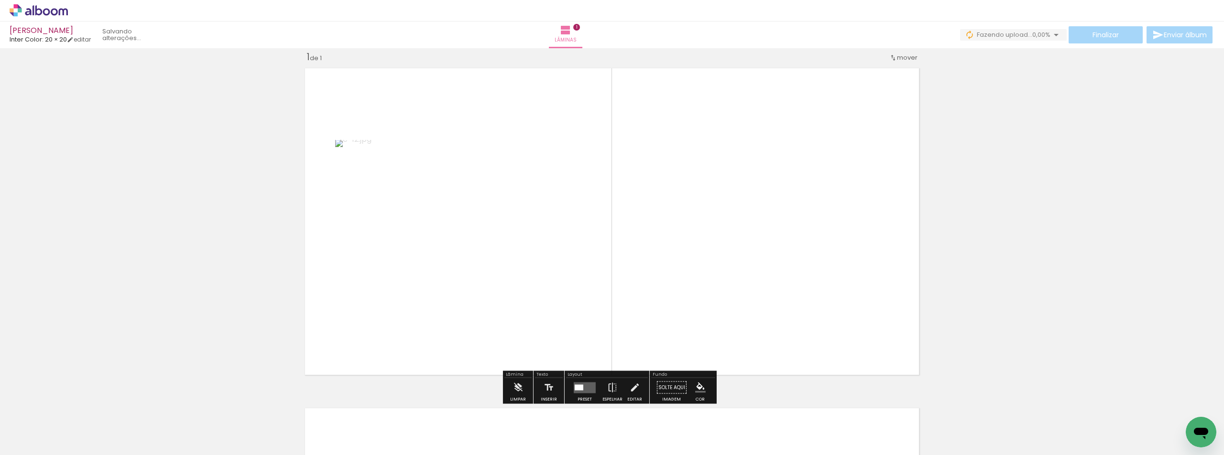
scroll to position [12, 0]
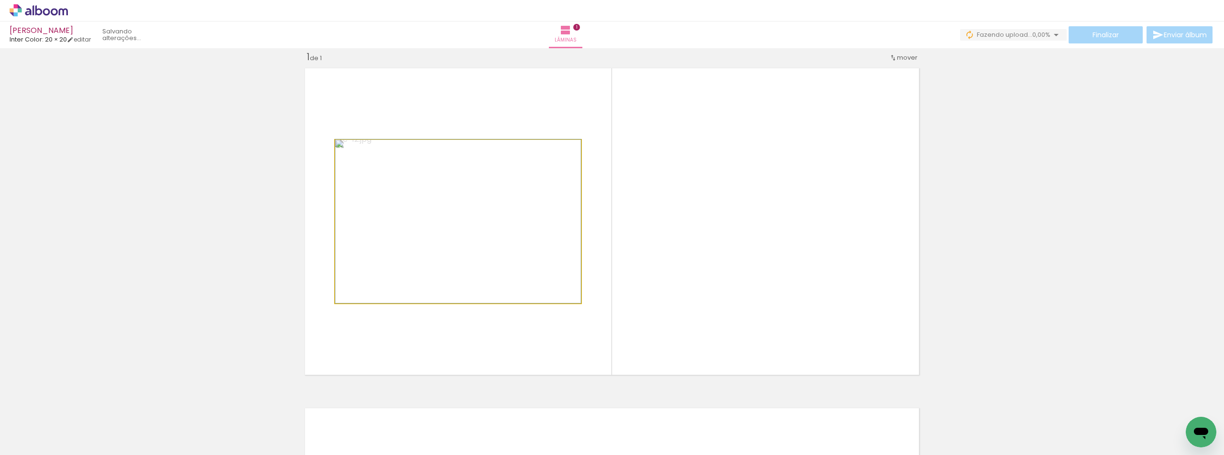
click at [443, 191] on quentale-photo at bounding box center [458, 221] width 246 height 163
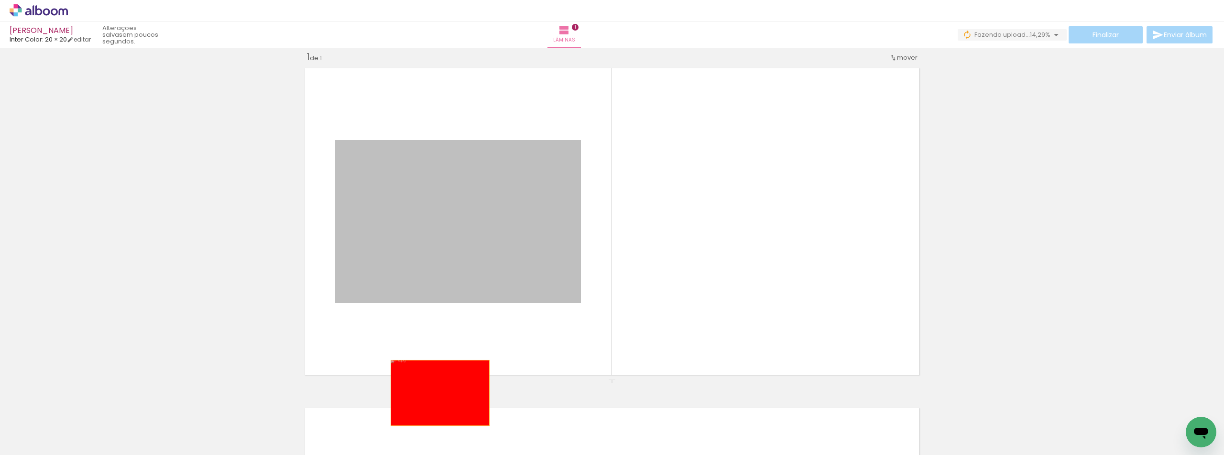
drag, startPoint x: 452, startPoint y: 212, endPoint x: 438, endPoint y: 393, distance: 181.6
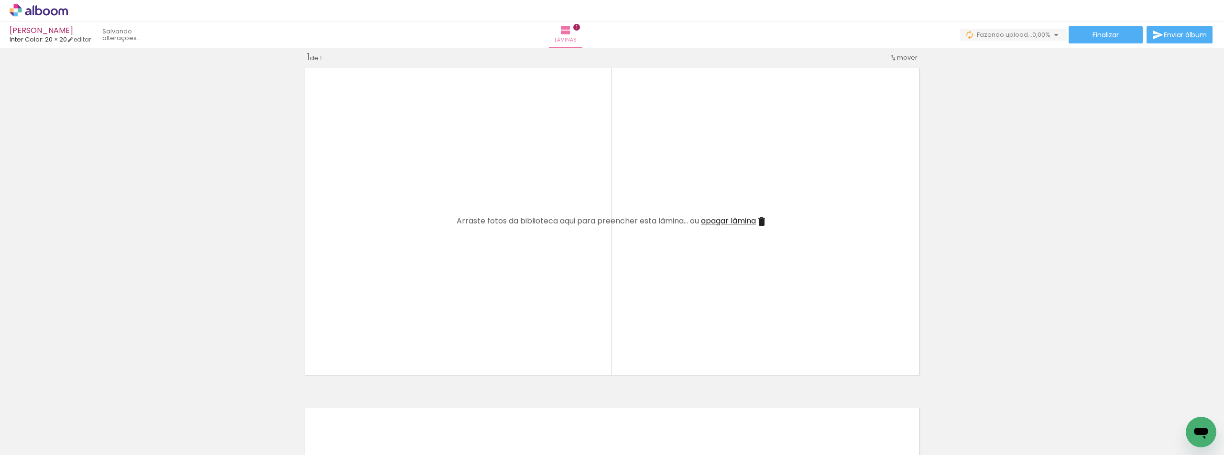
click at [311, 427] on div at bounding box center [309, 423] width 47 height 32
click at [312, 426] on div at bounding box center [309, 423] width 47 height 32
click at [291, 408] on iron-icon at bounding box center [289, 404] width 10 height 10
click at [38, 444] on span "Adicionar Fotos" at bounding box center [34, 442] width 29 height 11
click at [0, 0] on input "file" at bounding box center [0, 0] width 0 height 0
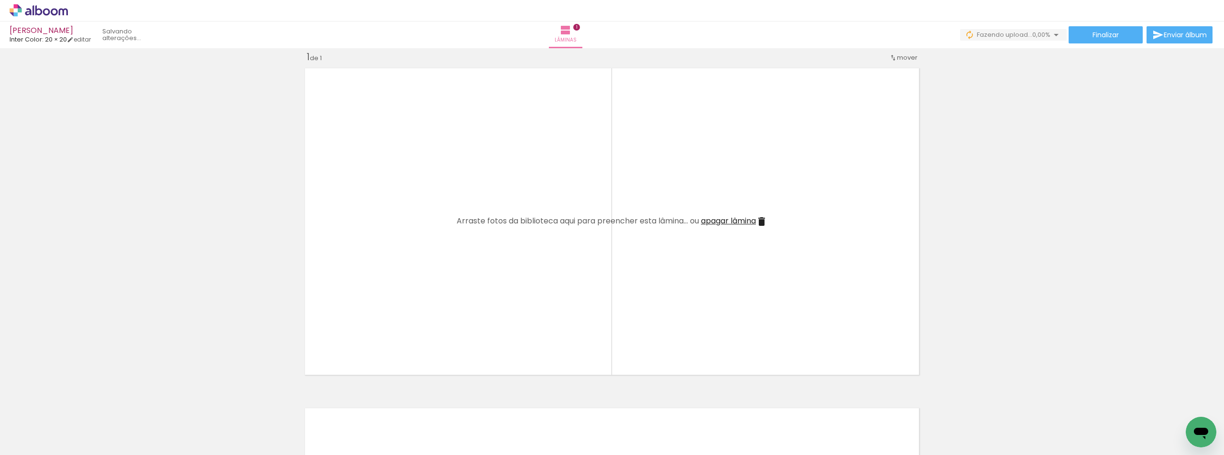
scroll to position [0, 0]
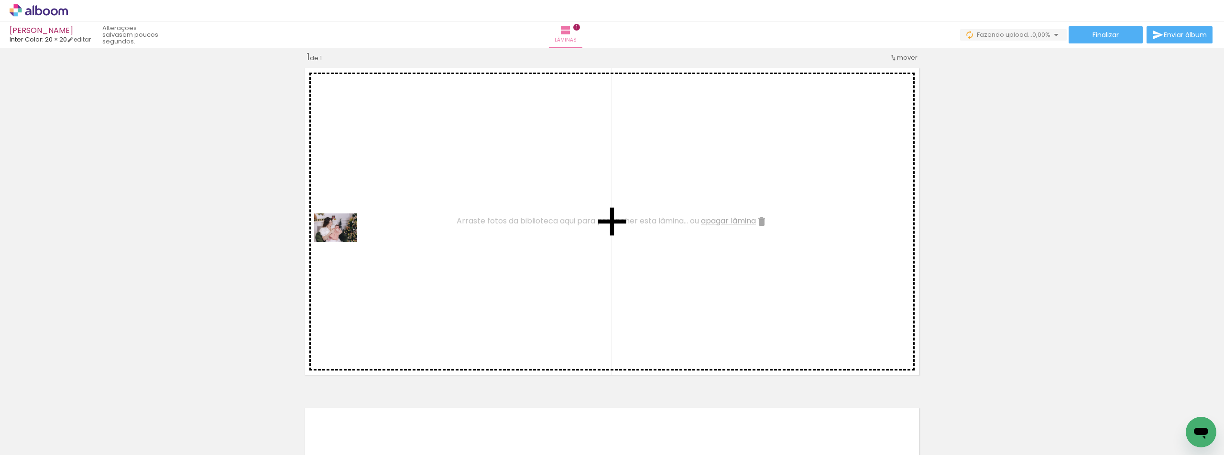
drag, startPoint x: 103, startPoint y: 428, endPoint x: 400, endPoint y: 218, distance: 363.4
click at [400, 218] on quentale-workspace at bounding box center [612, 227] width 1224 height 455
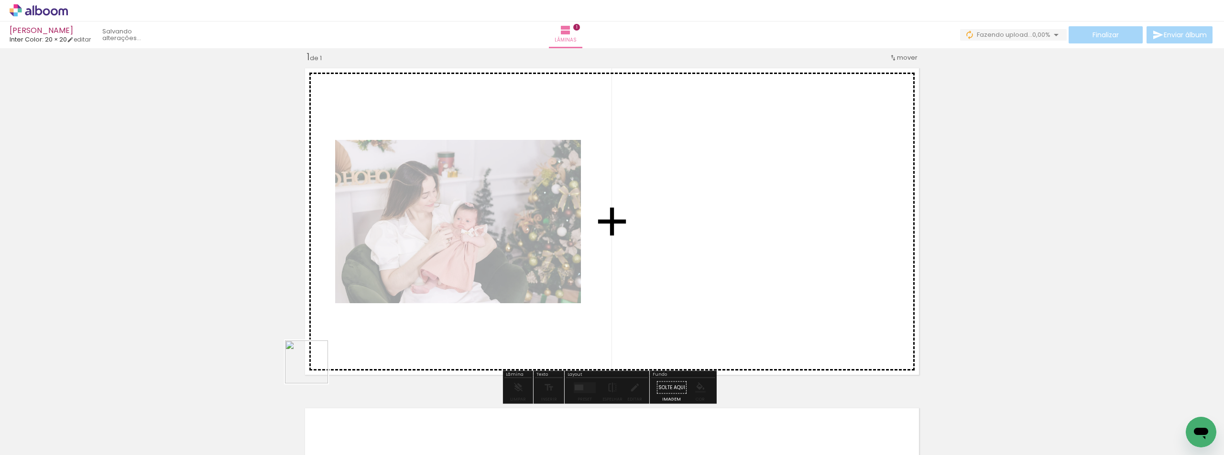
drag, startPoint x: 163, startPoint y: 419, endPoint x: 425, endPoint y: 325, distance: 278.8
click at [425, 325] on quentale-workspace at bounding box center [612, 227] width 1224 height 455
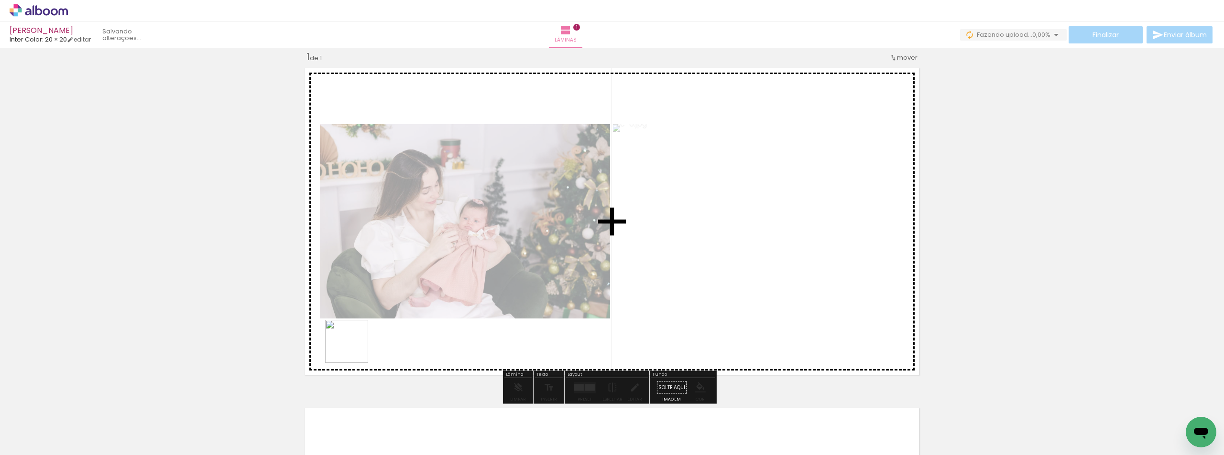
drag, startPoint x: 298, startPoint y: 380, endPoint x: 360, endPoint y: 345, distance: 71.5
click at [360, 345] on quentale-workspace at bounding box center [612, 227] width 1224 height 455
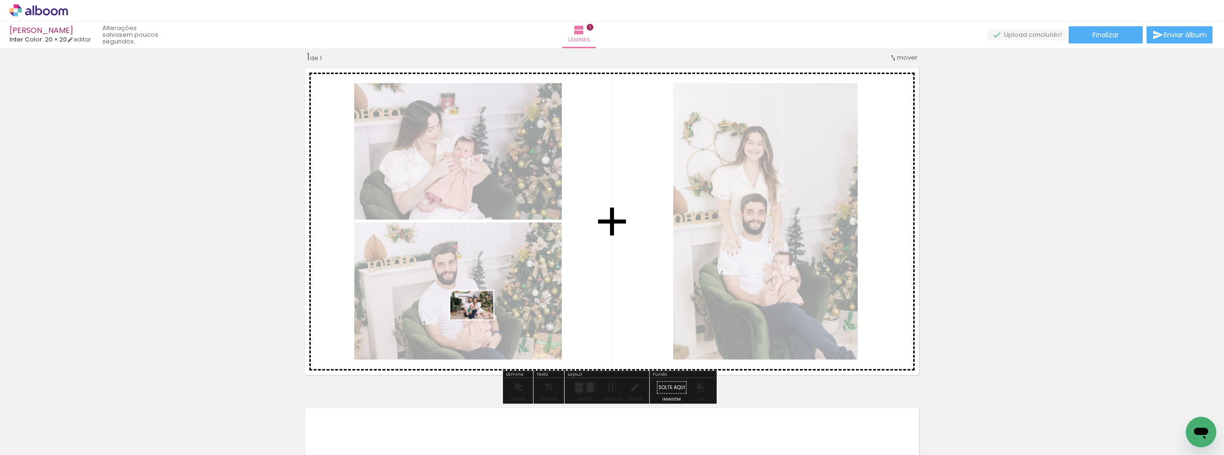
drag, startPoint x: 265, startPoint y: 432, endPoint x: 486, endPoint y: 318, distance: 248.2
click at [486, 318] on quentale-workspace at bounding box center [612, 227] width 1224 height 455
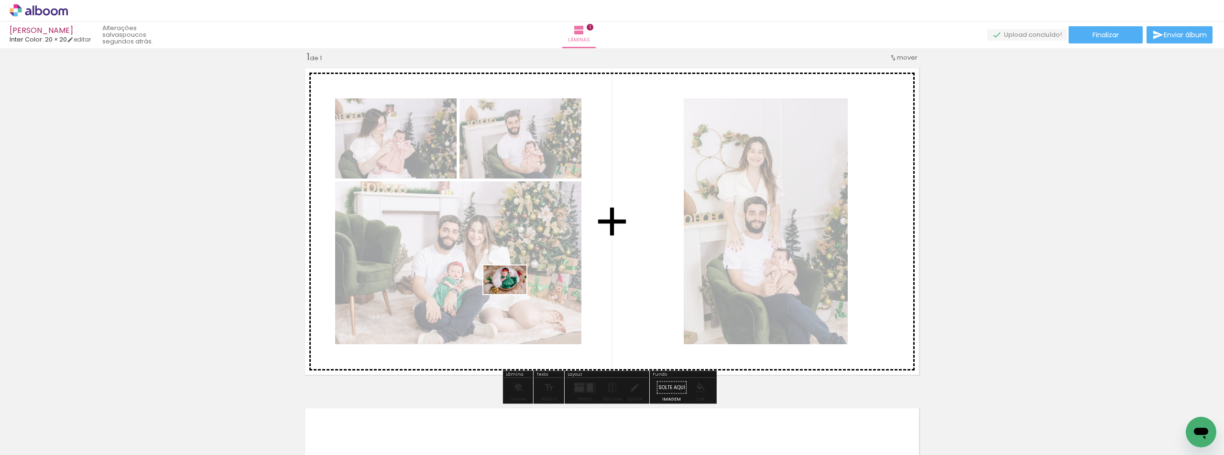
drag, startPoint x: 316, startPoint y: 436, endPoint x: 512, endPoint y: 294, distance: 241.3
click at [512, 294] on quentale-workspace at bounding box center [612, 227] width 1224 height 455
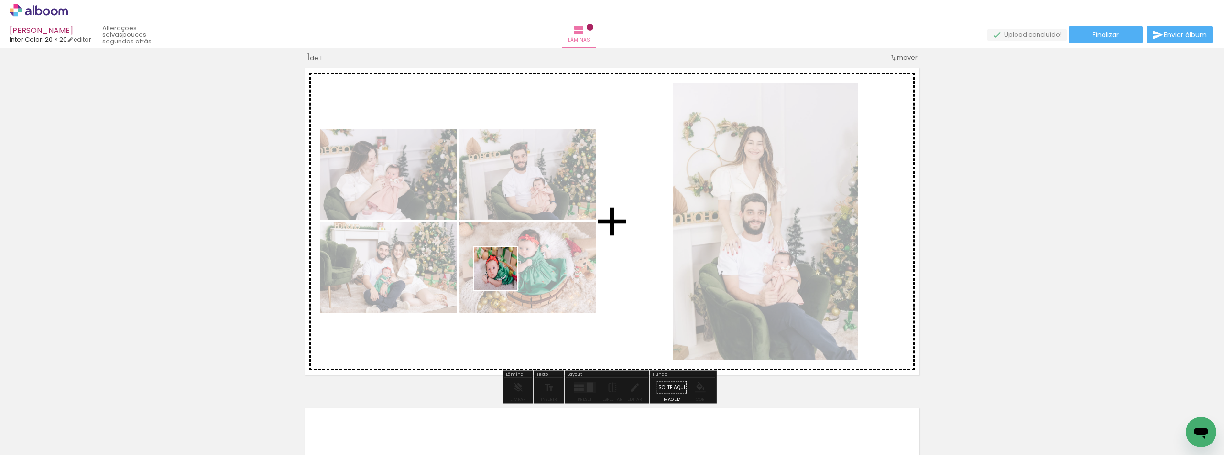
drag, startPoint x: 364, startPoint y: 426, endPoint x: 472, endPoint y: 390, distance: 113.7
click at [504, 275] on quentale-workspace at bounding box center [612, 227] width 1224 height 455
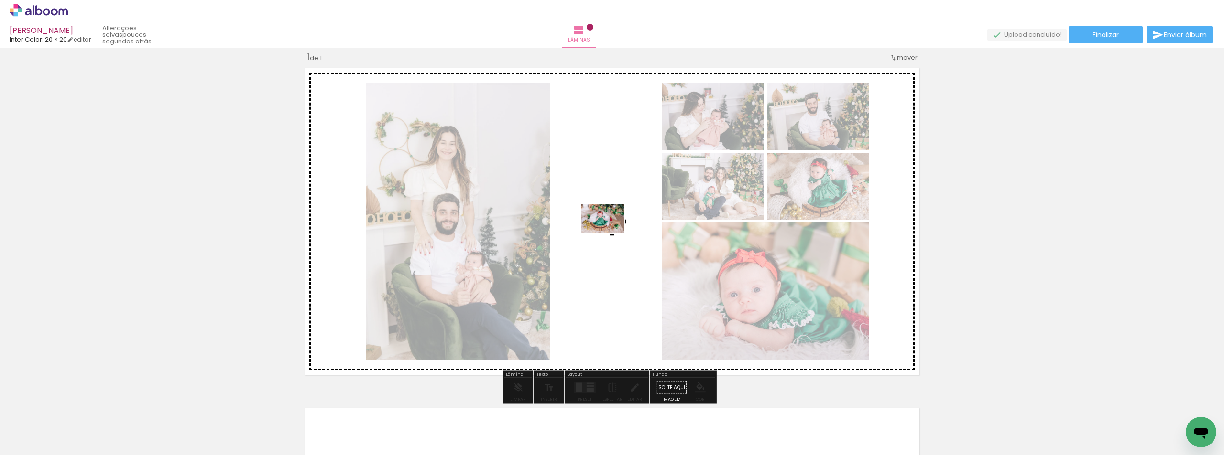
drag, startPoint x: 418, startPoint y: 423, endPoint x: 609, endPoint y: 233, distance: 269.0
click at [609, 233] on quentale-workspace at bounding box center [612, 227] width 1224 height 455
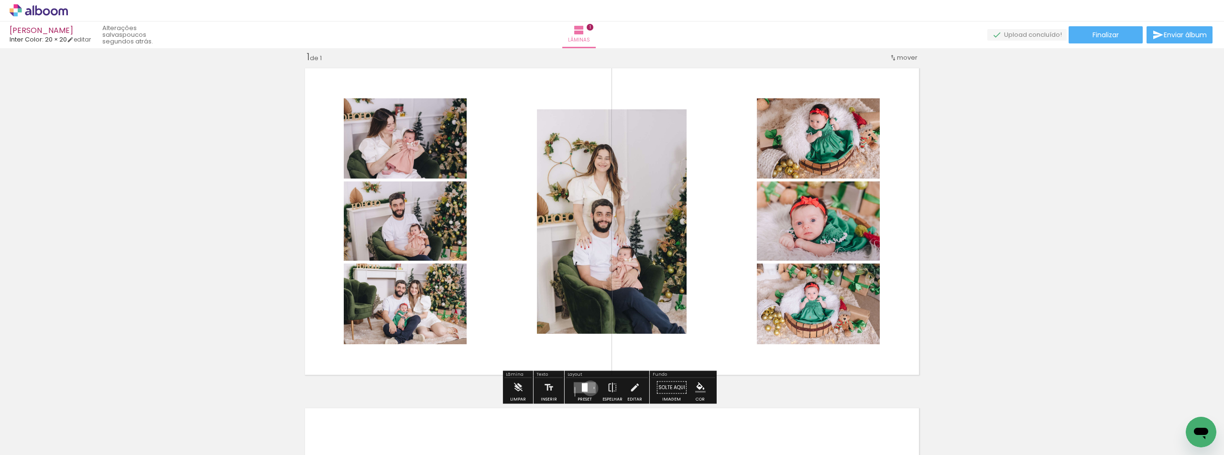
click at [586, 389] on quentale-layouter at bounding box center [585, 387] width 22 height 11
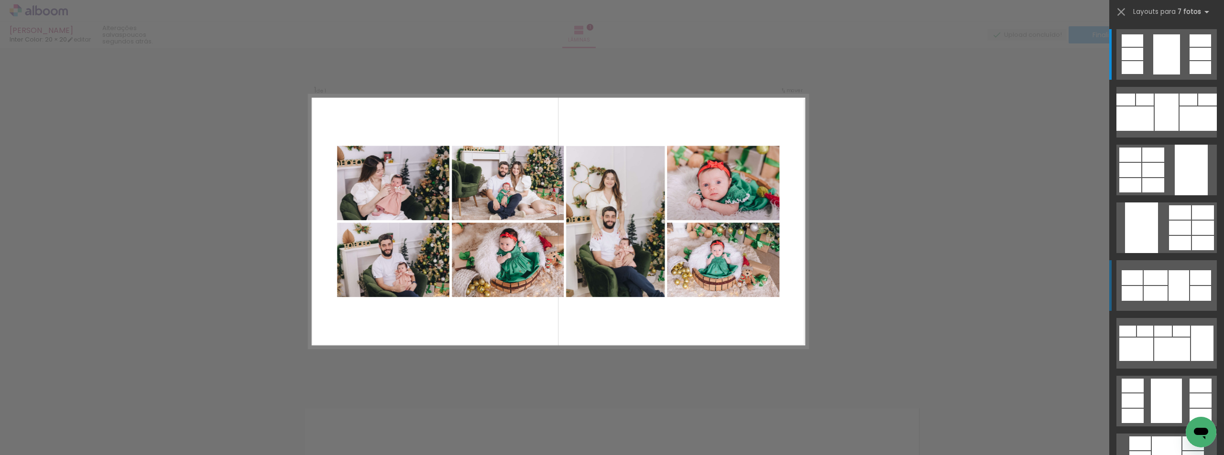
click at [1178, 293] on div at bounding box center [1178, 286] width 21 height 31
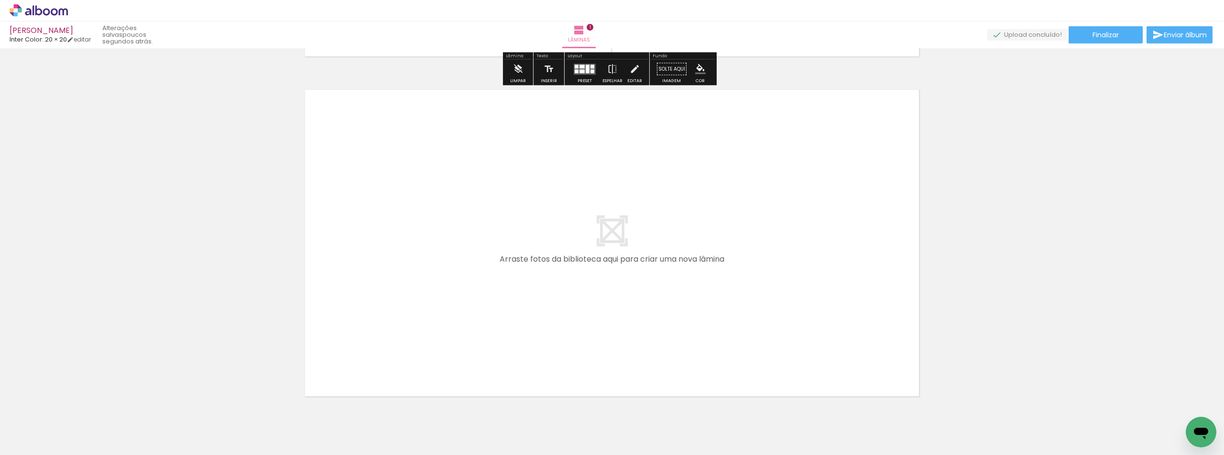
scroll to position [370, 0]
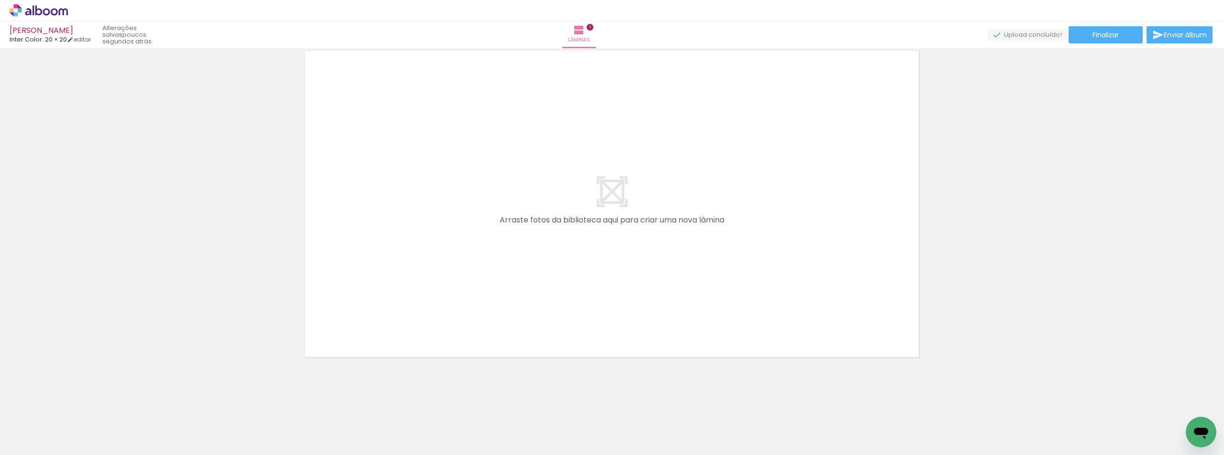
click at [24, 441] on span "Adicionar Fotos" at bounding box center [34, 442] width 29 height 11
click at [0, 0] on input "file" at bounding box center [0, 0] width 0 height 0
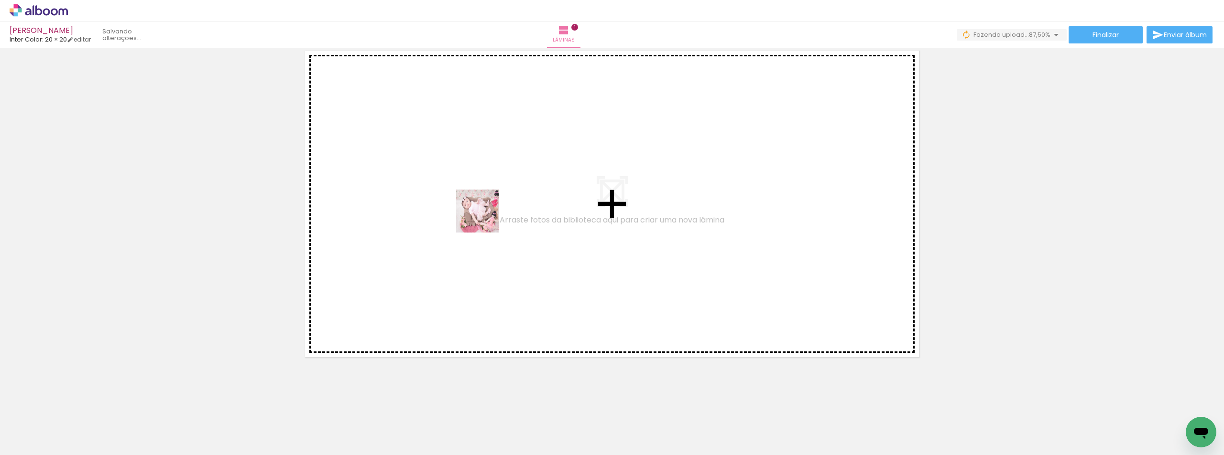
drag, startPoint x: 489, startPoint y: 250, endPoint x: 485, endPoint y: 218, distance: 31.9
click at [485, 218] on quentale-workspace at bounding box center [612, 227] width 1224 height 455
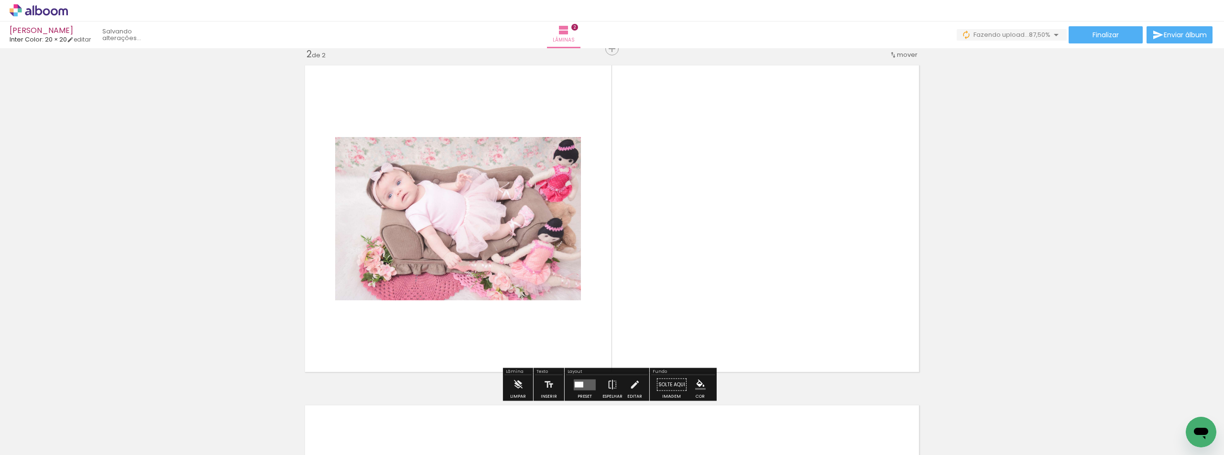
scroll to position [353, 0]
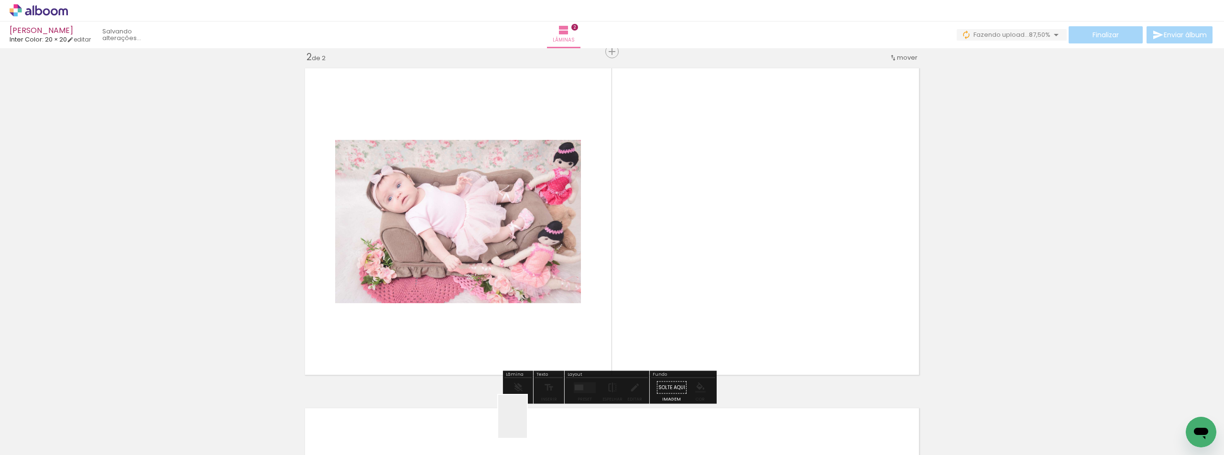
drag, startPoint x: 529, startPoint y: 434, endPoint x: 513, endPoint y: 247, distance: 187.0
click at [513, 247] on quentale-workspace at bounding box center [612, 227] width 1224 height 455
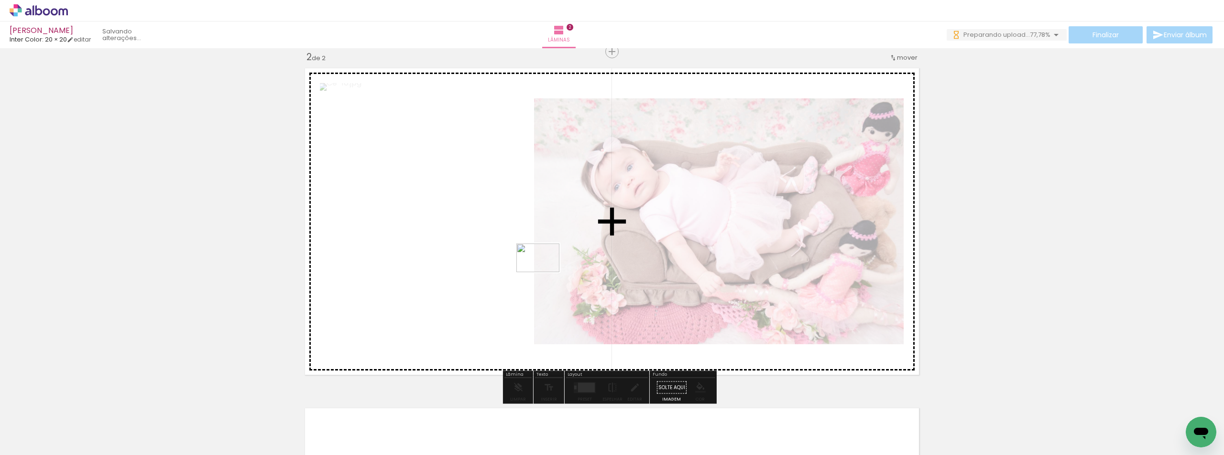
drag, startPoint x: 575, startPoint y: 415, endPoint x: 545, endPoint y: 272, distance: 145.5
click at [545, 272] on quentale-workspace at bounding box center [612, 227] width 1224 height 455
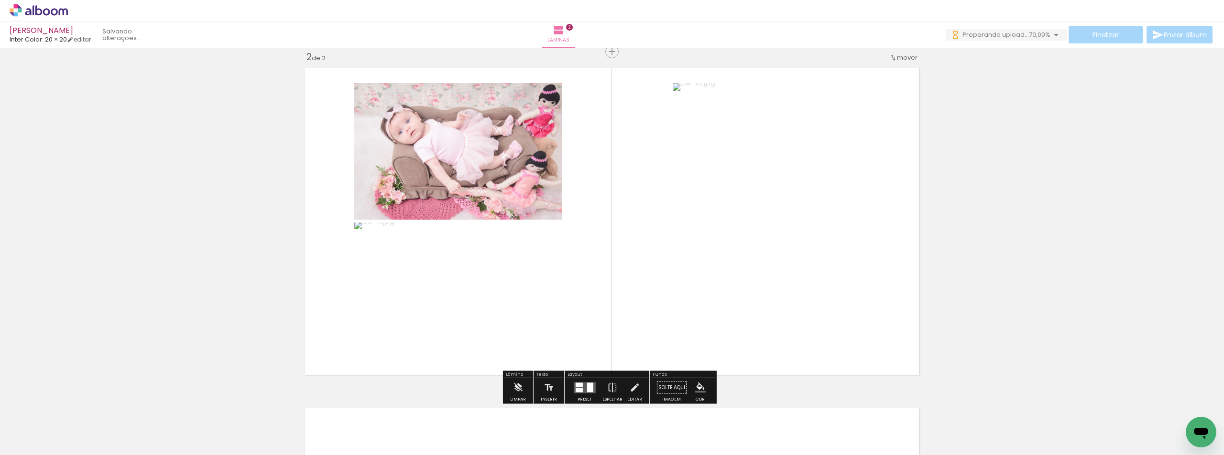
scroll to position [0, 0]
click at [594, 349] on quentale-layouter at bounding box center [611, 222] width 623 height 316
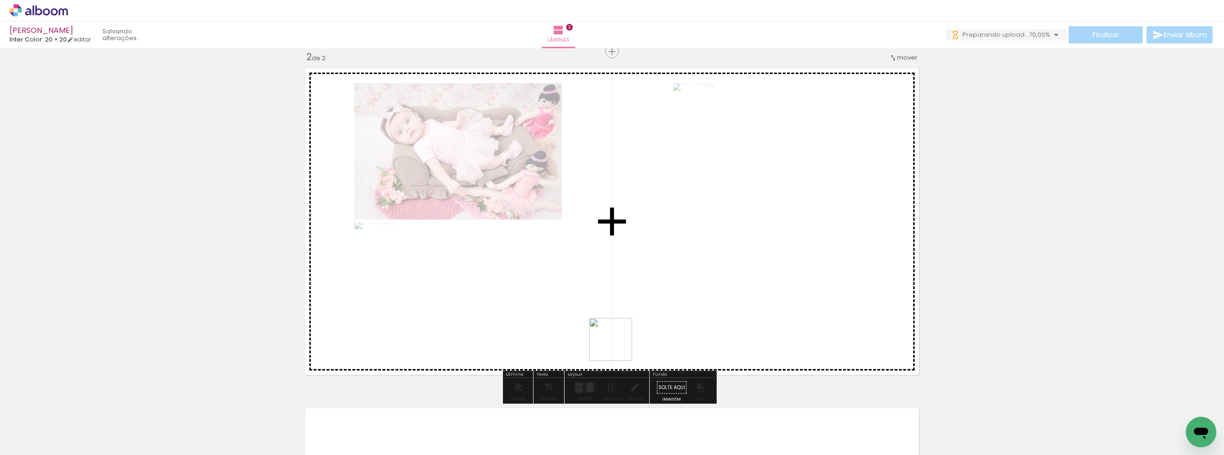
drag, startPoint x: 634, startPoint y: 436, endPoint x: 611, endPoint y: 282, distance: 156.0
click at [611, 282] on quentale-workspace at bounding box center [612, 227] width 1224 height 455
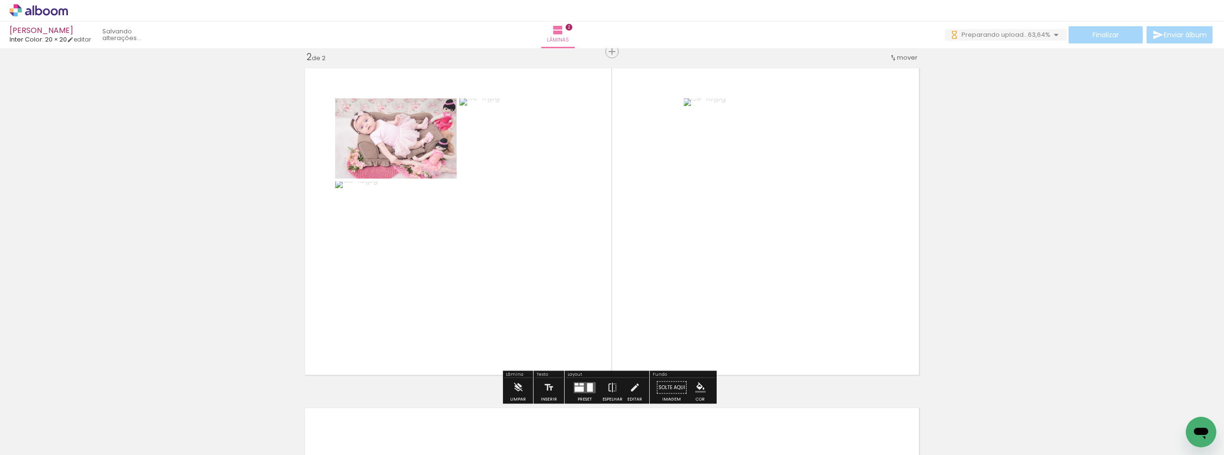
click at [78, 440] on iron-horizontal-list at bounding box center [68, 426] width 19 height 60
click at [646, 340] on quentale-layouter at bounding box center [611, 222] width 623 height 316
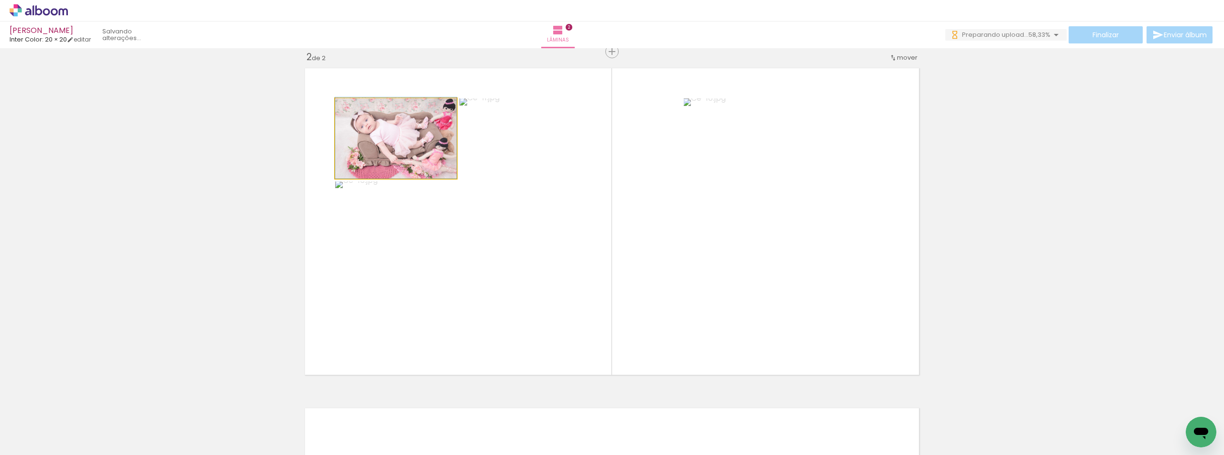
drag, startPoint x: 385, startPoint y: 143, endPoint x: 389, endPoint y: 128, distance: 16.2
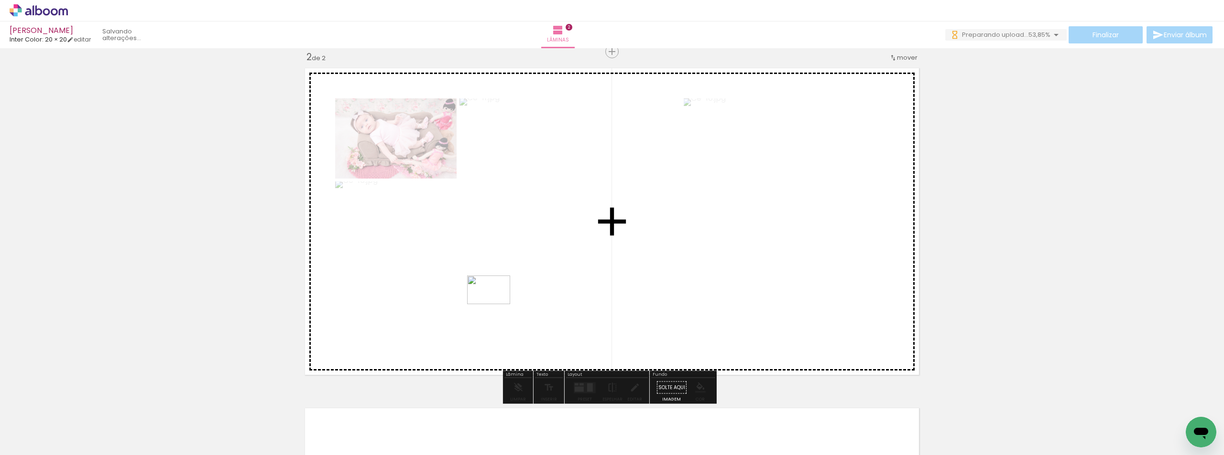
drag, startPoint x: 694, startPoint y: 430, endPoint x: 454, endPoint y: 254, distance: 297.8
click at [454, 254] on quentale-workspace at bounding box center [612, 227] width 1224 height 455
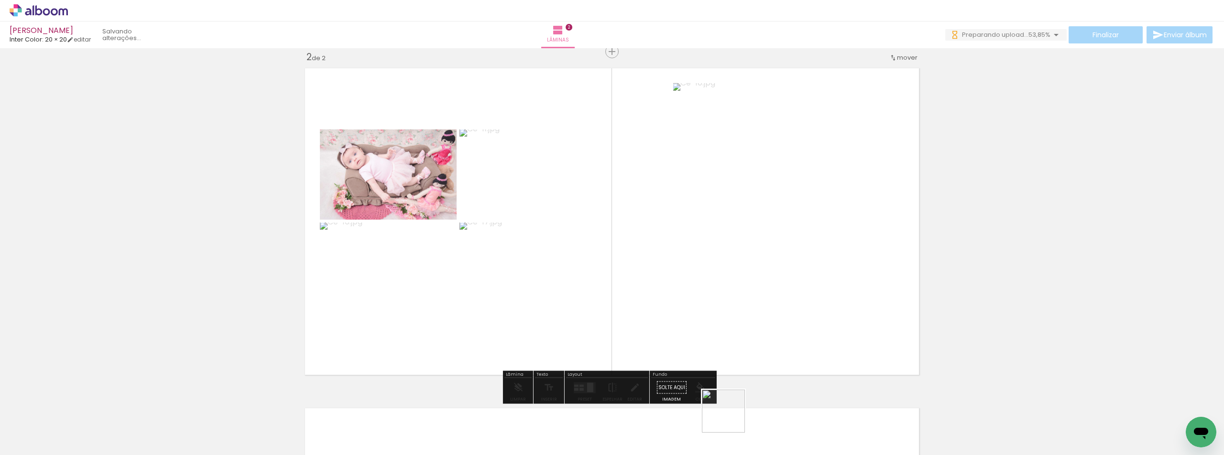
drag, startPoint x: 730, startPoint y: 419, endPoint x: 741, endPoint y: 407, distance: 16.2
click at [611, 287] on quentale-workspace at bounding box center [612, 227] width 1224 height 455
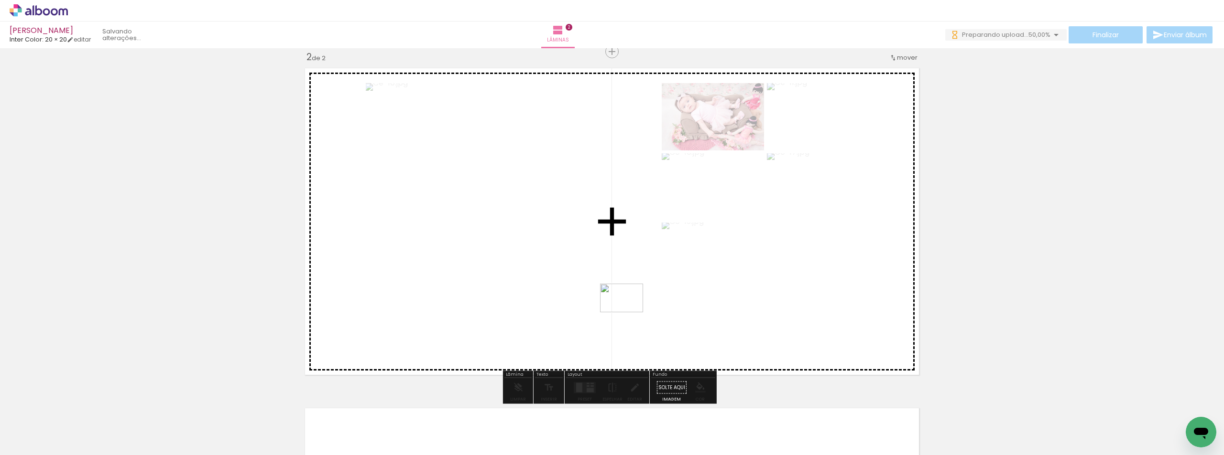
drag, startPoint x: 791, startPoint y: 421, endPoint x: 629, endPoint y: 313, distance: 194.7
click at [629, 313] on quentale-workspace at bounding box center [612, 227] width 1224 height 455
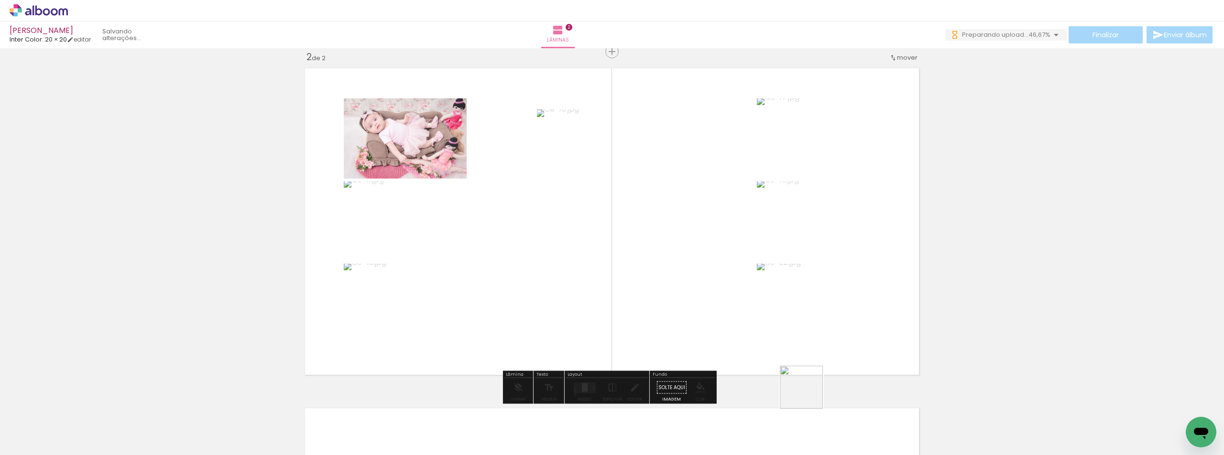
drag, startPoint x: 808, startPoint y: 395, endPoint x: 698, endPoint y: 302, distance: 143.8
click at [698, 302] on quentale-workspace at bounding box center [612, 227] width 1224 height 455
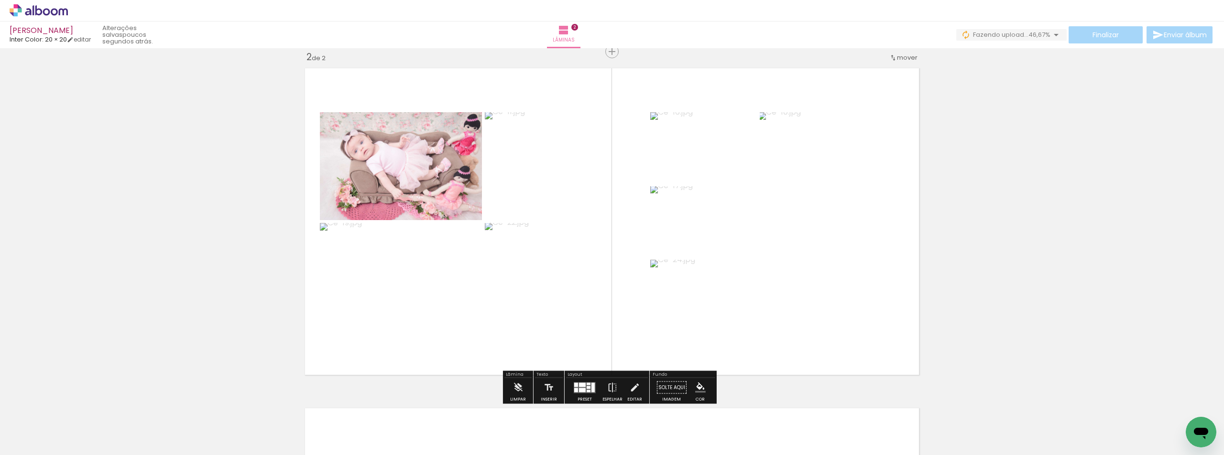
click at [413, 176] on quentale-photo at bounding box center [401, 166] width 162 height 108
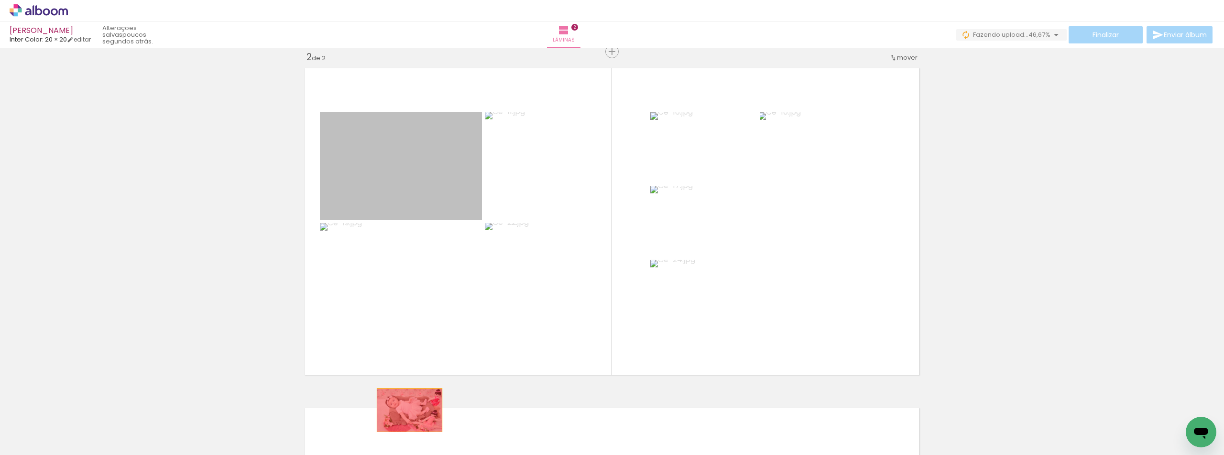
drag, startPoint x: 412, startPoint y: 173, endPoint x: 386, endPoint y: 444, distance: 272.2
click at [386, 444] on quentale-workspace at bounding box center [612, 227] width 1224 height 455
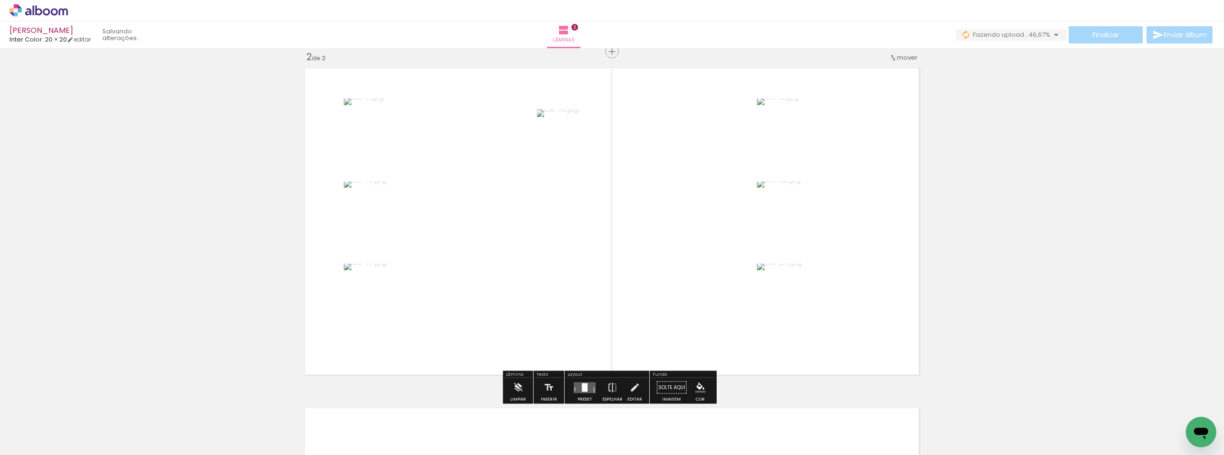
click at [454, 408] on iron-icon at bounding box center [450, 404] width 10 height 10
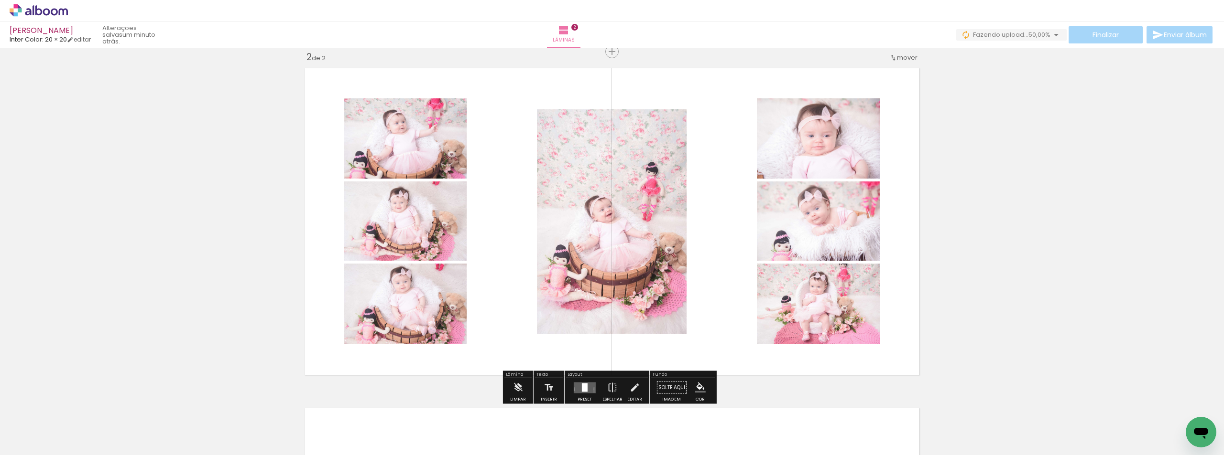
click at [582, 393] on div at bounding box center [585, 388] width 26 height 19
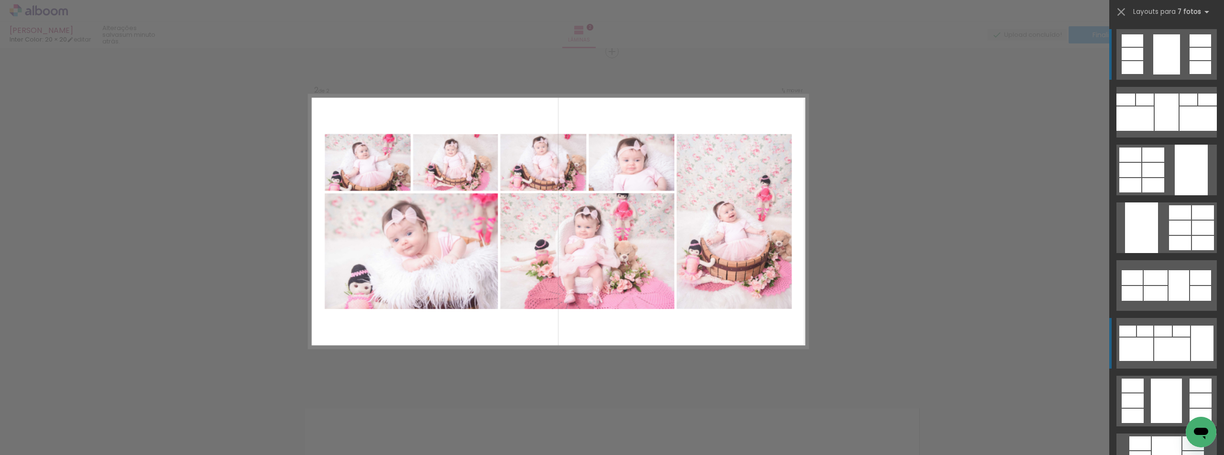
scroll to position [64, 0]
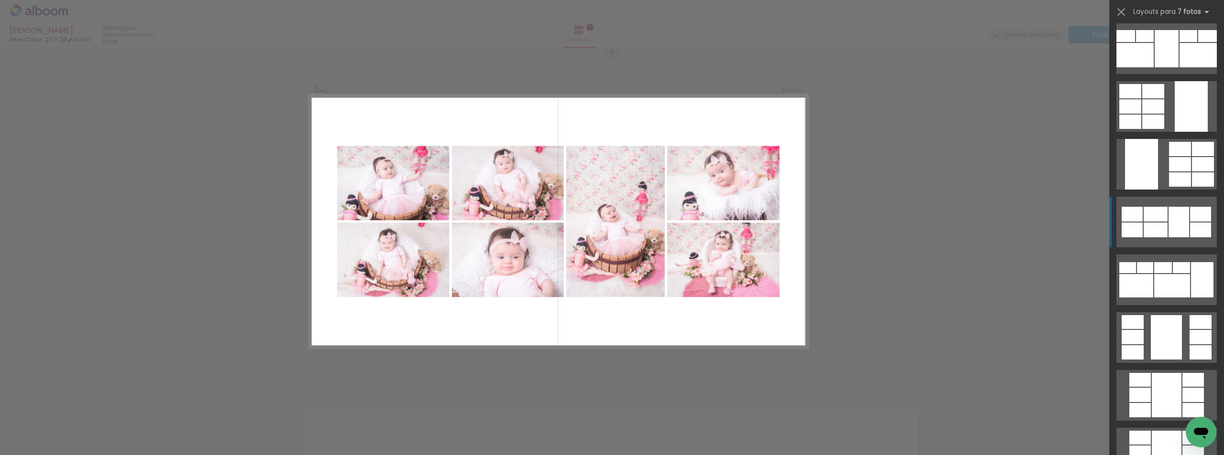
click at [1161, 238] on quentale-layouter at bounding box center [1166, 222] width 100 height 51
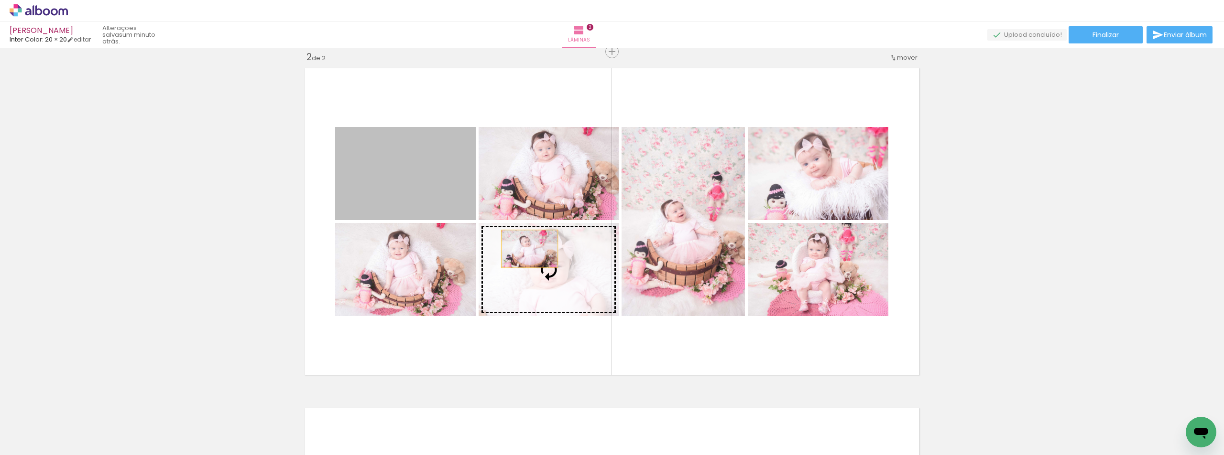
drag, startPoint x: 434, startPoint y: 178, endPoint x: 526, endPoint y: 249, distance: 116.2
click at [0, 0] on slot at bounding box center [0, 0] width 0 height 0
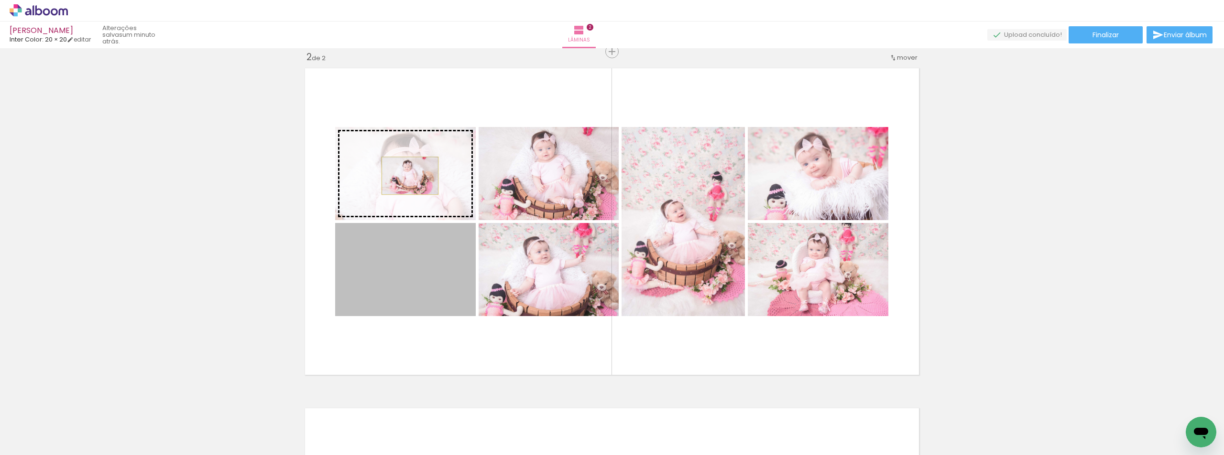
drag, startPoint x: 419, startPoint y: 303, endPoint x: 406, endPoint y: 176, distance: 127.3
click at [0, 0] on slot at bounding box center [0, 0] width 0 height 0
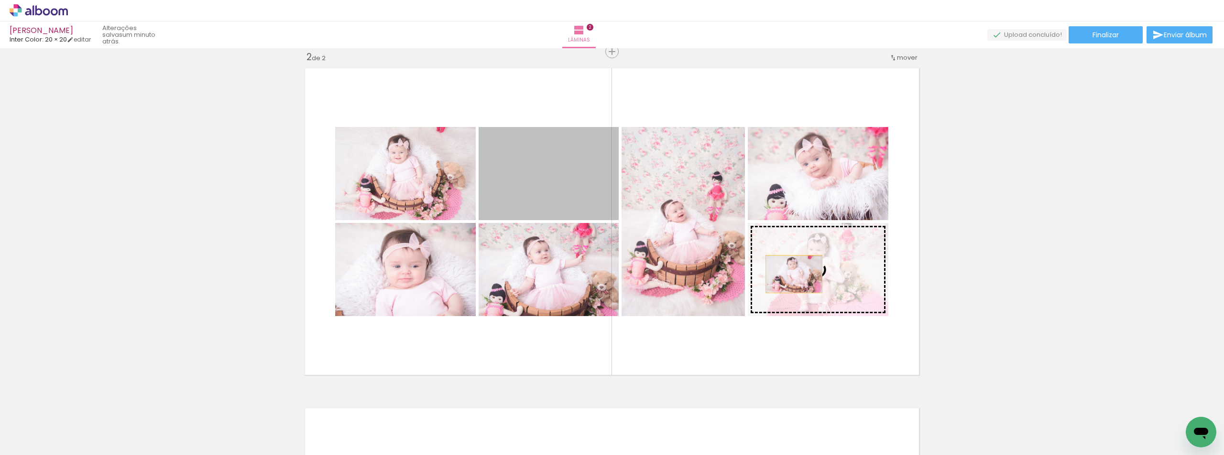
drag, startPoint x: 563, startPoint y: 184, endPoint x: 806, endPoint y: 275, distance: 260.5
click at [0, 0] on slot at bounding box center [0, 0] width 0 height 0
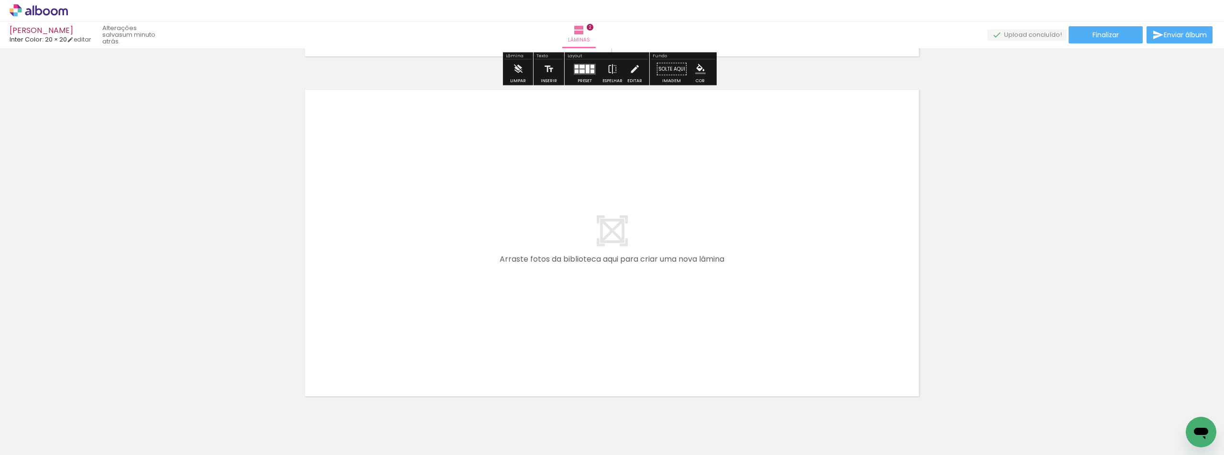
scroll to position [711, 0]
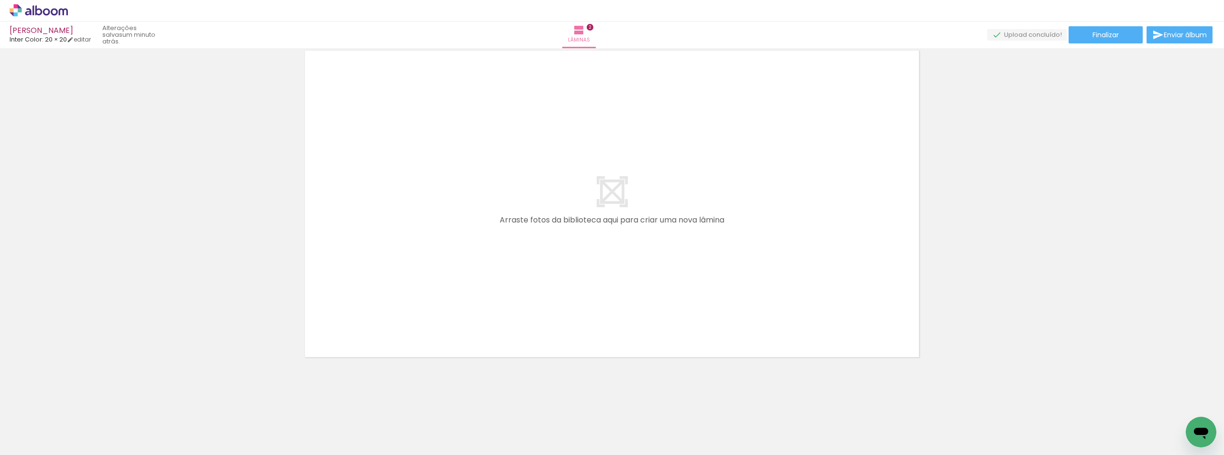
click at [39, 440] on span "Adicionar Fotos" at bounding box center [34, 442] width 29 height 11
click at [0, 0] on input "file" at bounding box center [0, 0] width 0 height 0
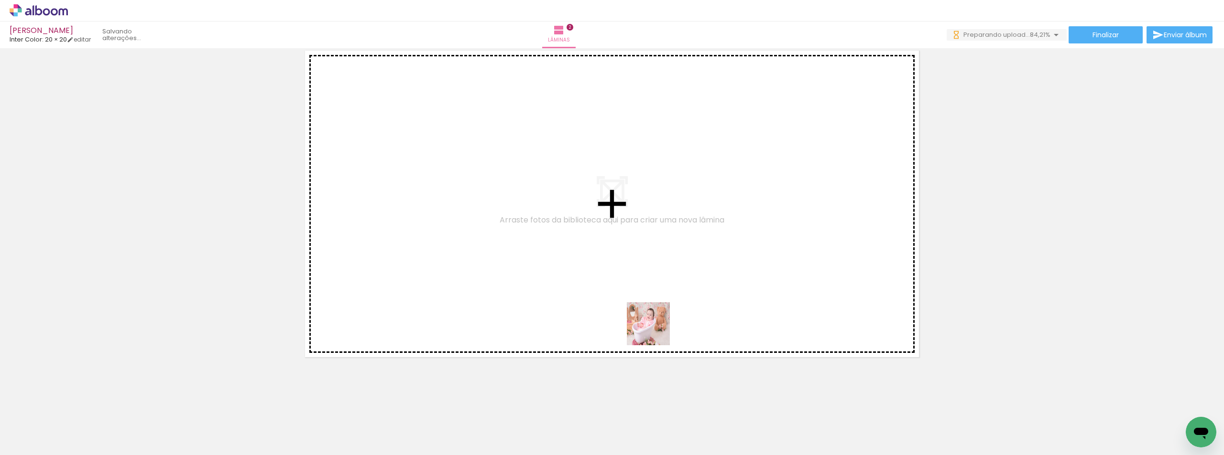
drag, startPoint x: 844, startPoint y: 433, endPoint x: 678, endPoint y: 339, distance: 190.5
click at [655, 331] on quentale-workspace at bounding box center [612, 227] width 1224 height 455
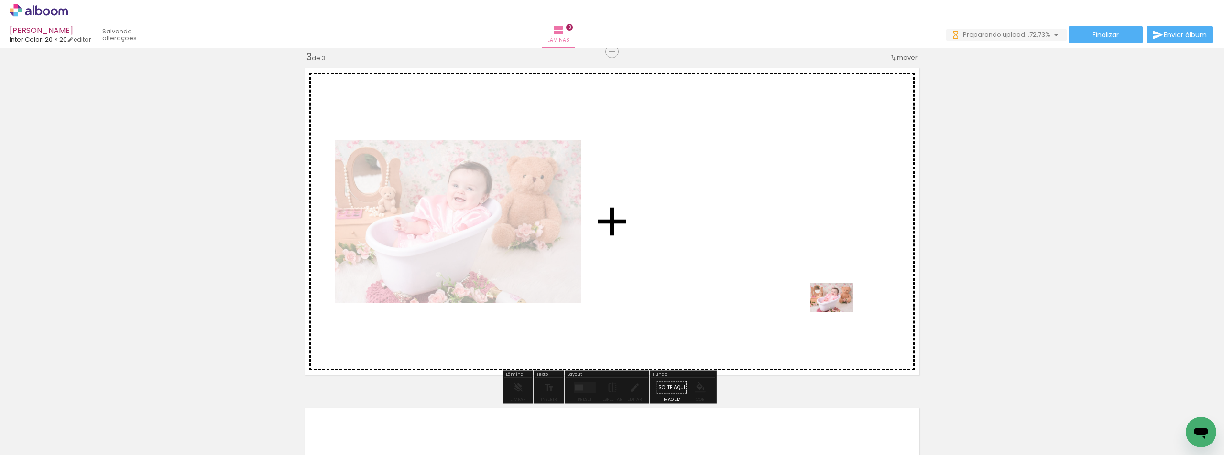
drag, startPoint x: 904, startPoint y: 443, endPoint x: 824, endPoint y: 300, distance: 163.7
click at [824, 300] on quentale-workspace at bounding box center [612, 227] width 1224 height 455
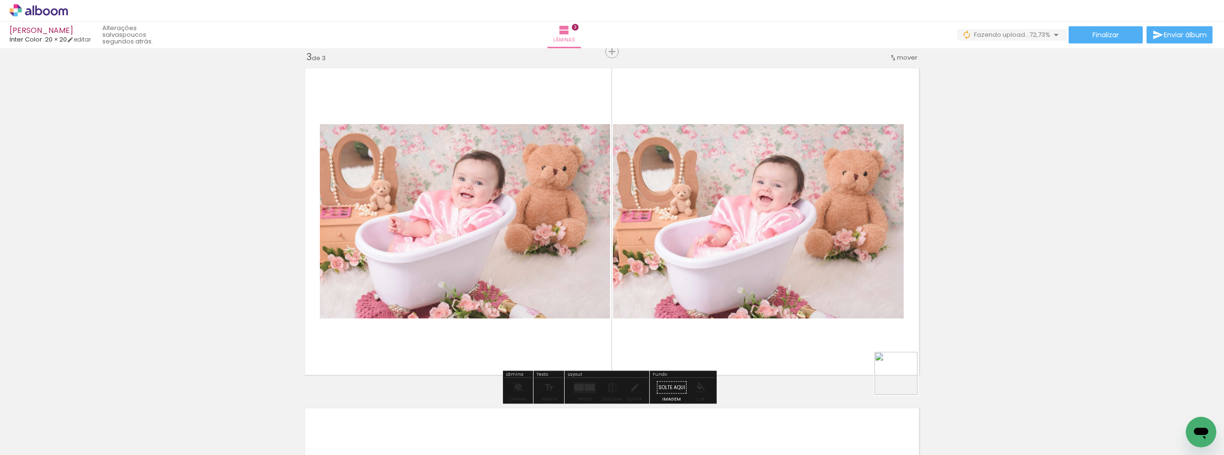
drag, startPoint x: 960, startPoint y: 422, endPoint x: 844, endPoint y: 245, distance: 211.7
click at [843, 245] on quentale-workspace at bounding box center [612, 227] width 1224 height 455
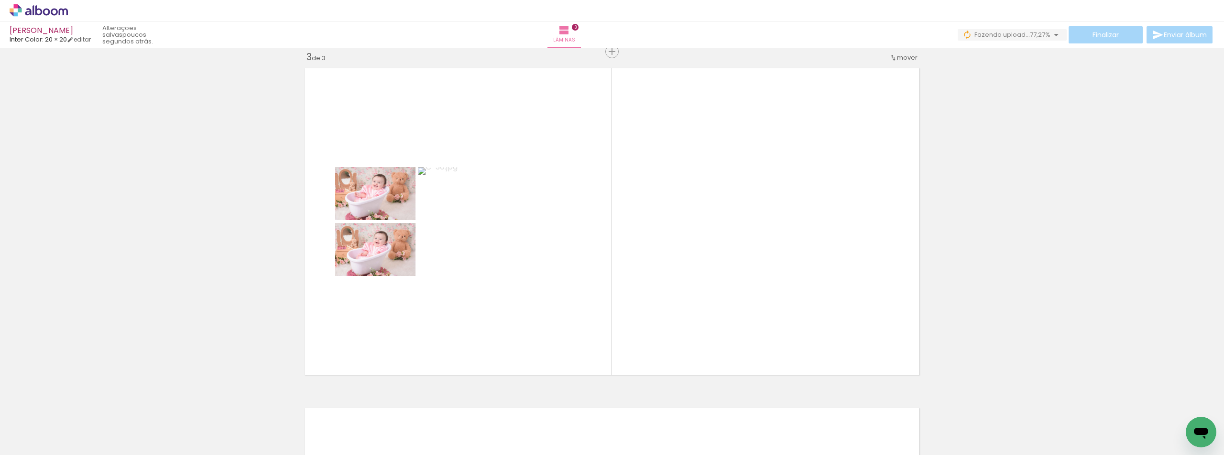
scroll to position [0, 35]
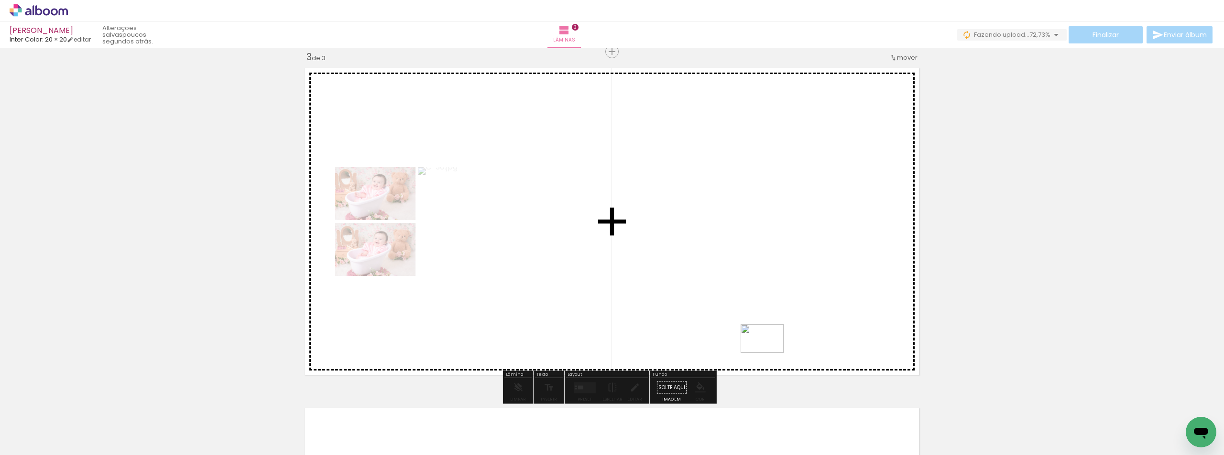
drag, startPoint x: 1142, startPoint y: 421, endPoint x: 769, endPoint y: 353, distance: 378.9
click at [769, 353] on quentale-workspace at bounding box center [612, 227] width 1224 height 455
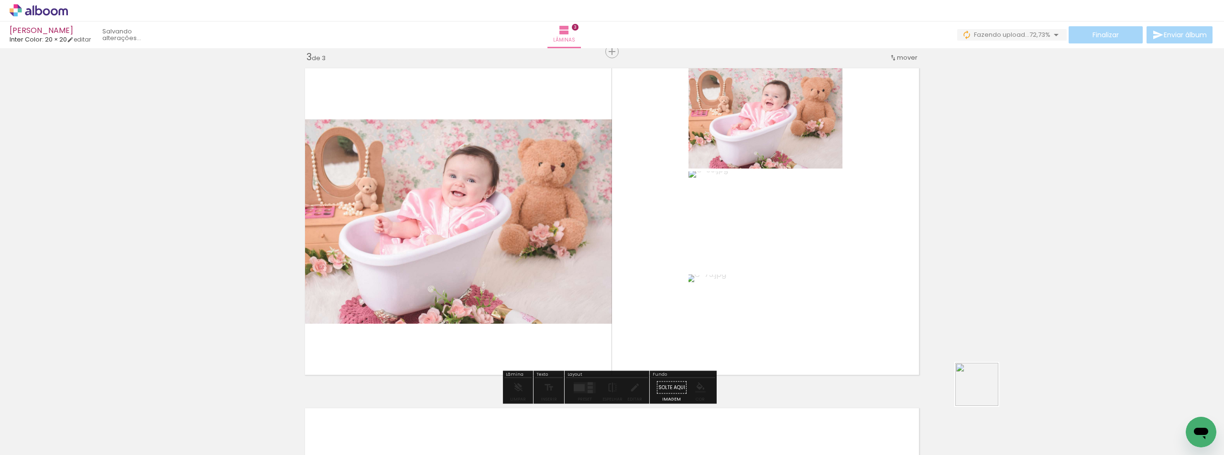
drag, startPoint x: 1085, startPoint y: 423, endPoint x: 673, endPoint y: 314, distance: 425.9
click at [673, 314] on quentale-workspace at bounding box center [612, 227] width 1224 height 455
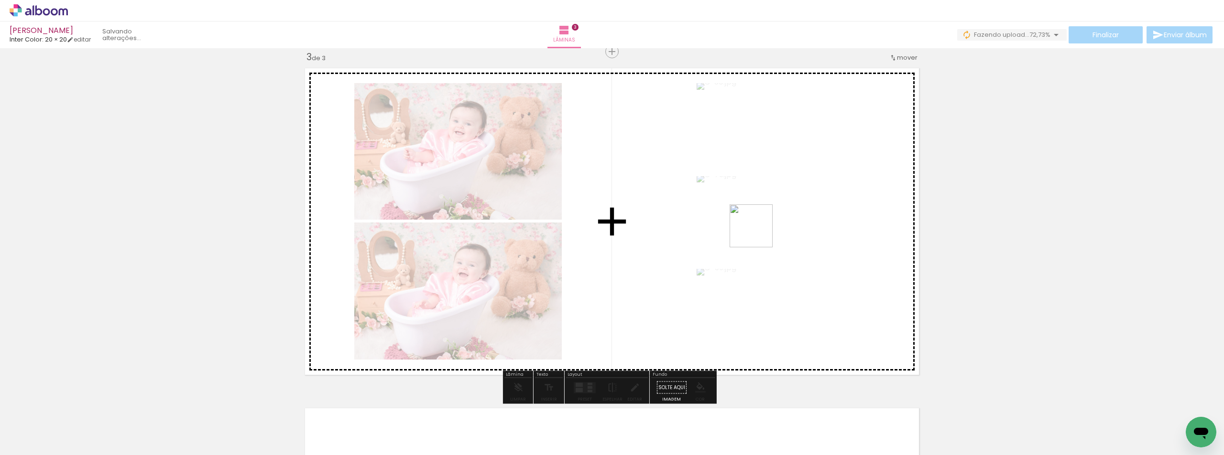
drag, startPoint x: 1031, startPoint y: 429, endPoint x: 962, endPoint y: 347, distance: 106.8
click at [756, 233] on quentale-workspace at bounding box center [612, 227] width 1224 height 455
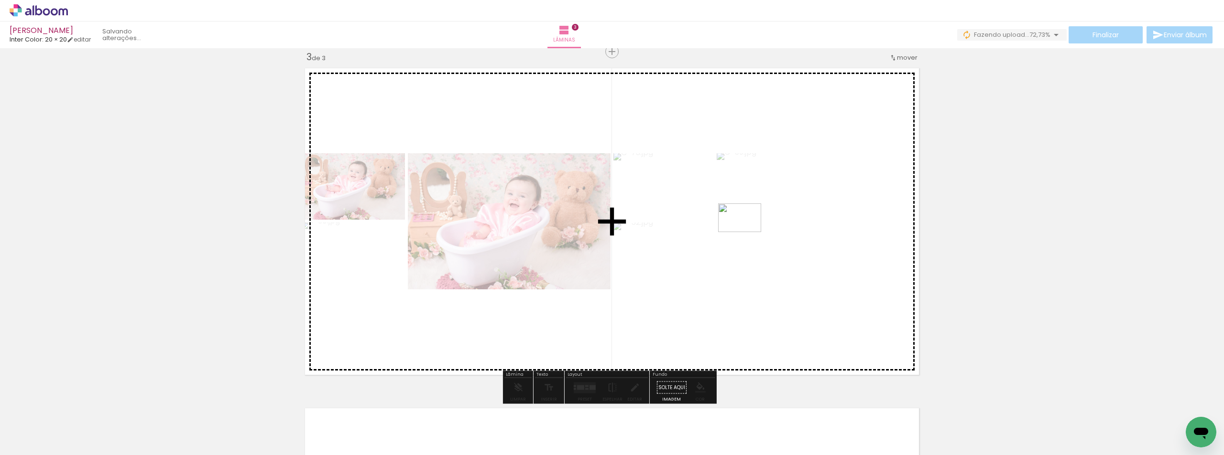
drag, startPoint x: 933, startPoint y: 330, endPoint x: 746, endPoint y: 232, distance: 210.8
click at [746, 232] on quentale-workspace at bounding box center [612, 227] width 1224 height 455
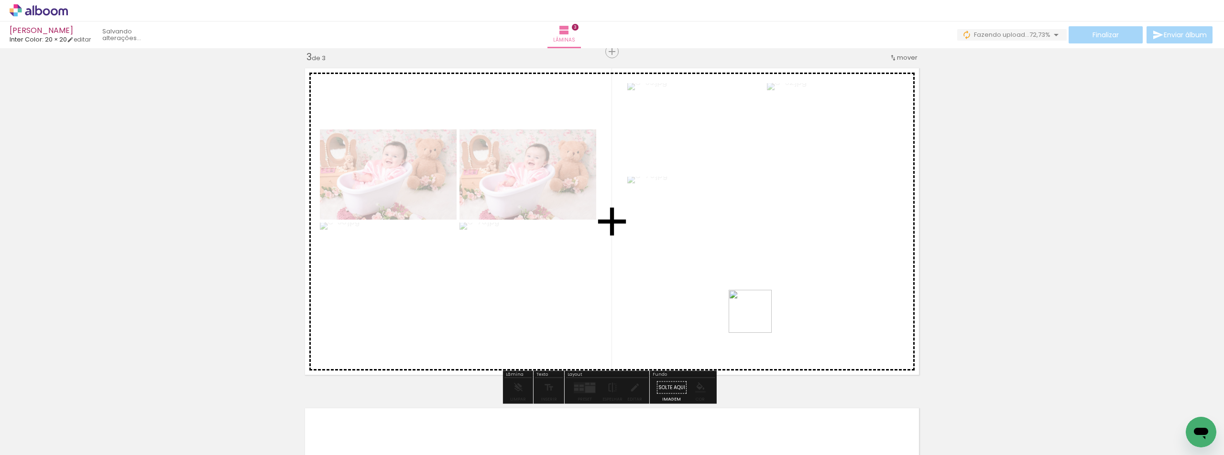
drag, startPoint x: 974, startPoint y: 438, endPoint x: 730, endPoint y: 290, distance: 285.0
click at [730, 290] on quentale-workspace at bounding box center [612, 227] width 1224 height 455
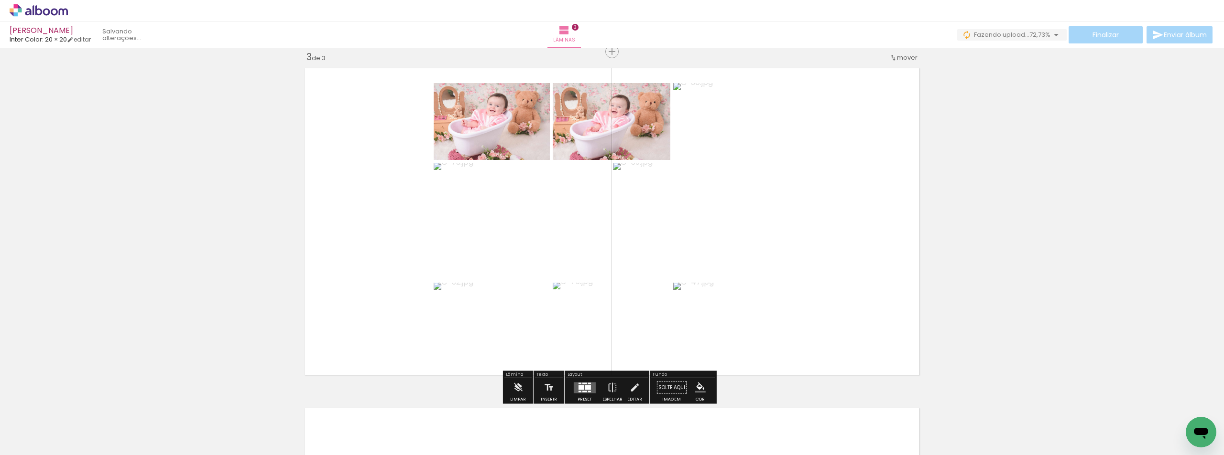
drag, startPoint x: 586, startPoint y: 393, endPoint x: 576, endPoint y: 394, distance: 9.6
click at [575, 394] on div at bounding box center [585, 388] width 26 height 19
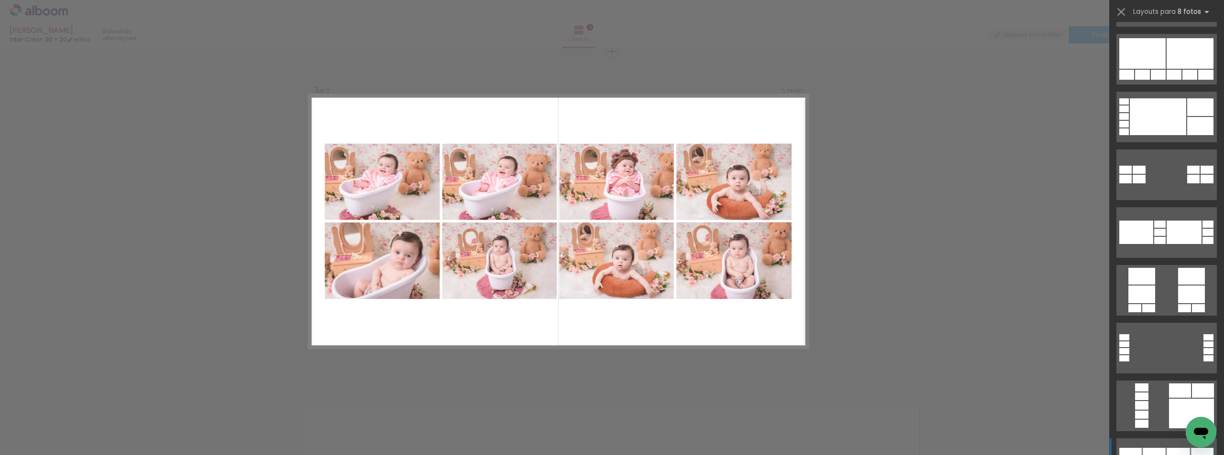
scroll to position [701, 0]
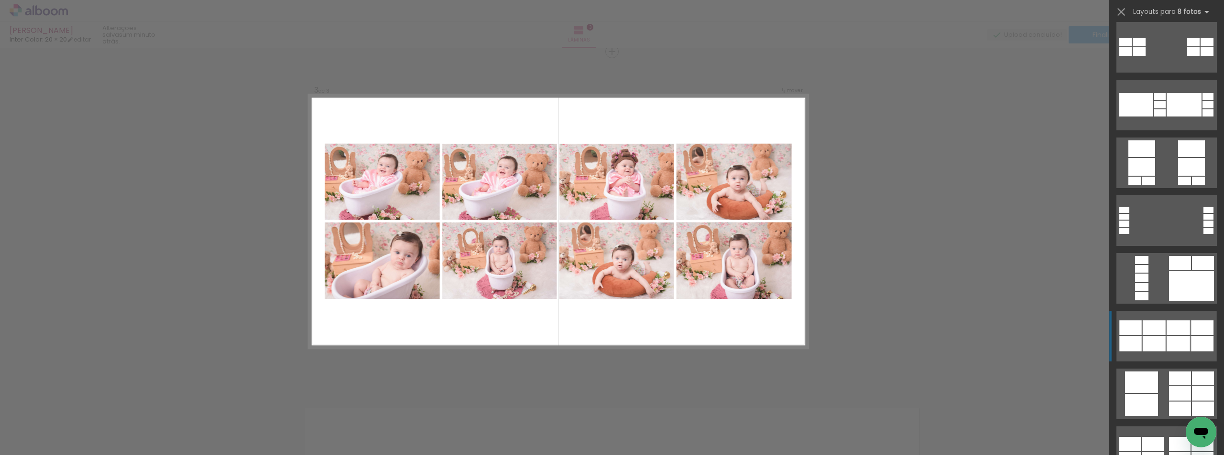
click at [1150, 324] on div at bounding box center [1153, 328] width 23 height 15
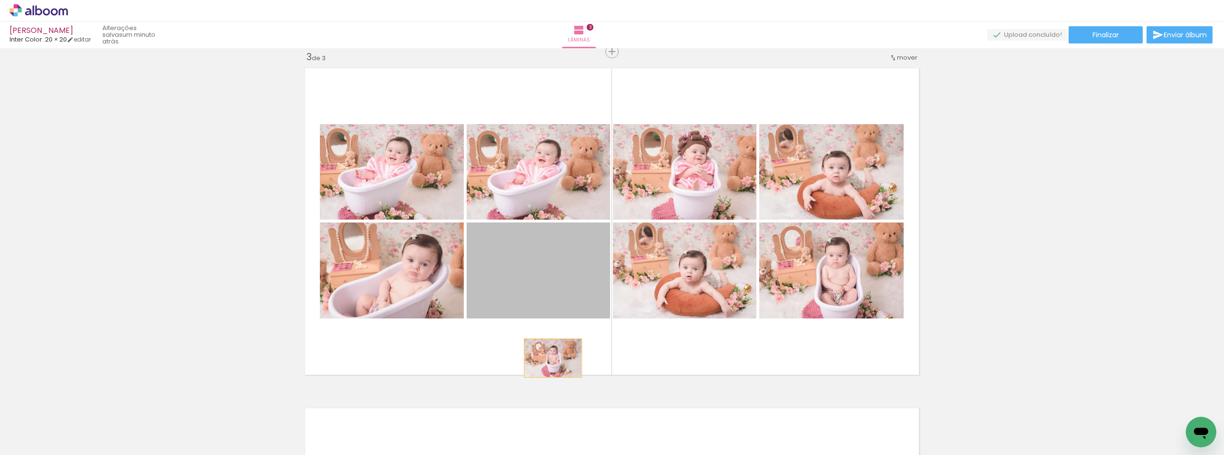
drag, startPoint x: 551, startPoint y: 275, endPoint x: 549, endPoint y: 358, distance: 83.7
click at [549, 358] on quentale-layouter at bounding box center [611, 222] width 623 height 316
drag, startPoint x: 530, startPoint y: 280, endPoint x: 502, endPoint y: 424, distance: 146.9
click at [502, 424] on quentale-workspace at bounding box center [612, 227] width 1224 height 455
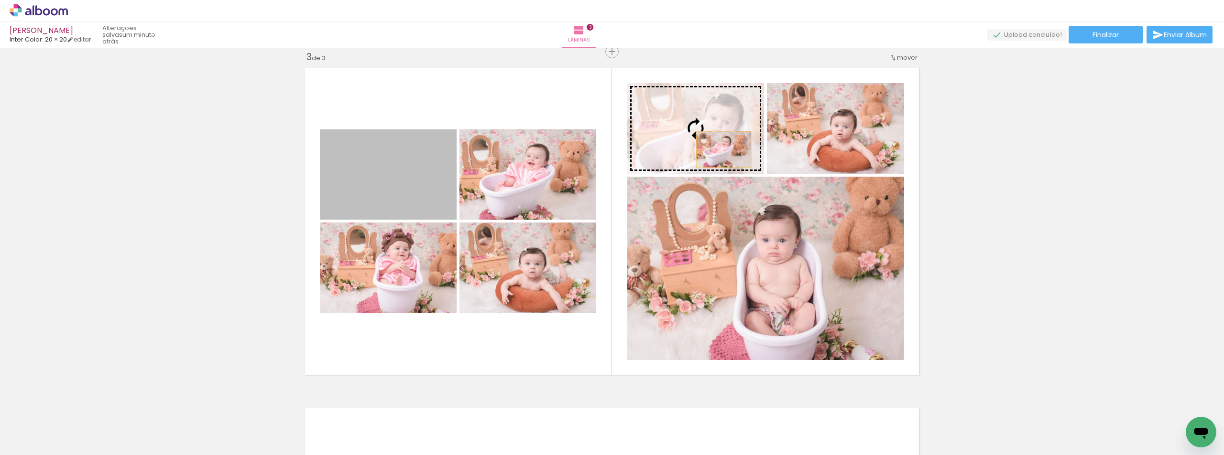
drag, startPoint x: 405, startPoint y: 193, endPoint x: 720, endPoint y: 150, distance: 317.5
click at [0, 0] on slot at bounding box center [0, 0] width 0 height 0
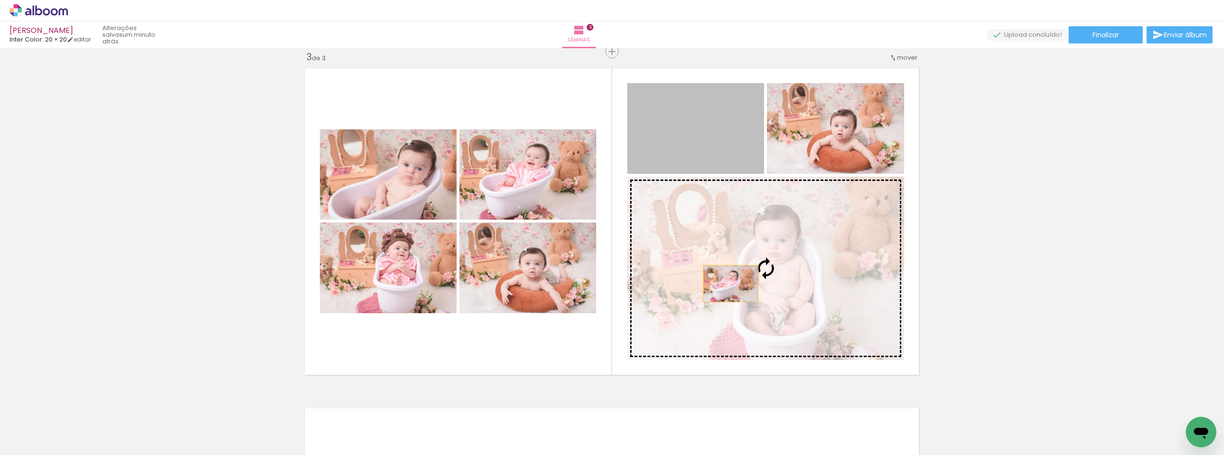
drag, startPoint x: 650, startPoint y: 129, endPoint x: 727, endPoint y: 284, distance: 173.4
click at [0, 0] on slot at bounding box center [0, 0] width 0 height 0
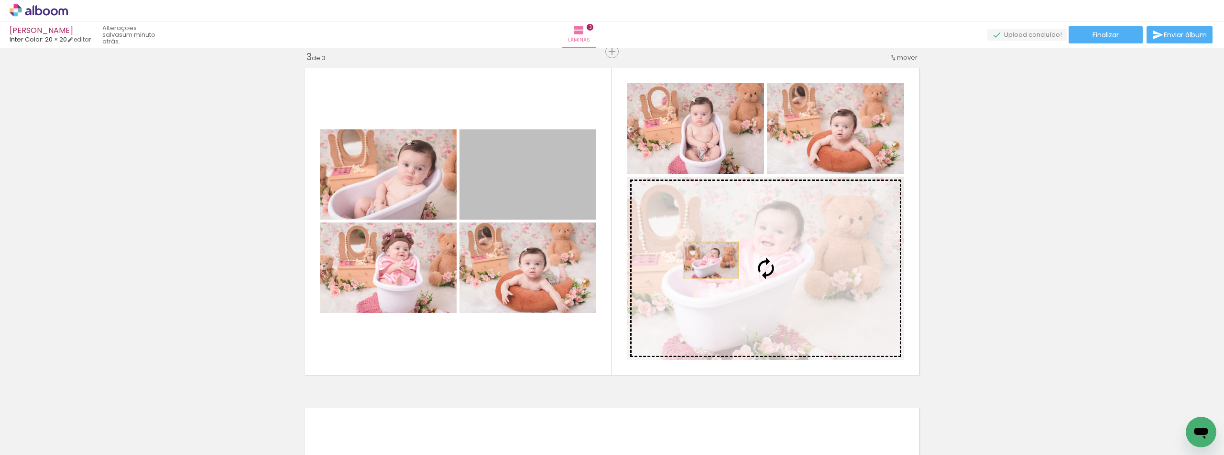
drag, startPoint x: 553, startPoint y: 178, endPoint x: 726, endPoint y: 260, distance: 191.6
click at [0, 0] on slot at bounding box center [0, 0] width 0 height 0
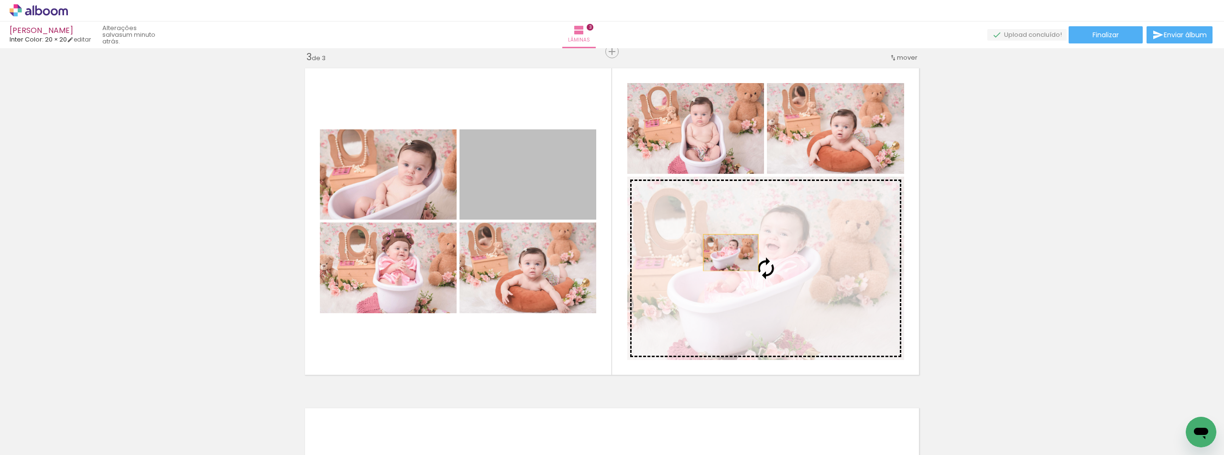
drag, startPoint x: 652, startPoint y: 227, endPoint x: 758, endPoint y: 260, distance: 110.8
click at [0, 0] on slot at bounding box center [0, 0] width 0 height 0
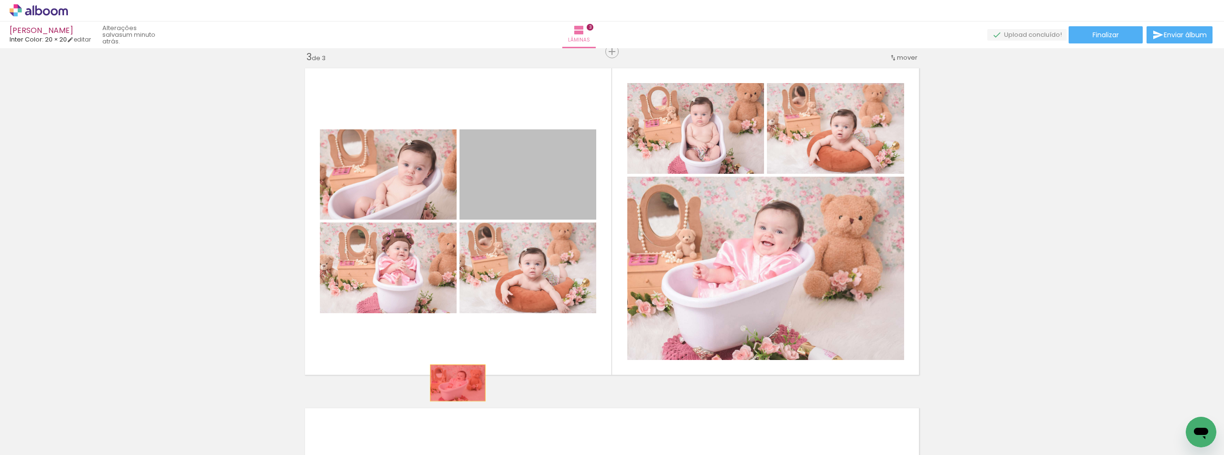
drag, startPoint x: 544, startPoint y: 191, endPoint x: 454, endPoint y: 383, distance: 212.5
click at [454, 383] on div "Inserir lâmina 1 de 3 Inserir lâmina 2 de 3 Inserir lâmina 3 de 3" at bounding box center [612, 40] width 1224 height 1362
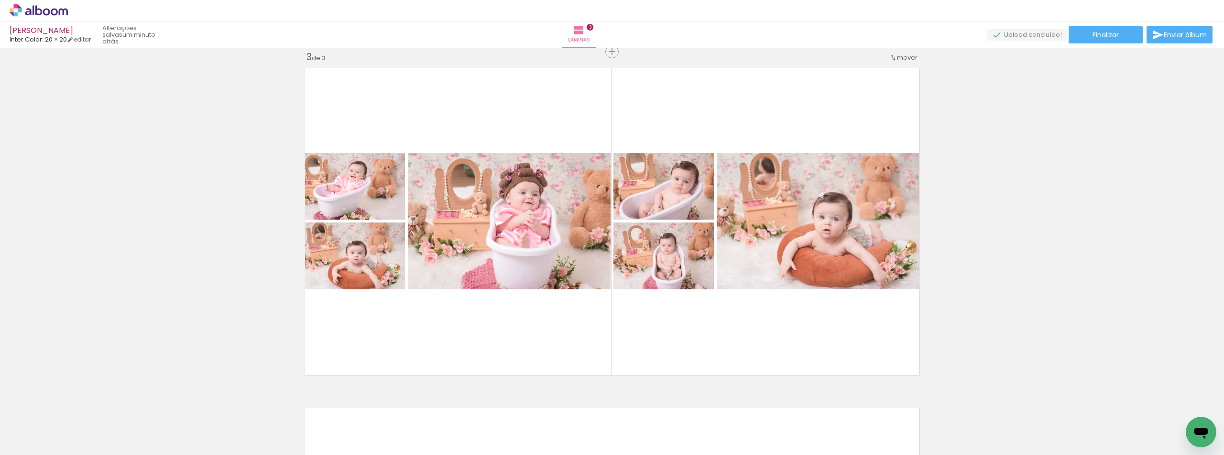
click at [849, 411] on div at bounding box center [863, 423] width 47 height 32
click at [1006, 404] on iron-icon at bounding box center [1003, 404] width 10 height 10
click at [881, 410] on paper-icon-button at bounding box center [878, 404] width 12 height 12
click at [880, 406] on iron-icon at bounding box center [878, 404] width 10 height 10
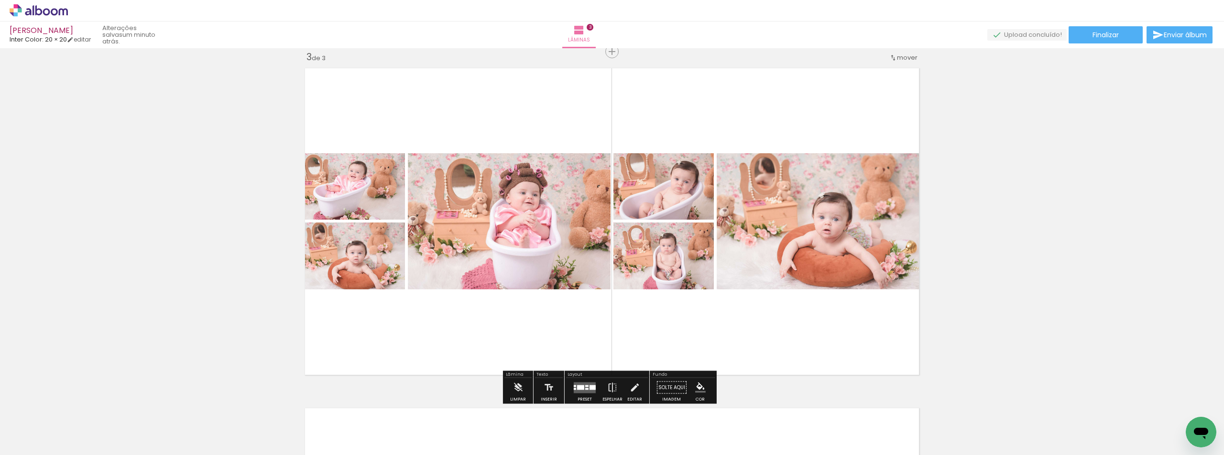
scroll to position [701, 0]
click at [32, 442] on span "Adicionar Fotos" at bounding box center [34, 442] width 29 height 11
click at [0, 0] on input "file" at bounding box center [0, 0] width 0 height 0
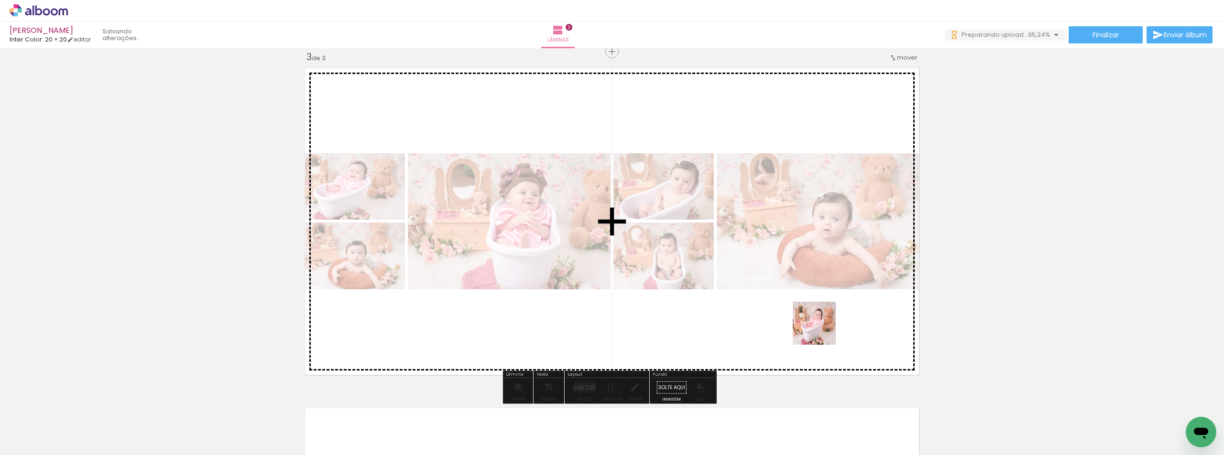
drag, startPoint x: 1079, startPoint y: 407, endPoint x: 820, endPoint y: 330, distance: 270.2
click at [820, 330] on quentale-workspace at bounding box center [612, 227] width 1224 height 455
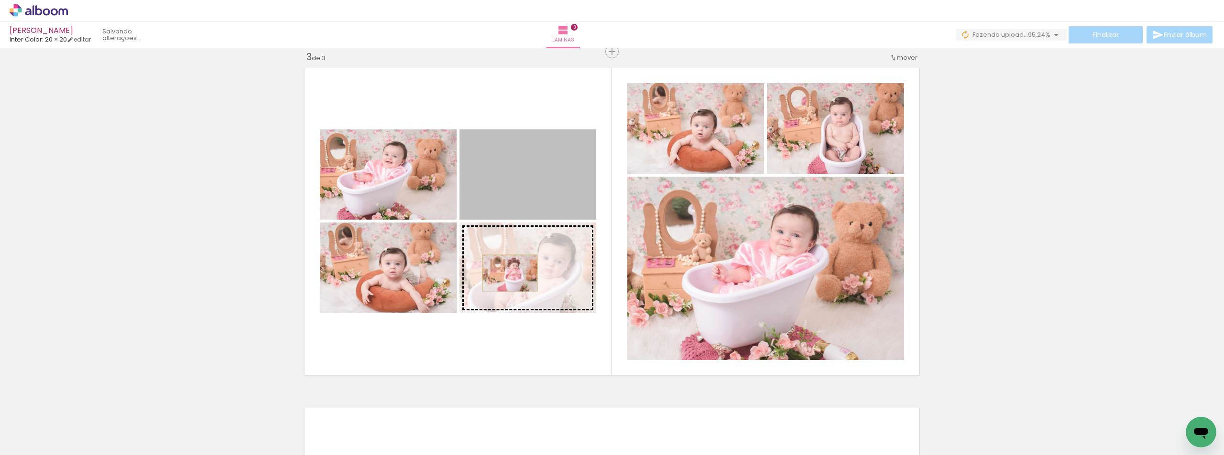
drag, startPoint x: 520, startPoint y: 189, endPoint x: 506, endPoint y: 273, distance: 85.2
click at [0, 0] on slot at bounding box center [0, 0] width 0 height 0
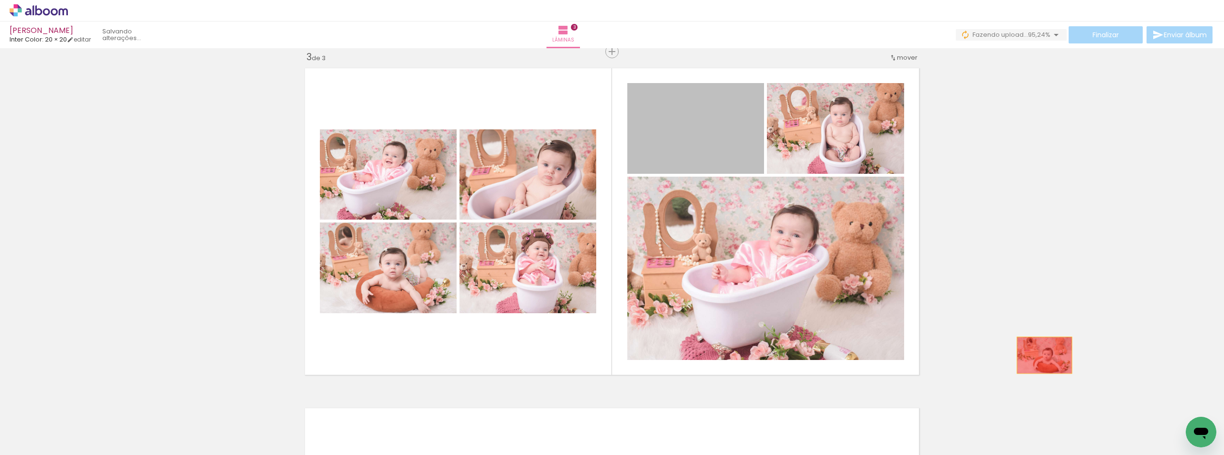
drag, startPoint x: 677, startPoint y: 140, endPoint x: 1046, endPoint y: 354, distance: 427.3
click at [1046, 354] on div "Inserir lâmina 1 de 3 Inserir lâmina 2 de 3 Inserir lâmina 3 de 3" at bounding box center [612, 40] width 1224 height 1362
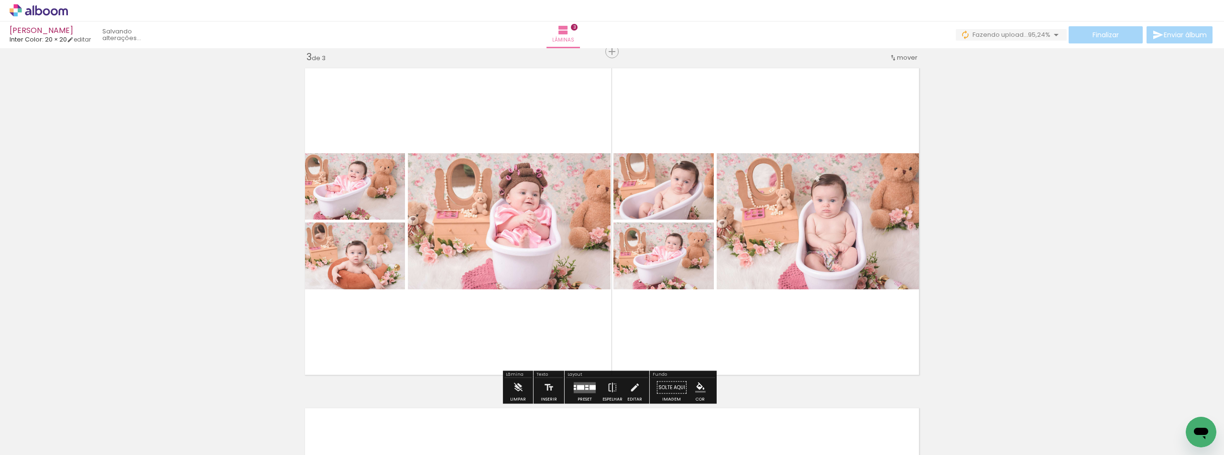
click at [40, 439] on span "Adicionar Fotos" at bounding box center [34, 442] width 29 height 11
click at [0, 0] on input "file" at bounding box center [0, 0] width 0 height 0
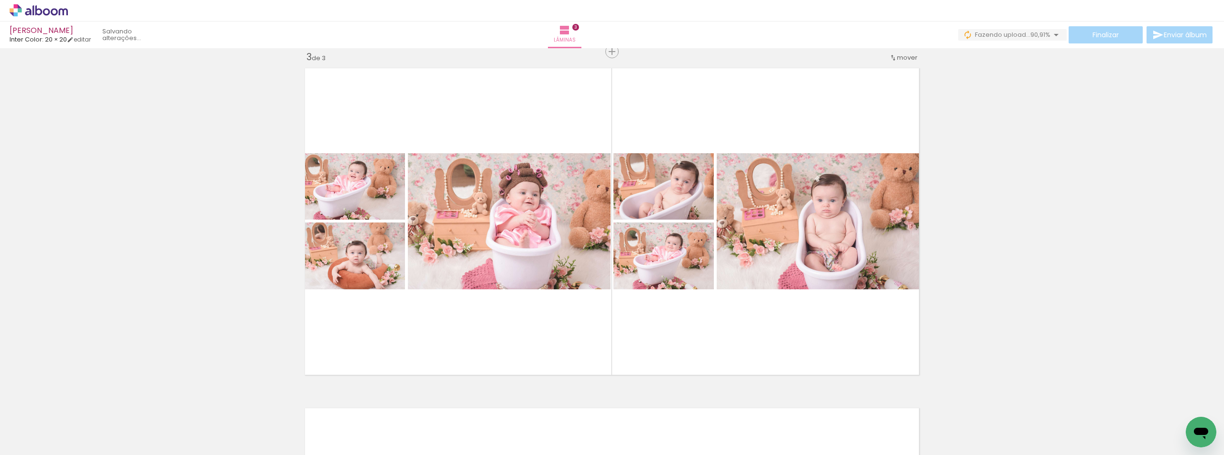
click at [1096, 404] on iron-icon at bounding box center [1092, 404] width 10 height 10
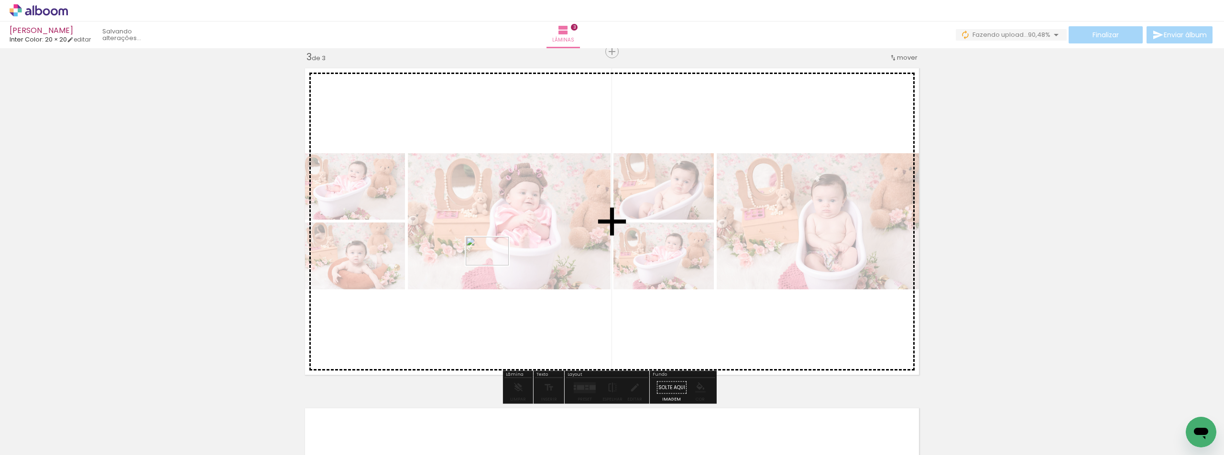
drag, startPoint x: 1159, startPoint y: 425, endPoint x: 499, endPoint y: 265, distance: 678.9
click at [493, 265] on quentale-workspace at bounding box center [612, 227] width 1224 height 455
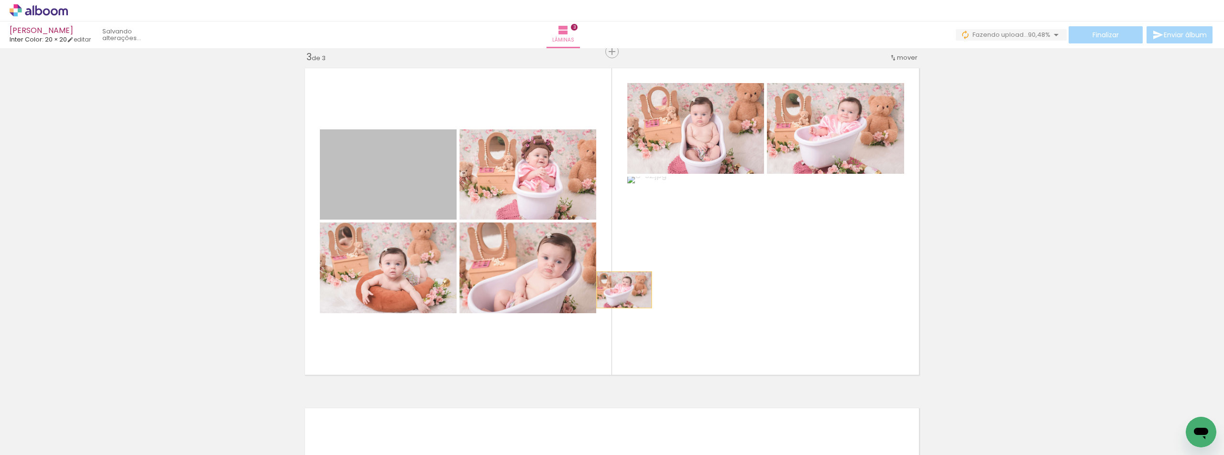
drag, startPoint x: 396, startPoint y: 187, endPoint x: 700, endPoint y: 308, distance: 327.2
click at [0, 0] on slot at bounding box center [0, 0] width 0 height 0
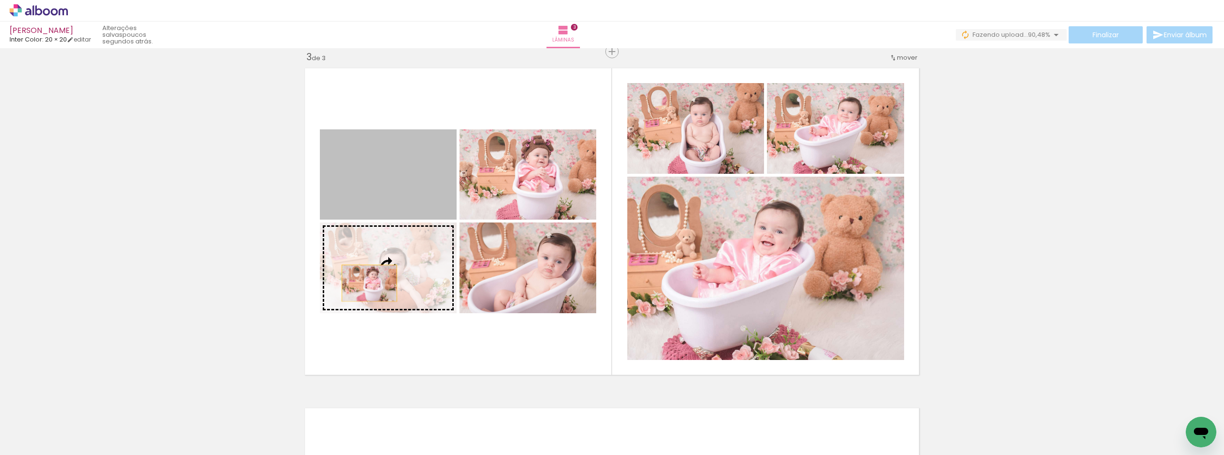
drag, startPoint x: 367, startPoint y: 271, endPoint x: 365, endPoint y: 290, distance: 18.7
click at [0, 0] on slot at bounding box center [0, 0] width 0 height 0
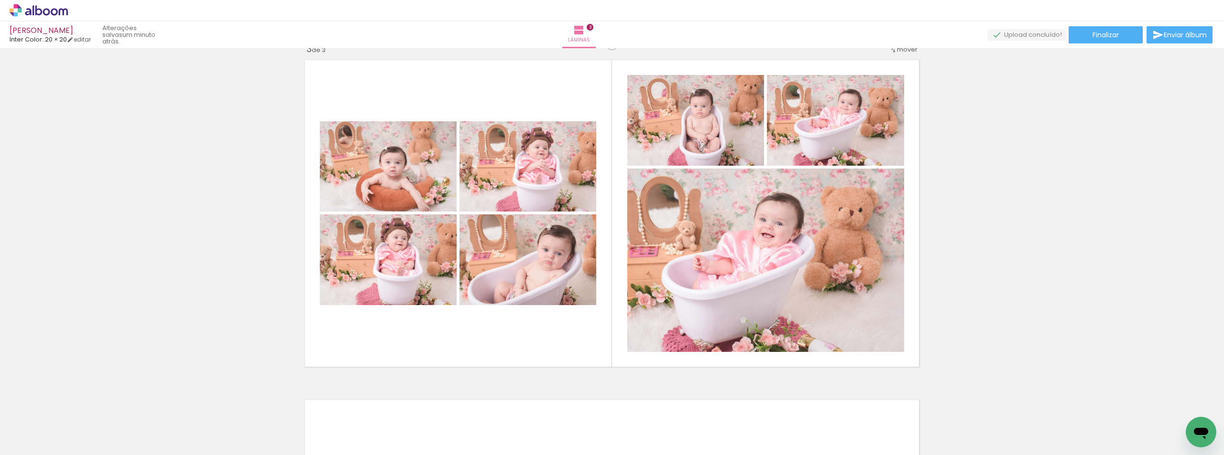
scroll to position [956, 0]
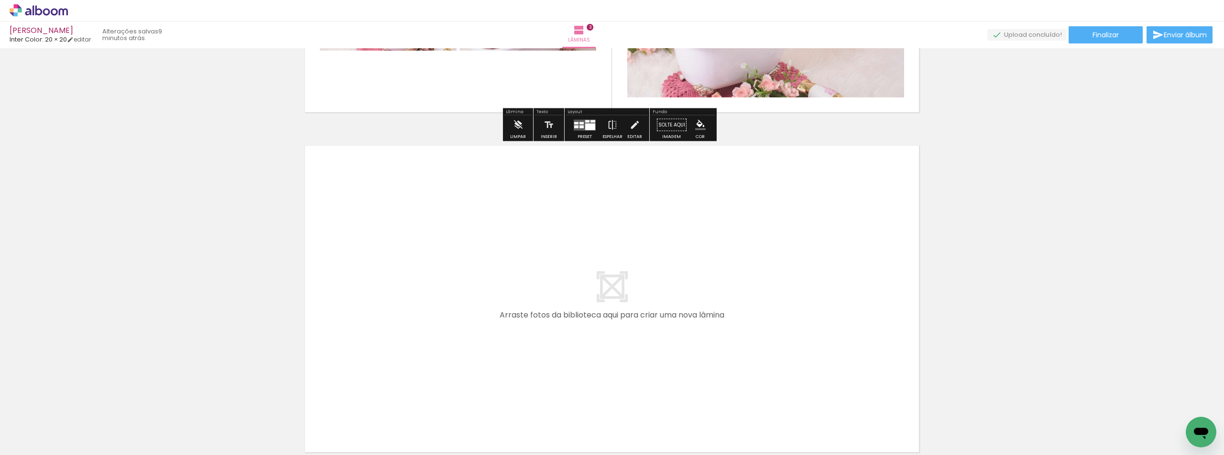
click at [32, 437] on span "Adicionar Fotos" at bounding box center [34, 442] width 29 height 11
click at [0, 0] on input "file" at bounding box center [0, 0] width 0 height 0
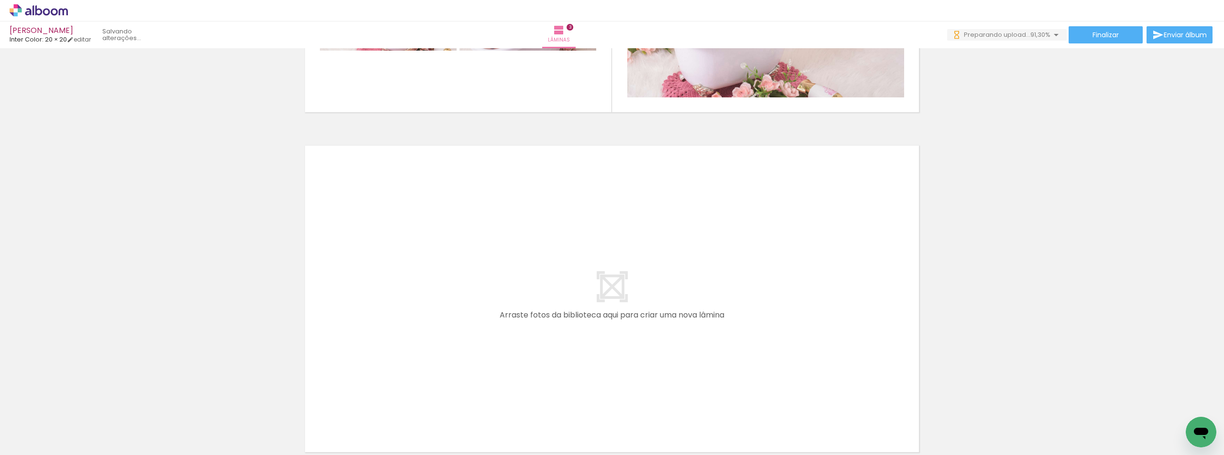
scroll to position [0, 357]
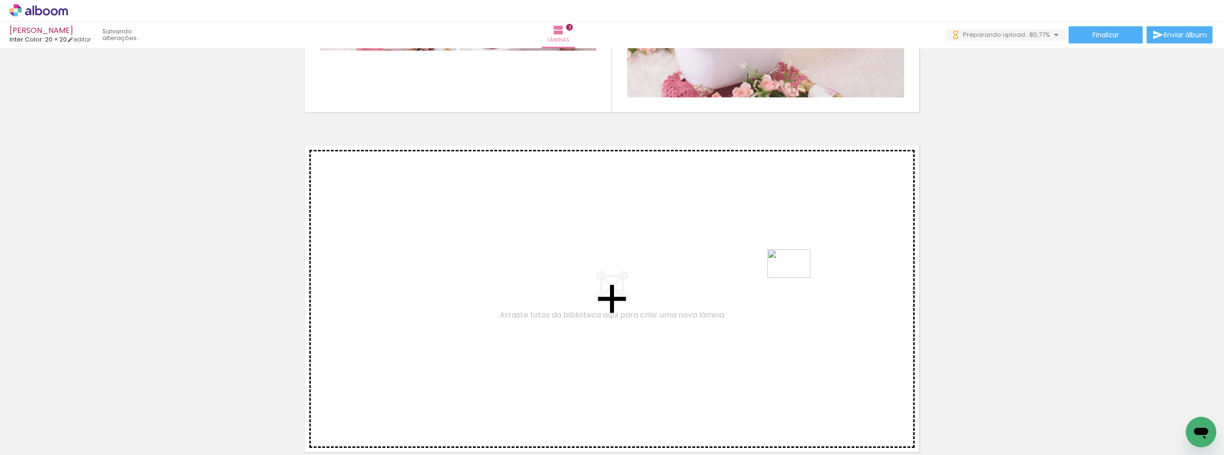
drag, startPoint x: 915, startPoint y: 425, endPoint x: 796, endPoint y: 278, distance: 188.9
click at [796, 278] on quentale-workspace at bounding box center [612, 227] width 1224 height 455
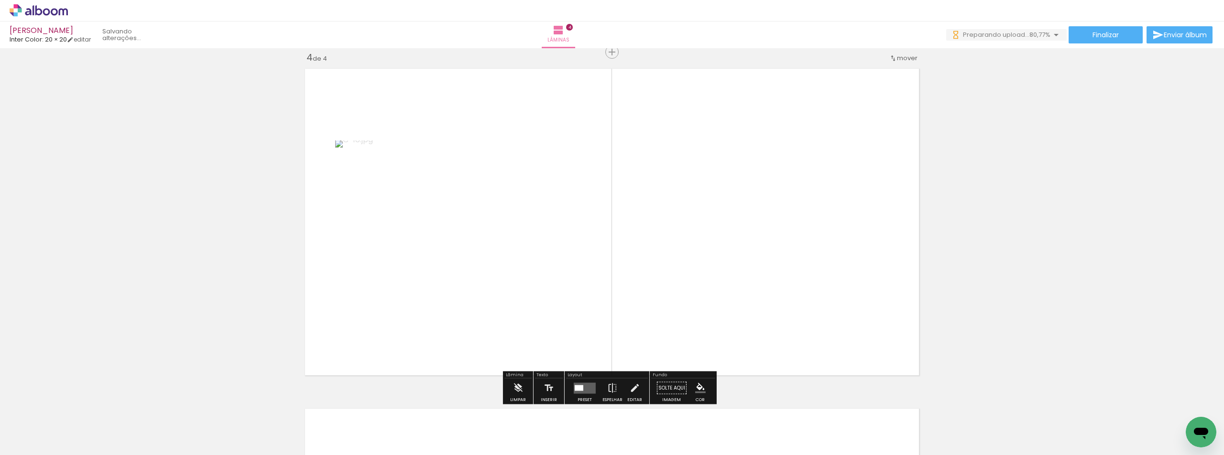
scroll to position [1033, 0]
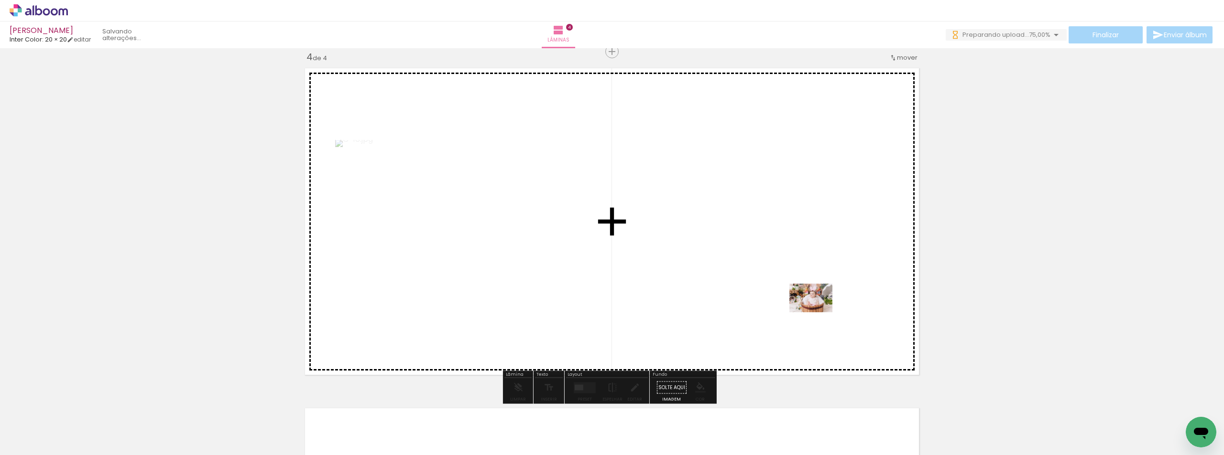
drag, startPoint x: 851, startPoint y: 436, endPoint x: 818, endPoint y: 313, distance: 128.1
click at [818, 313] on quentale-workspace at bounding box center [612, 227] width 1224 height 455
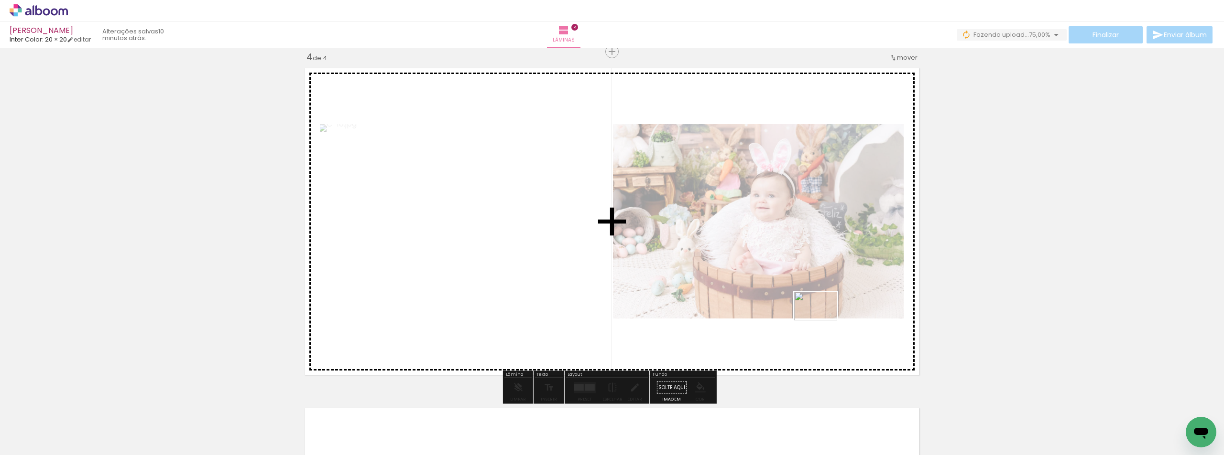
drag, startPoint x: 980, startPoint y: 423, endPoint x: 907, endPoint y: 334, distance: 115.4
click at [823, 321] on quentale-workspace at bounding box center [612, 227] width 1224 height 455
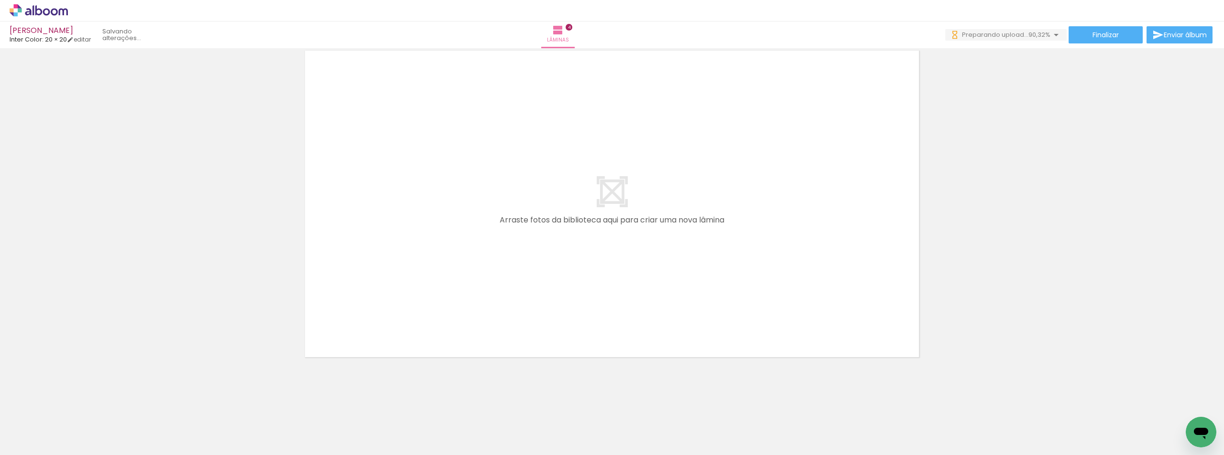
scroll to position [0, 517]
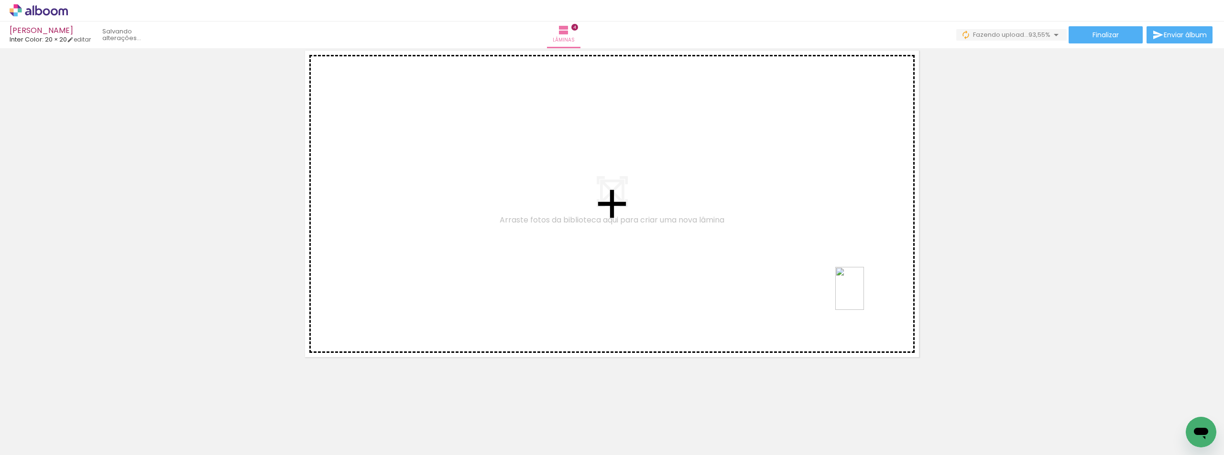
drag, startPoint x: 1116, startPoint y: 423, endPoint x: 864, endPoint y: 296, distance: 282.8
click at [864, 296] on quentale-workspace at bounding box center [612, 227] width 1224 height 455
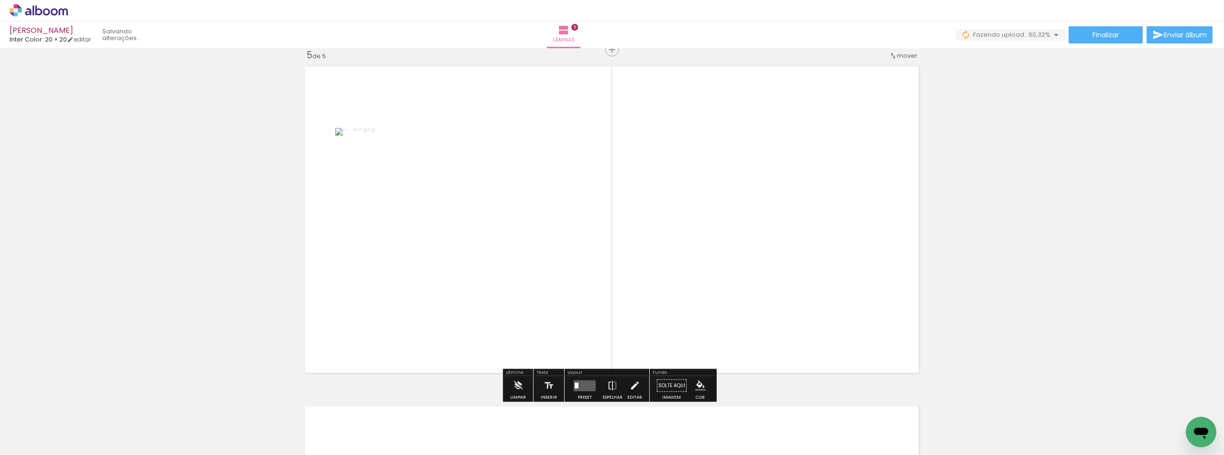
scroll to position [1374, 0]
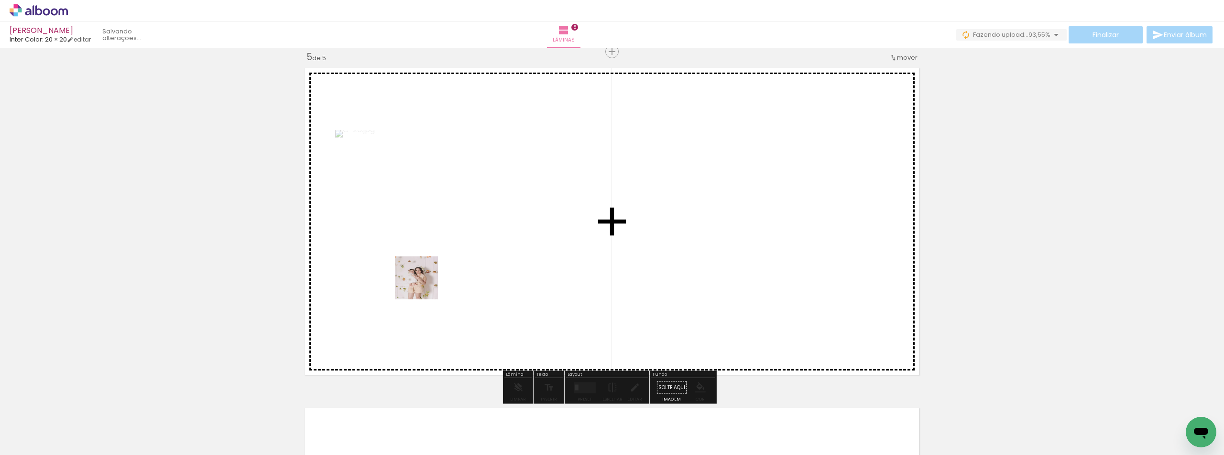
drag, startPoint x: 1080, startPoint y: 424, endPoint x: 428, endPoint y: 284, distance: 667.3
click at [425, 285] on quentale-workspace at bounding box center [612, 227] width 1224 height 455
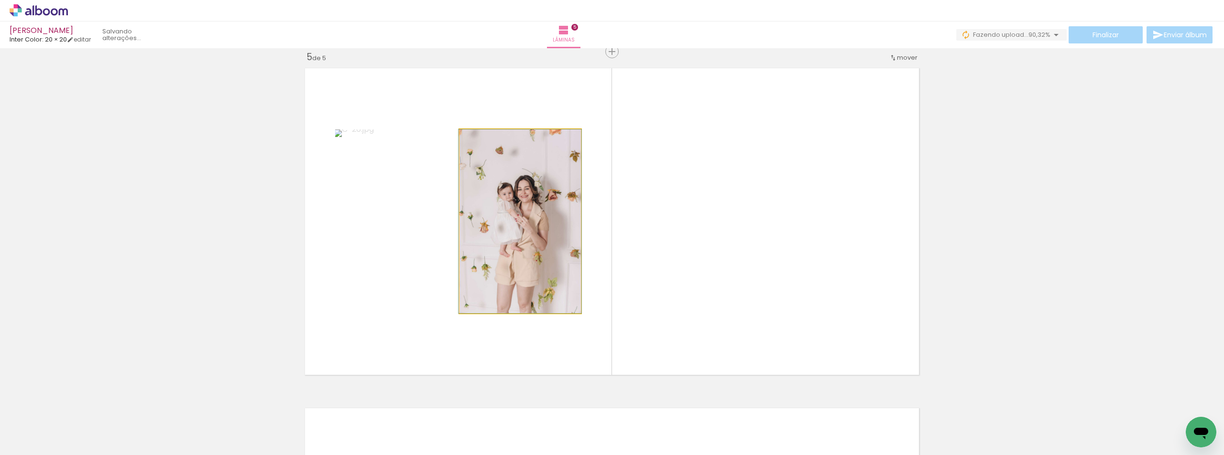
click at [523, 174] on quentale-photo at bounding box center [519, 222] width 121 height 184
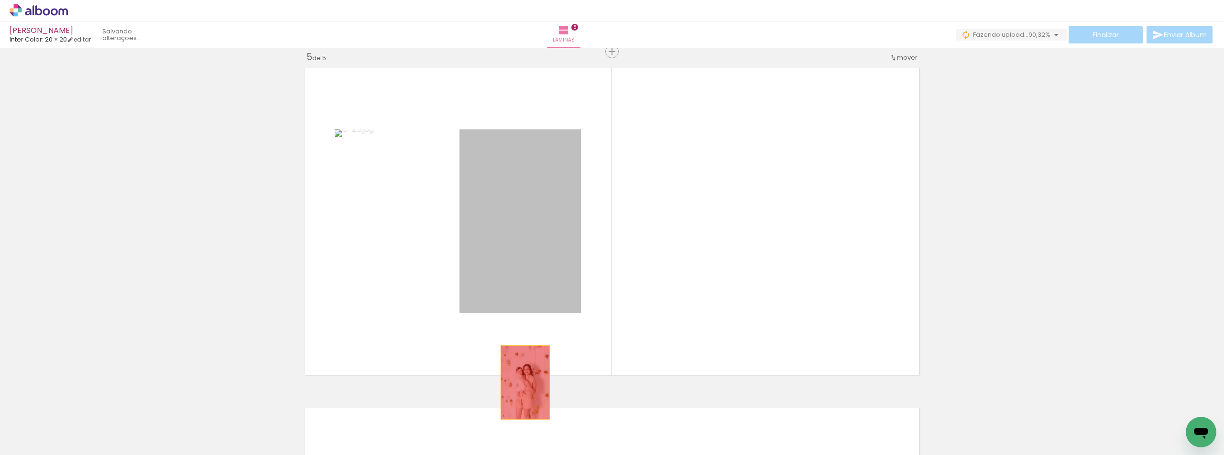
drag, startPoint x: 528, startPoint y: 271, endPoint x: 516, endPoint y: 423, distance: 151.9
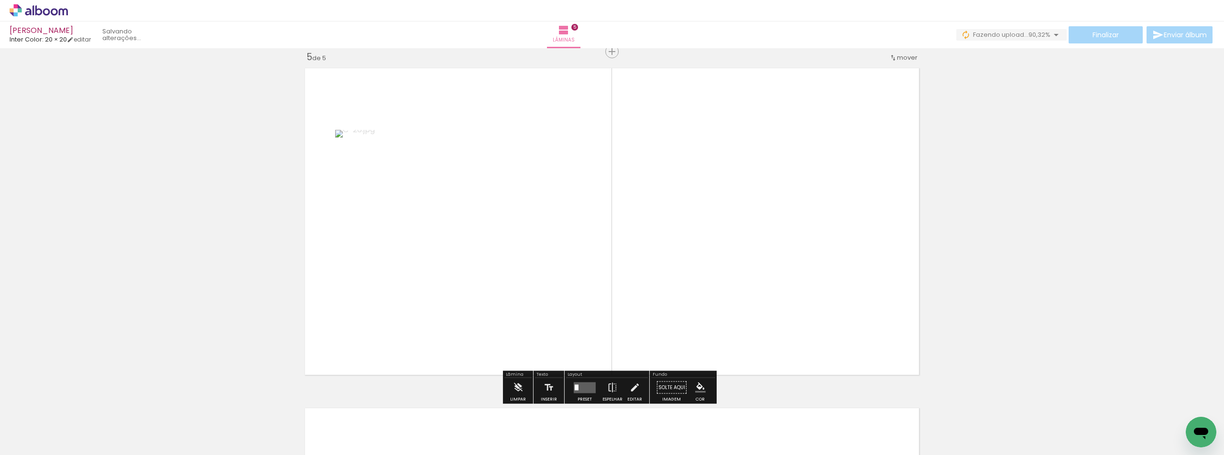
click at [1061, 409] on paper-icon-button at bounding box center [1057, 404] width 12 height 12
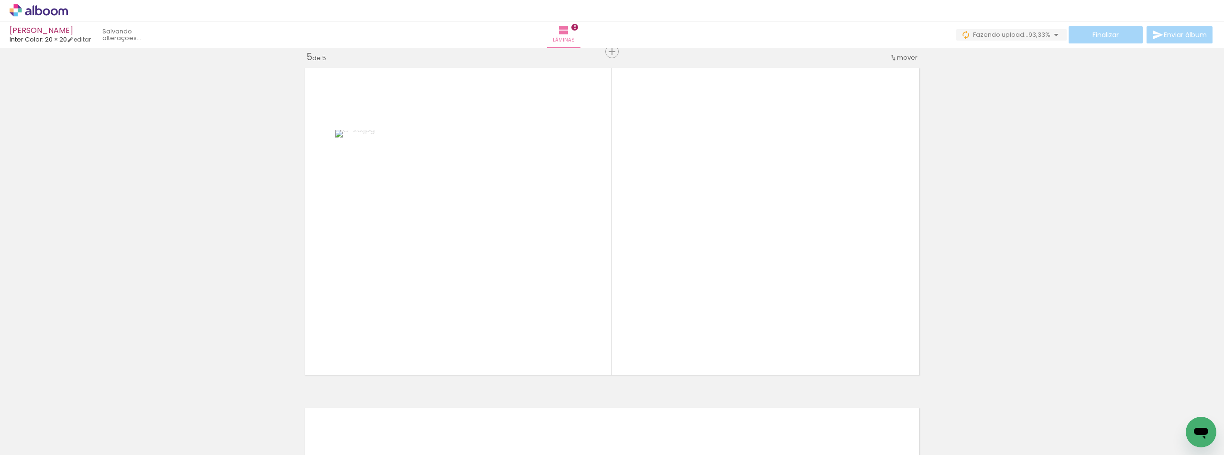
drag, startPoint x: 1185, startPoint y: 429, endPoint x: 2244, endPoint y: 811, distance: 1125.5
click at [1185, 417] on html at bounding box center [1200, 432] width 31 height 31
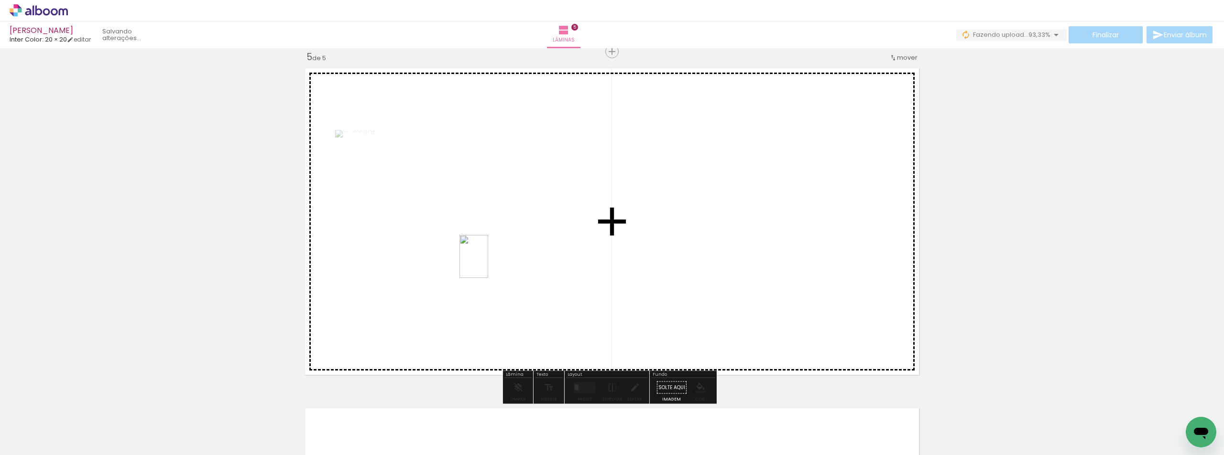
drag, startPoint x: 1181, startPoint y: 424, endPoint x: 476, endPoint y: 267, distance: 722.3
click at [476, 267] on quentale-workspace at bounding box center [612, 227] width 1224 height 455
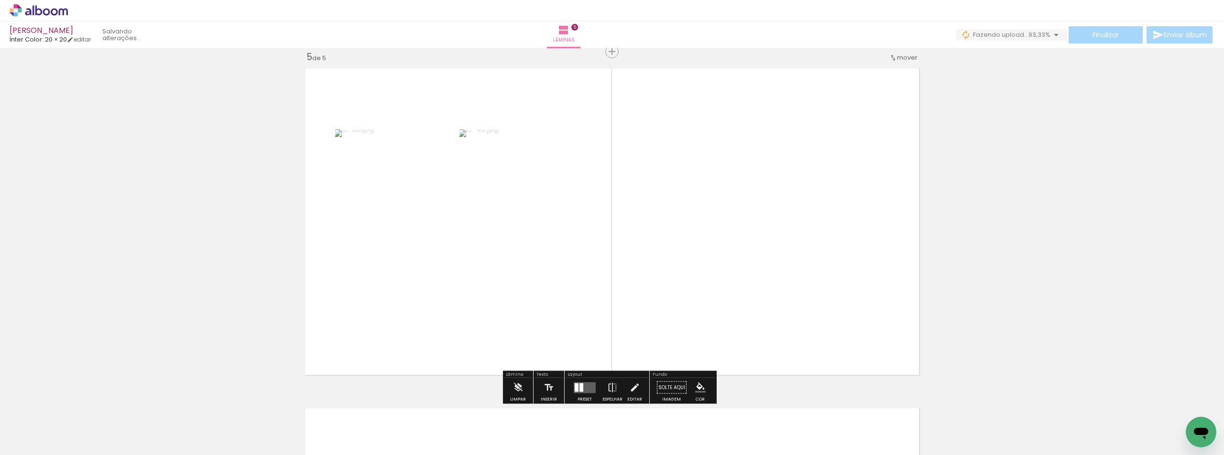
click at [748, 282] on quentale-layouter at bounding box center [611, 222] width 623 height 316
click at [22, 440] on span "Adicionar Fotos" at bounding box center [34, 442] width 29 height 11
click at [0, 0] on input "file" at bounding box center [0, 0] width 0 height 0
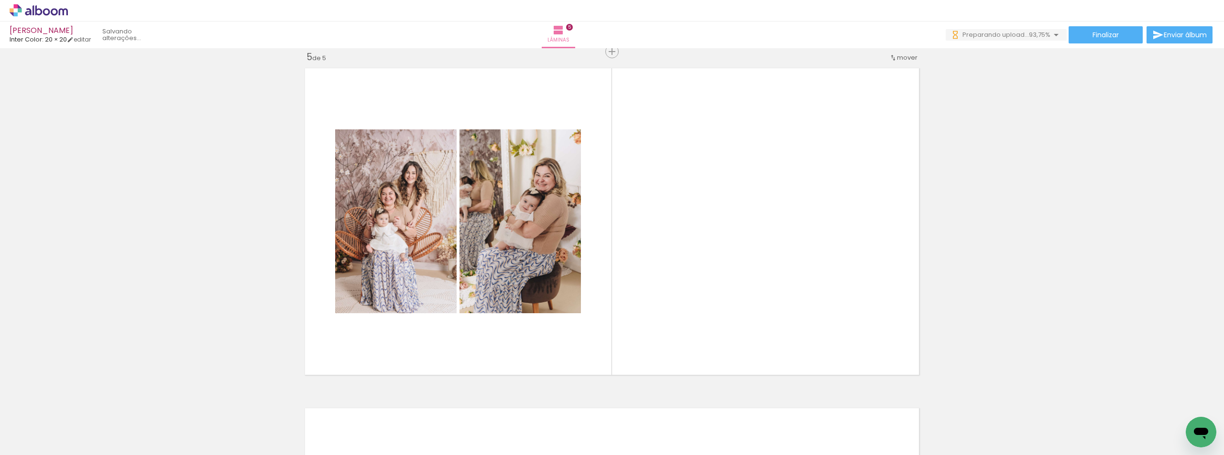
scroll to position [0, 731]
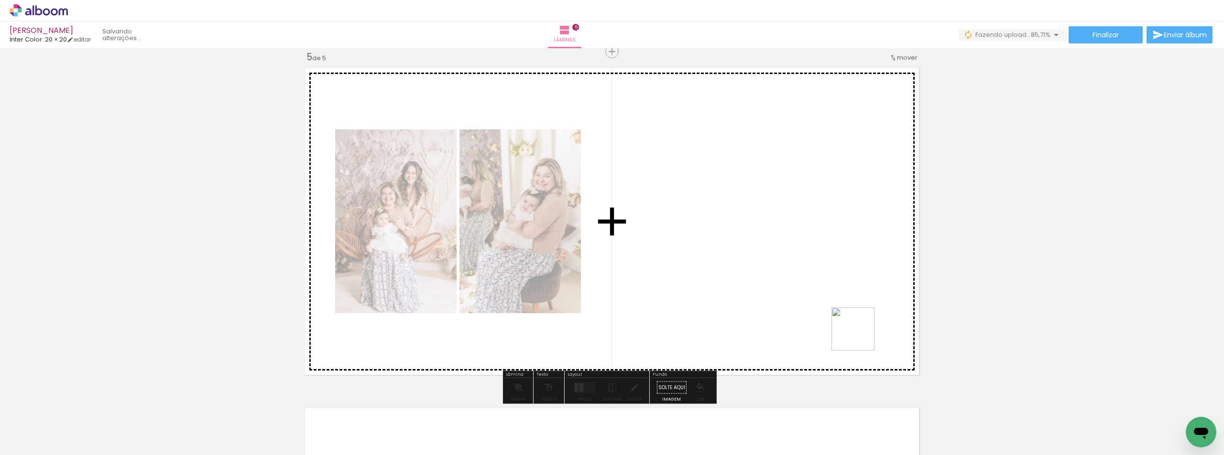
drag, startPoint x: 1010, startPoint y: 405, endPoint x: 860, endPoint y: 336, distance: 165.3
click at [860, 336] on quentale-workspace at bounding box center [612, 227] width 1224 height 455
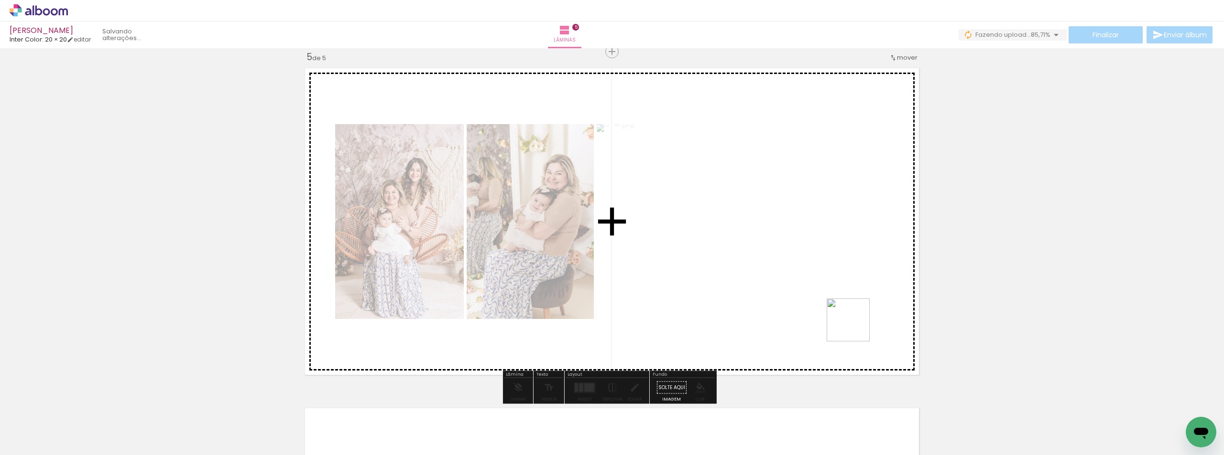
drag, startPoint x: 1020, startPoint y: 430, endPoint x: 855, endPoint y: 327, distance: 194.3
click at [855, 327] on quentale-workspace at bounding box center [612, 227] width 1224 height 455
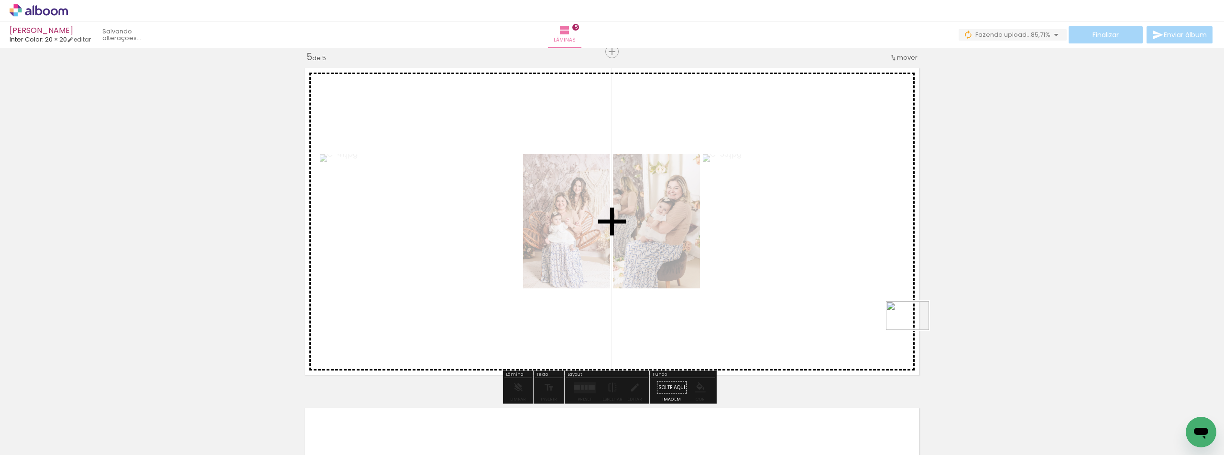
drag, startPoint x: 976, startPoint y: 434, endPoint x: 914, endPoint y: 330, distance: 121.1
click at [914, 330] on quentale-workspace at bounding box center [612, 227] width 1224 height 455
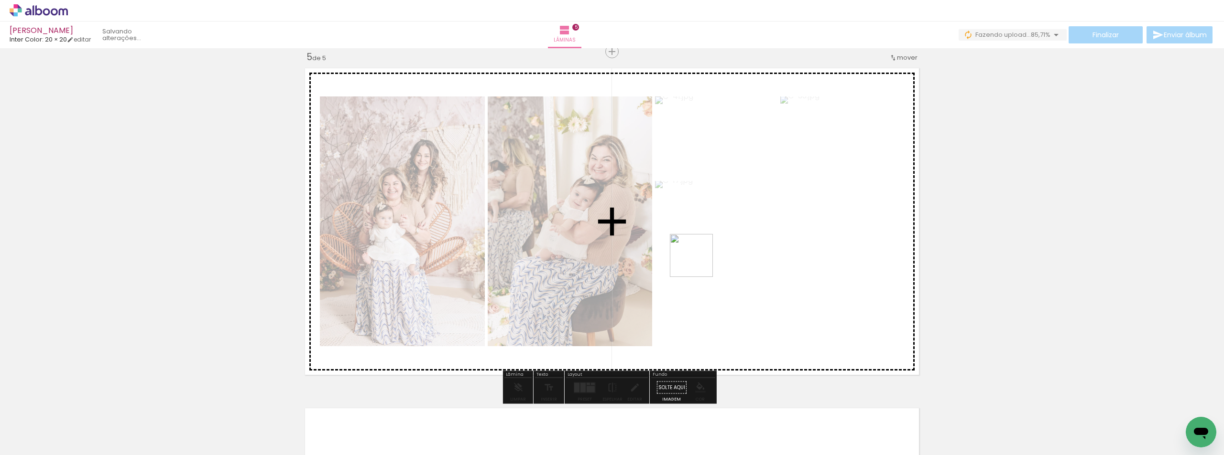
drag, startPoint x: 1132, startPoint y: 430, endPoint x: 698, endPoint y: 263, distance: 464.9
click at [698, 263] on quentale-workspace at bounding box center [612, 227] width 1224 height 455
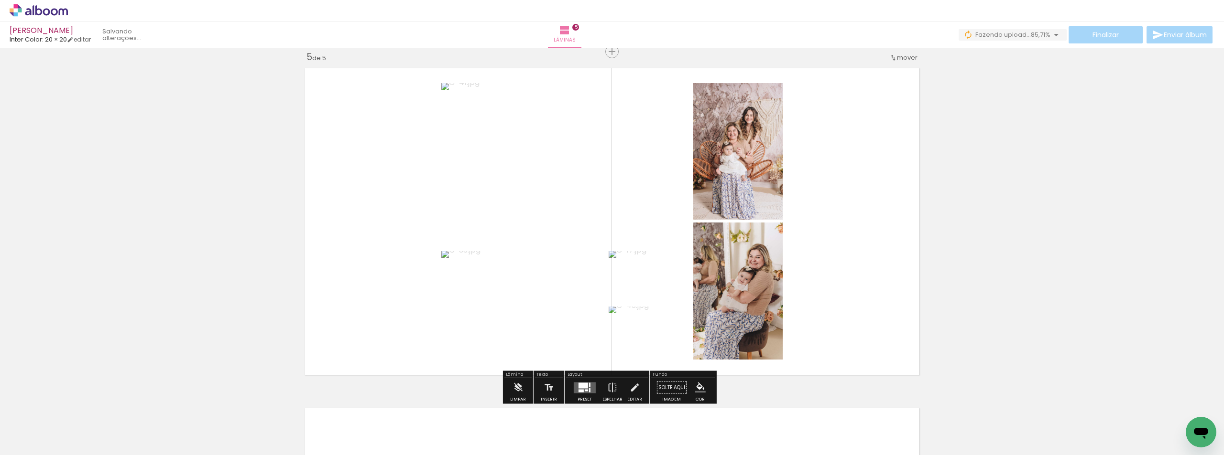
drag, startPoint x: 1174, startPoint y: 428, endPoint x: 553, endPoint y: 212, distance: 657.8
click at [553, 212] on quentale-workspace at bounding box center [612, 227] width 1224 height 455
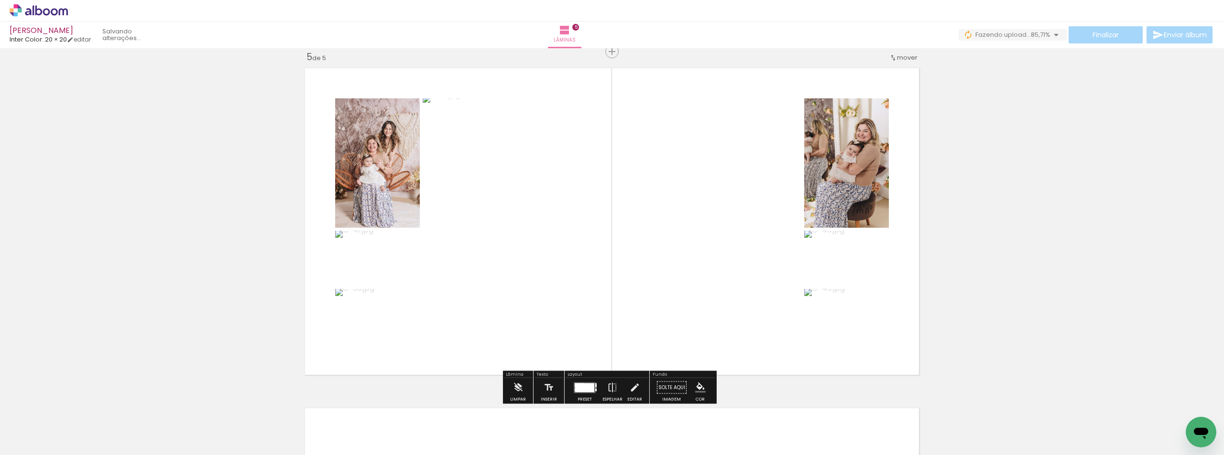
click at [583, 384] on div at bounding box center [584, 387] width 19 height 9
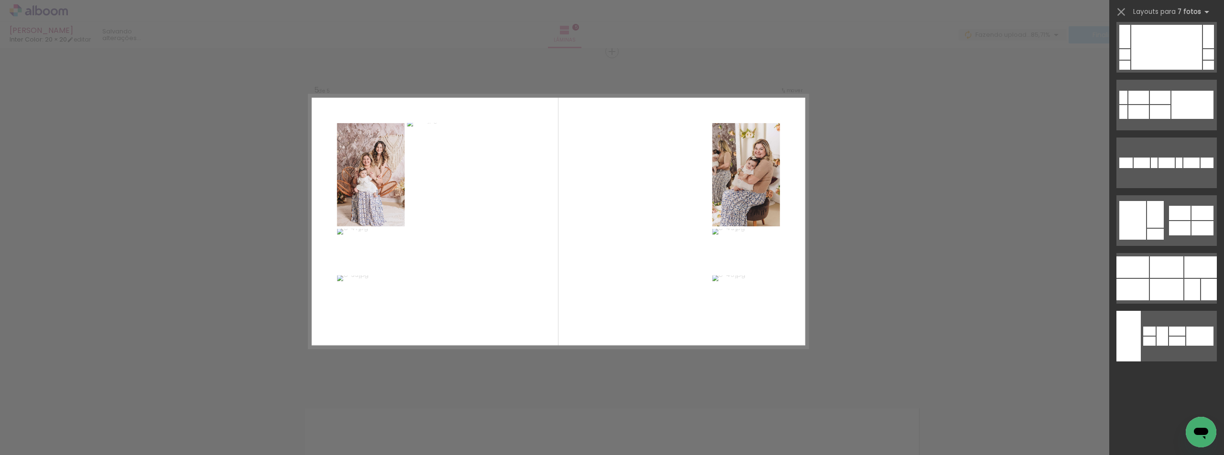
scroll to position [0, 0]
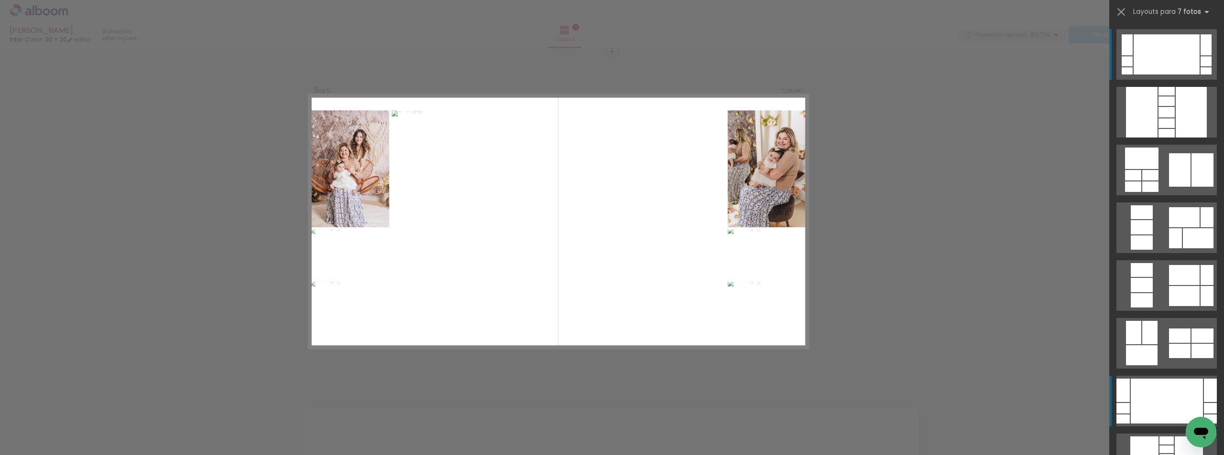
click at [1142, 414] on div at bounding box center [1166, 401] width 72 height 45
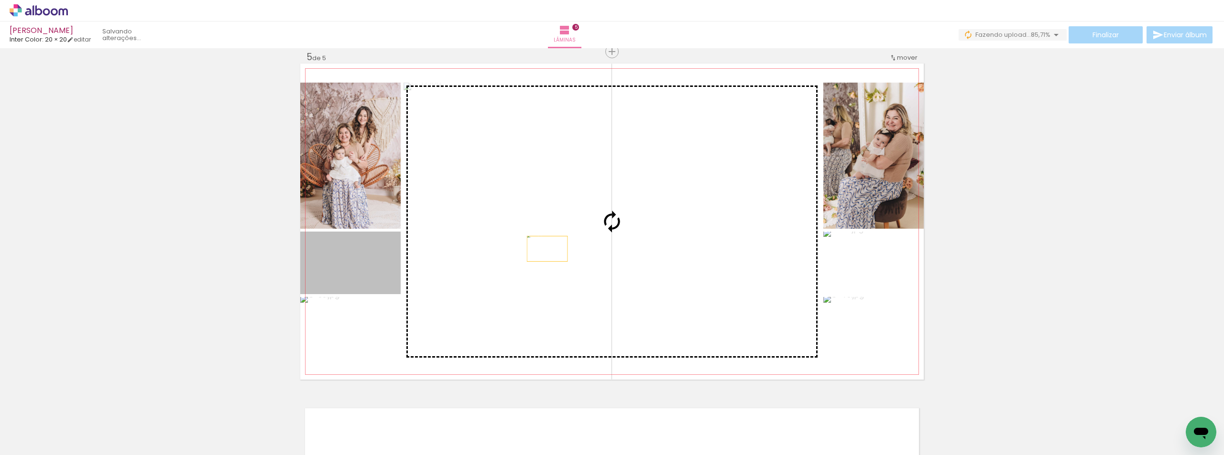
drag, startPoint x: 349, startPoint y: 268, endPoint x: 570, endPoint y: 243, distance: 221.7
click at [0, 0] on slot at bounding box center [0, 0] width 0 height 0
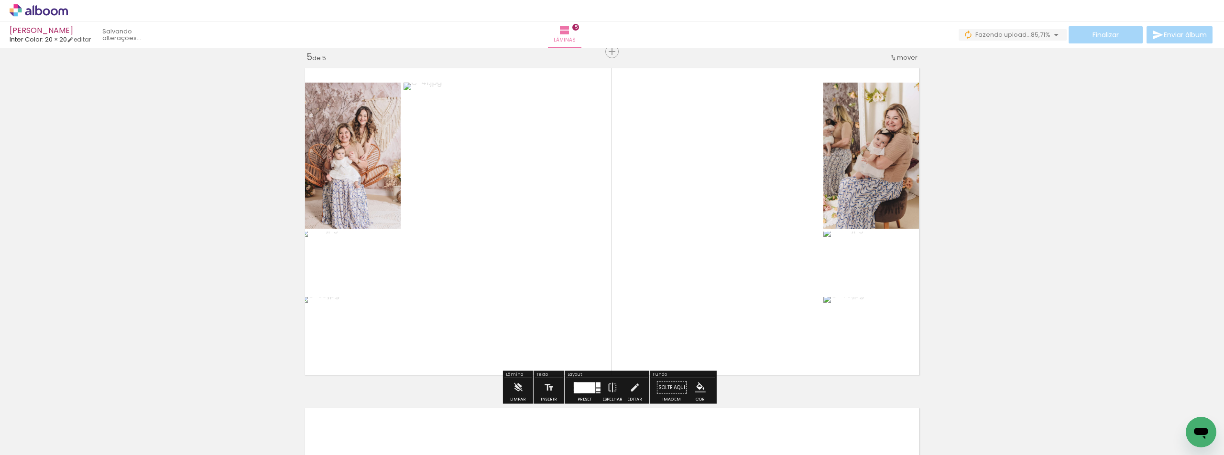
click at [881, 338] on quentale-photo at bounding box center [873, 329] width 100 height 64
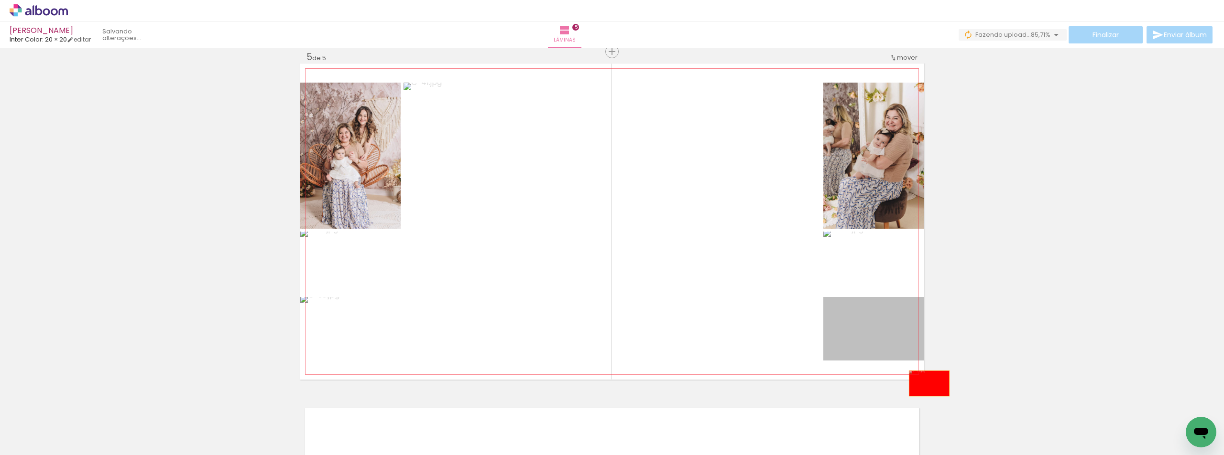
drag, startPoint x: 877, startPoint y: 337, endPoint x: 925, endPoint y: 384, distance: 67.3
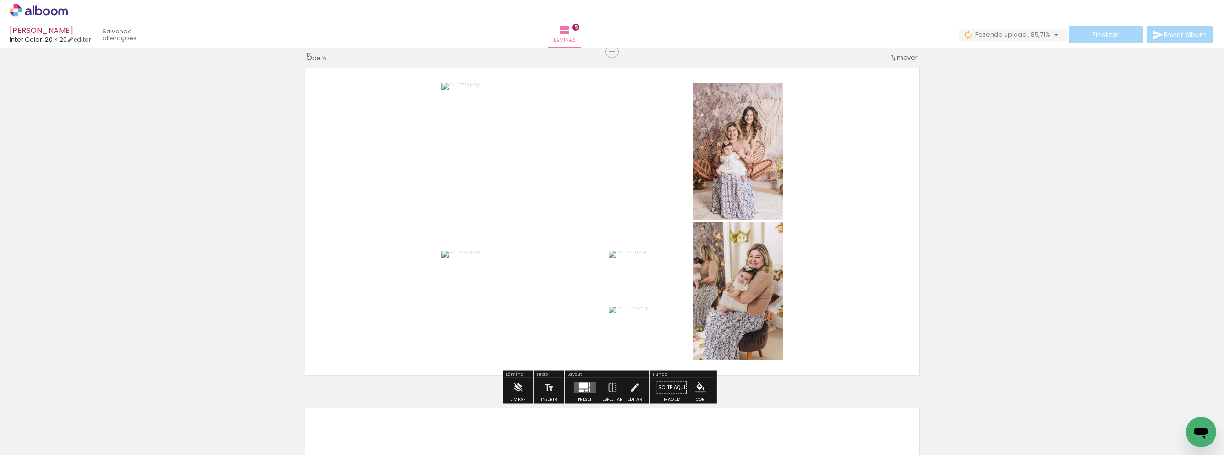
click at [40, 434] on div "Biblioteca 35 fotos Todas as fotos Não utilizadas Adicionar Fotos" at bounding box center [29, 425] width 59 height 47
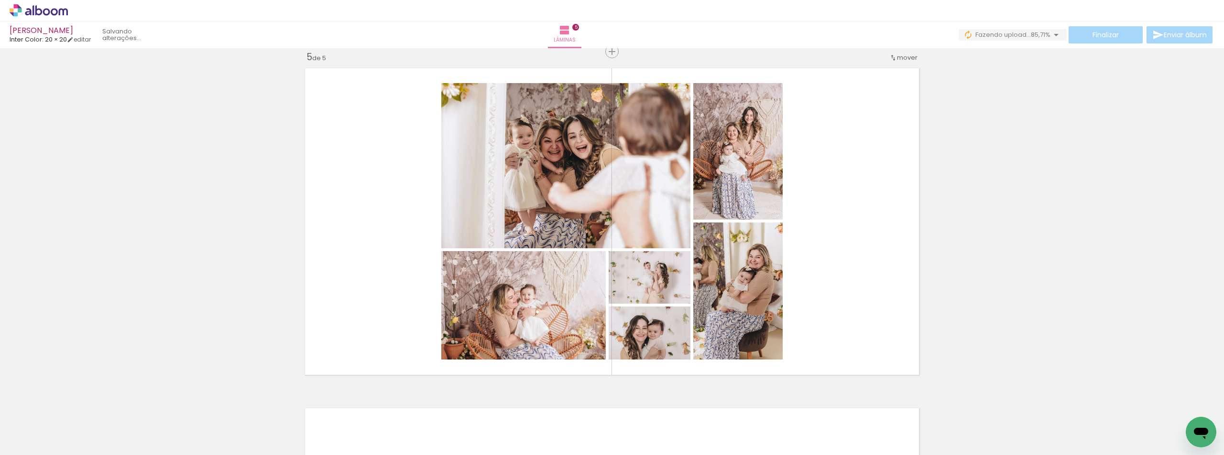
click at [38, 443] on span "Adicionar Fotos" at bounding box center [34, 442] width 29 height 11
click at [0, 0] on input "file" at bounding box center [0, 0] width 0 height 0
drag, startPoint x: 1124, startPoint y: 452, endPoint x: 11, endPoint y: 30, distance: 1189.8
click at [1140, 455] on html "link( href="../../bower_components/polymer/polymer.html" rel="import" ) picture…" at bounding box center [612, 227] width 1224 height 455
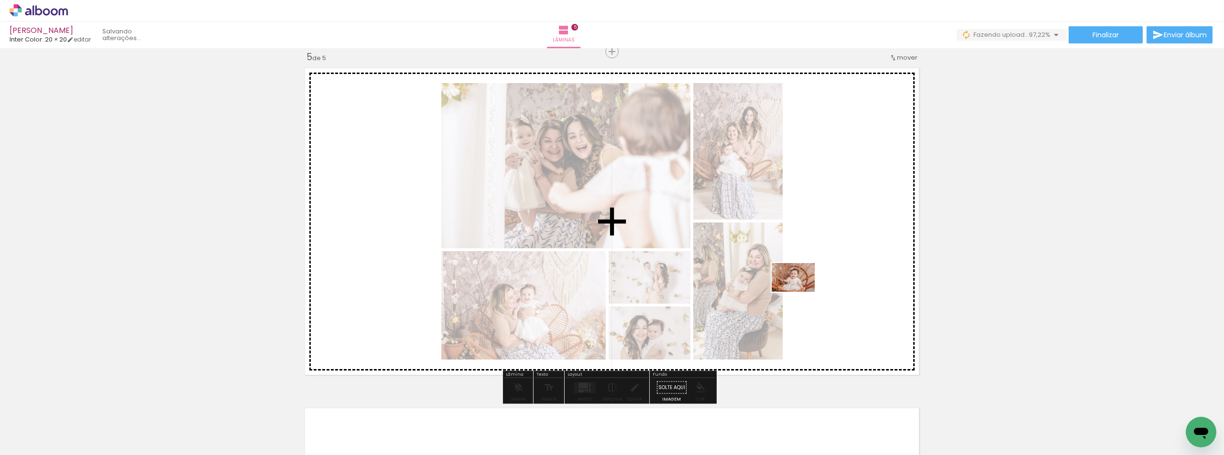
drag, startPoint x: 1160, startPoint y: 431, endPoint x: 800, endPoint y: 292, distance: 385.2
click at [800, 292] on quentale-workspace at bounding box center [612, 227] width 1224 height 455
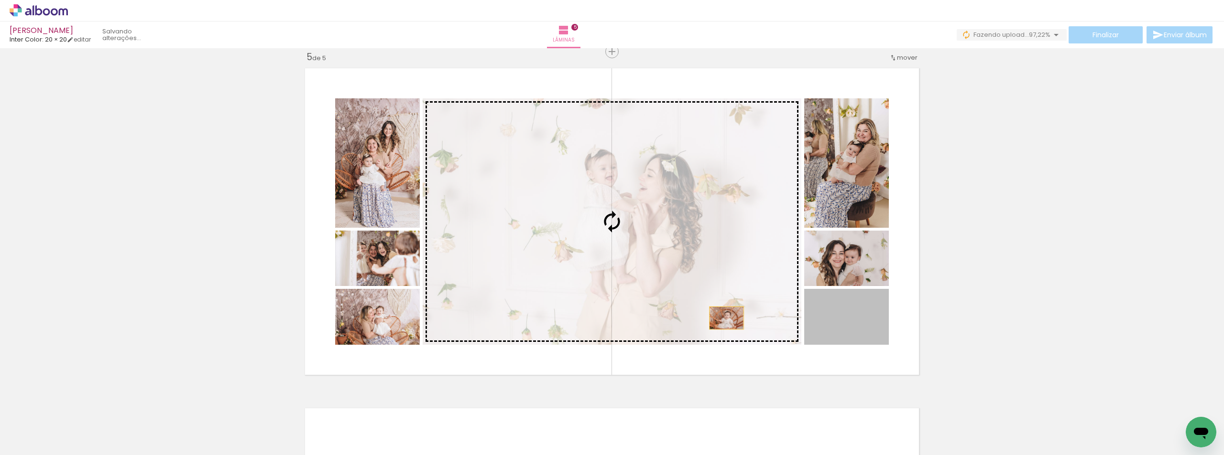
drag, startPoint x: 723, startPoint y: 318, endPoint x: 547, endPoint y: 294, distance: 177.1
click at [0, 0] on slot at bounding box center [0, 0] width 0 height 0
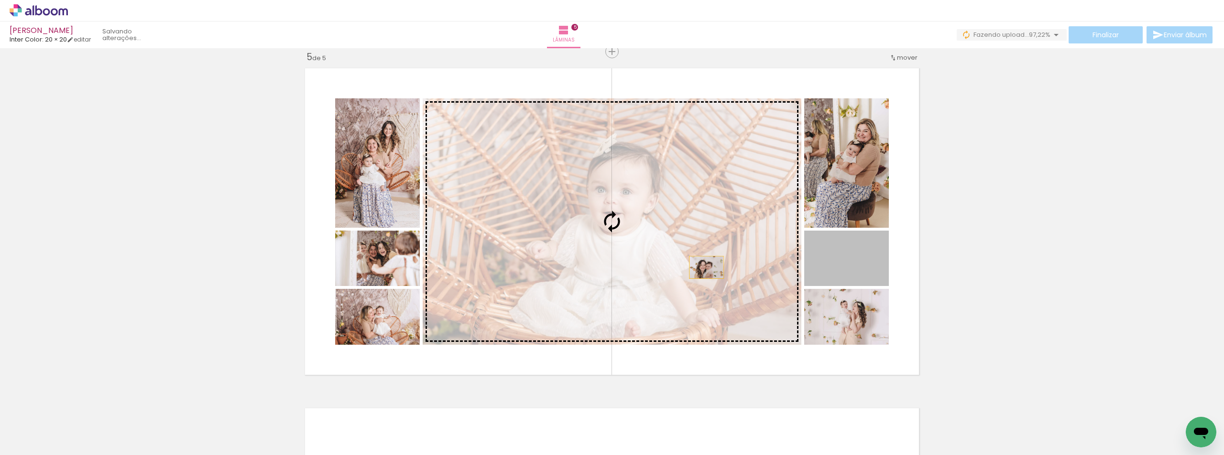
drag, startPoint x: 852, startPoint y: 277, endPoint x: 678, endPoint y: 265, distance: 173.9
click at [0, 0] on slot at bounding box center [0, 0] width 0 height 0
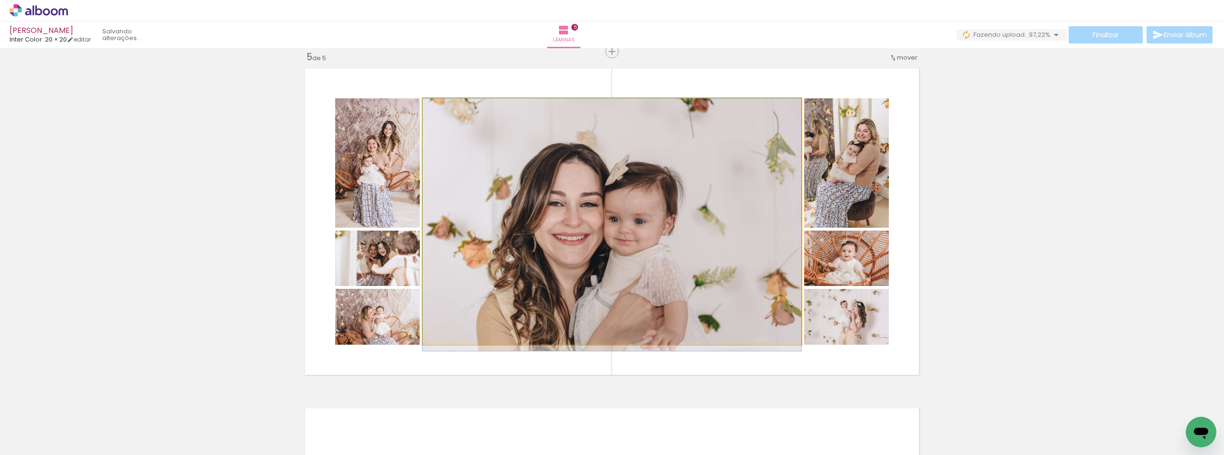
drag, startPoint x: 698, startPoint y: 263, endPoint x: 743, endPoint y: 269, distance: 45.3
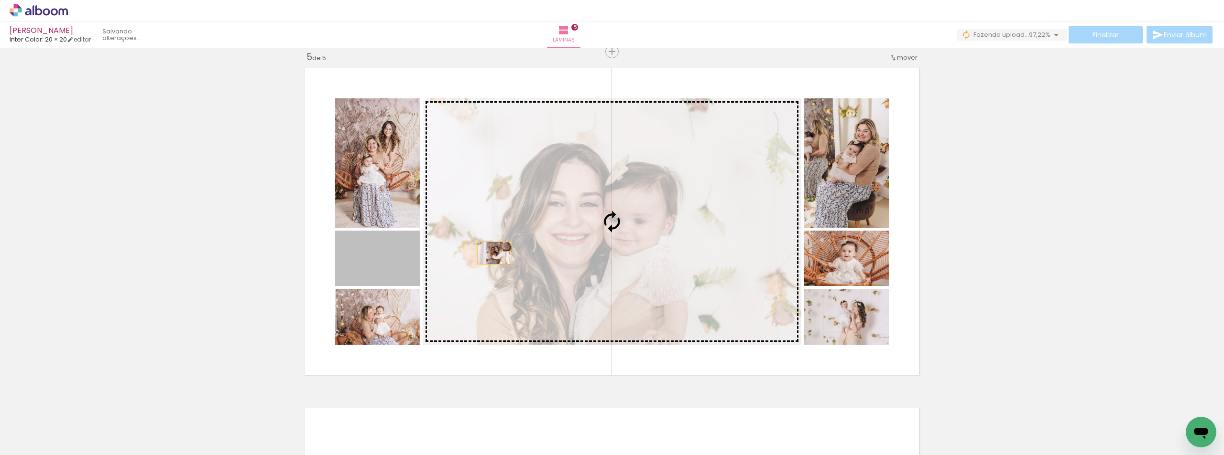
drag, startPoint x: 399, startPoint y: 263, endPoint x: 547, endPoint y: 247, distance: 148.5
click at [0, 0] on slot at bounding box center [0, 0] width 0 height 0
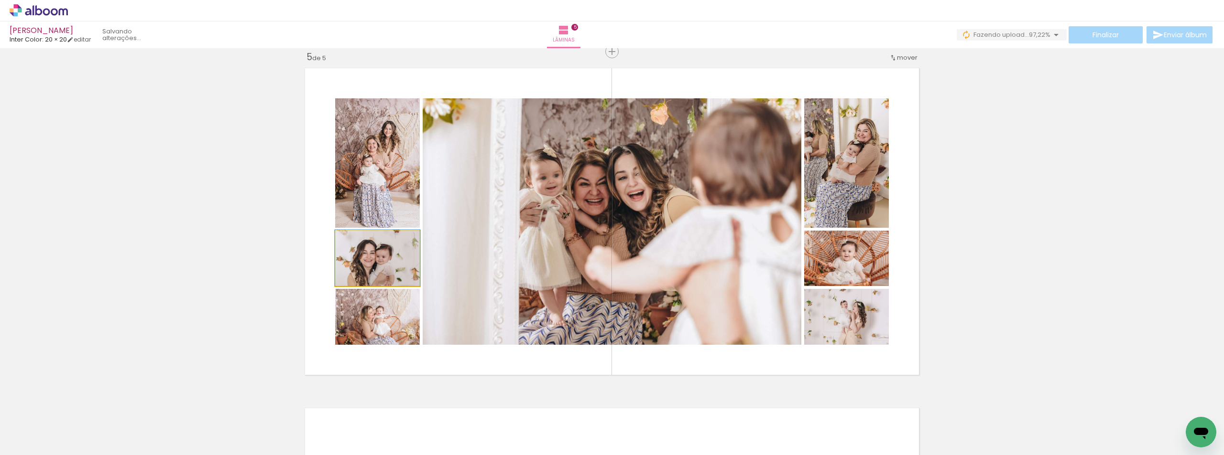
drag, startPoint x: 396, startPoint y: 270, endPoint x: 398, endPoint y: 200, distance: 69.3
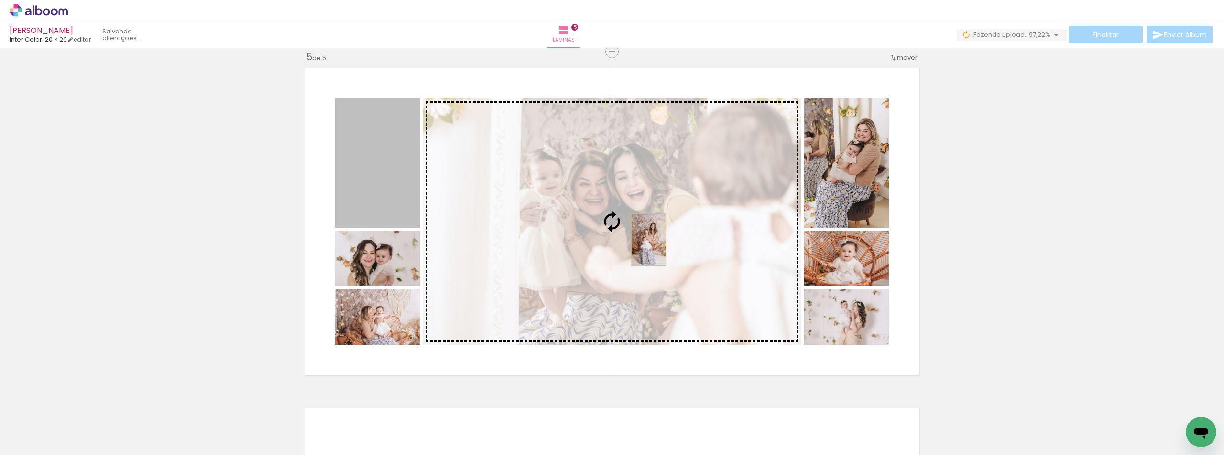
drag, startPoint x: 413, startPoint y: 208, endPoint x: 645, endPoint y: 240, distance: 233.5
click at [0, 0] on slot at bounding box center [0, 0] width 0 height 0
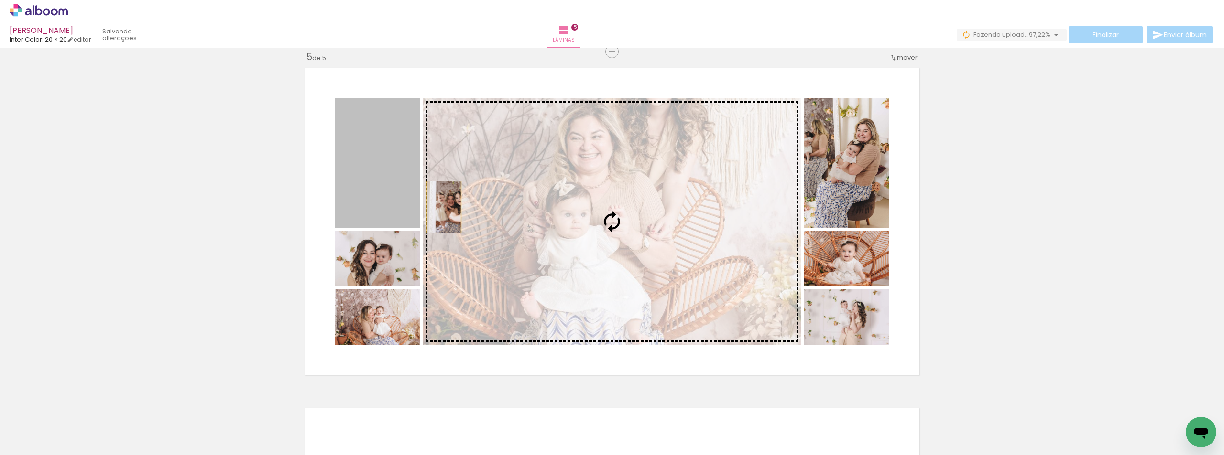
drag, startPoint x: 391, startPoint y: 198, endPoint x: 601, endPoint y: 249, distance: 216.0
click at [0, 0] on slot at bounding box center [0, 0] width 0 height 0
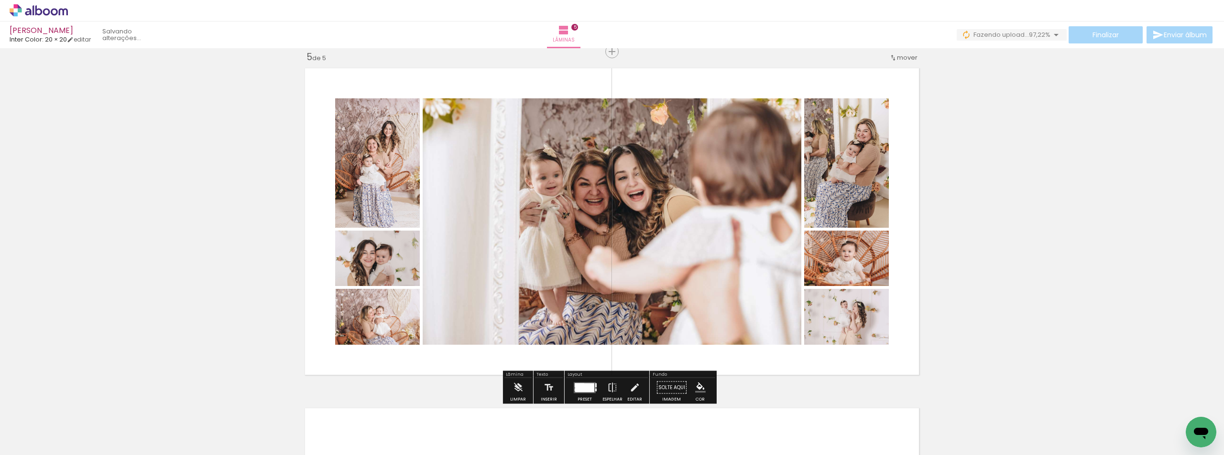
click at [588, 389] on div at bounding box center [584, 387] width 19 height 9
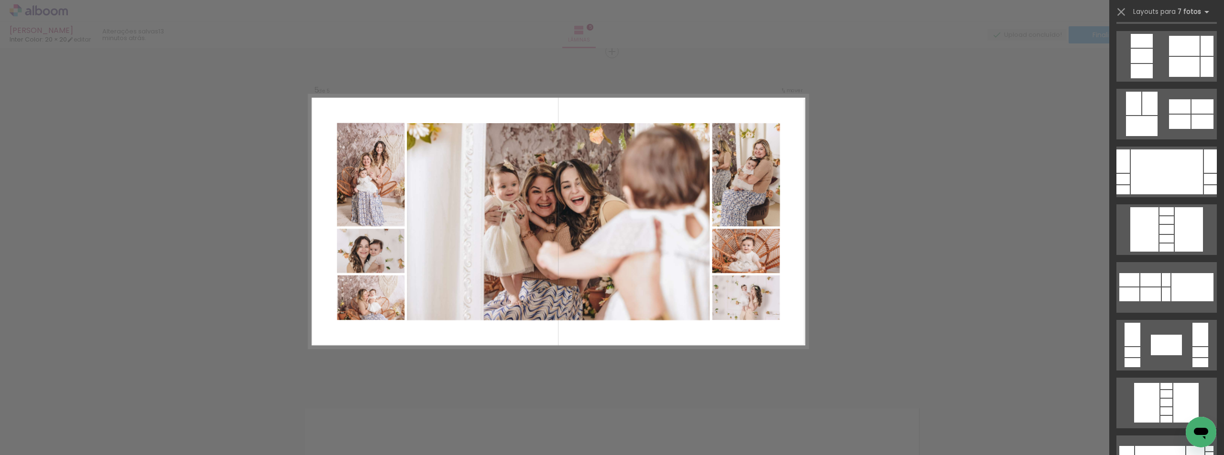
scroll to position [0, 0]
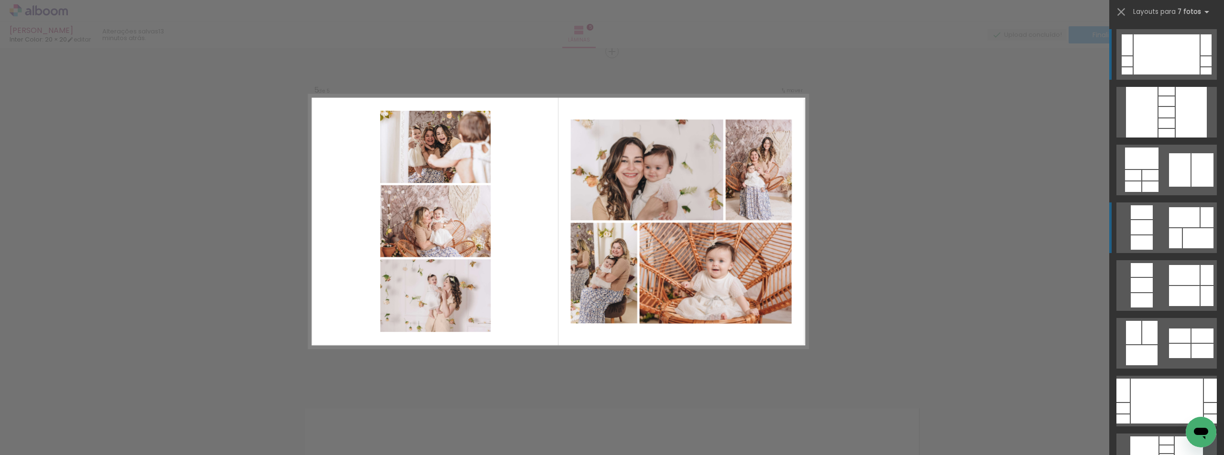
click at [1171, 233] on div at bounding box center [1175, 238] width 13 height 20
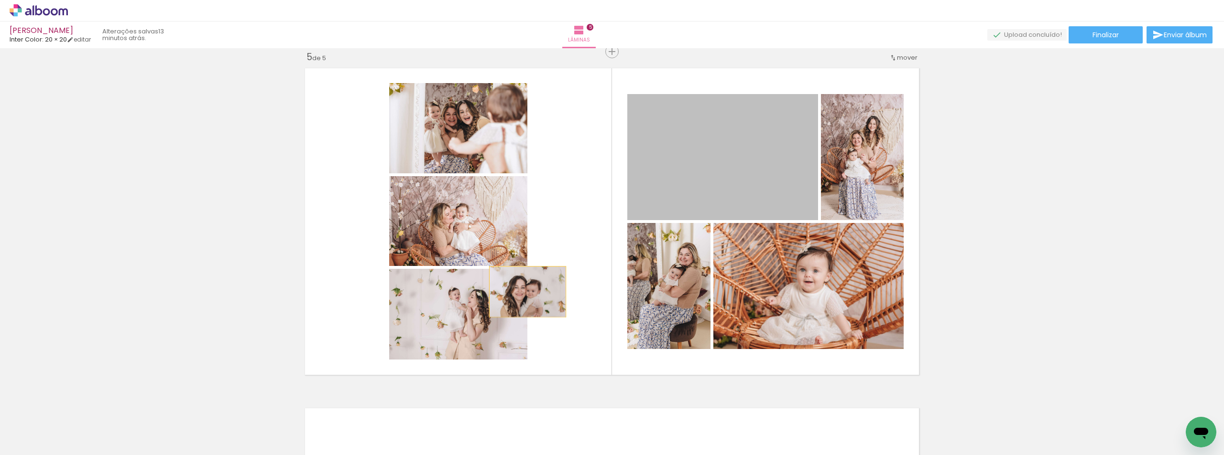
drag, startPoint x: 714, startPoint y: 179, endPoint x: 489, endPoint y: 302, distance: 256.3
click at [0, 0] on slot at bounding box center [0, 0] width 0 height 0
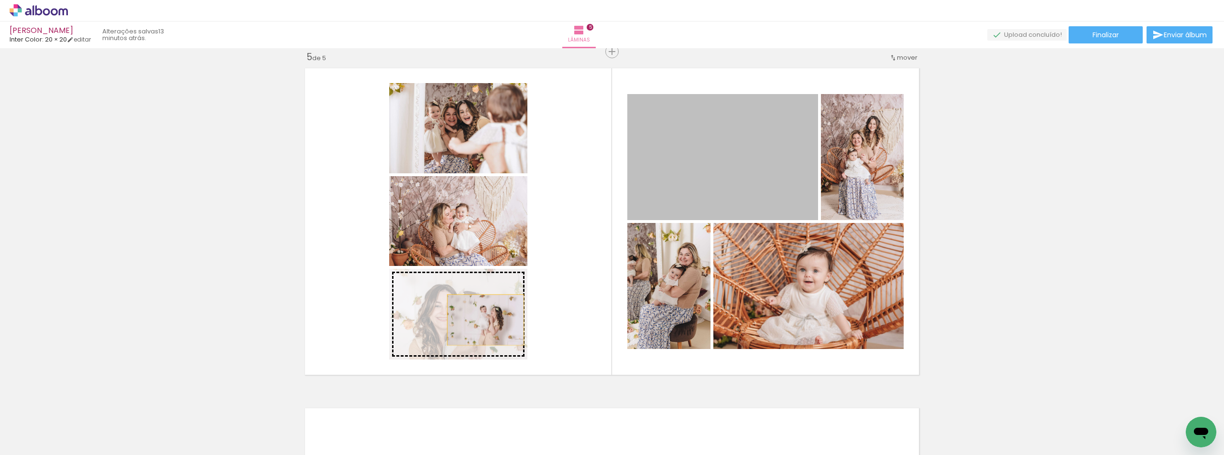
drag, startPoint x: 730, startPoint y: 179, endPoint x: 481, endPoint y: 320, distance: 285.7
click at [0, 0] on slot at bounding box center [0, 0] width 0 height 0
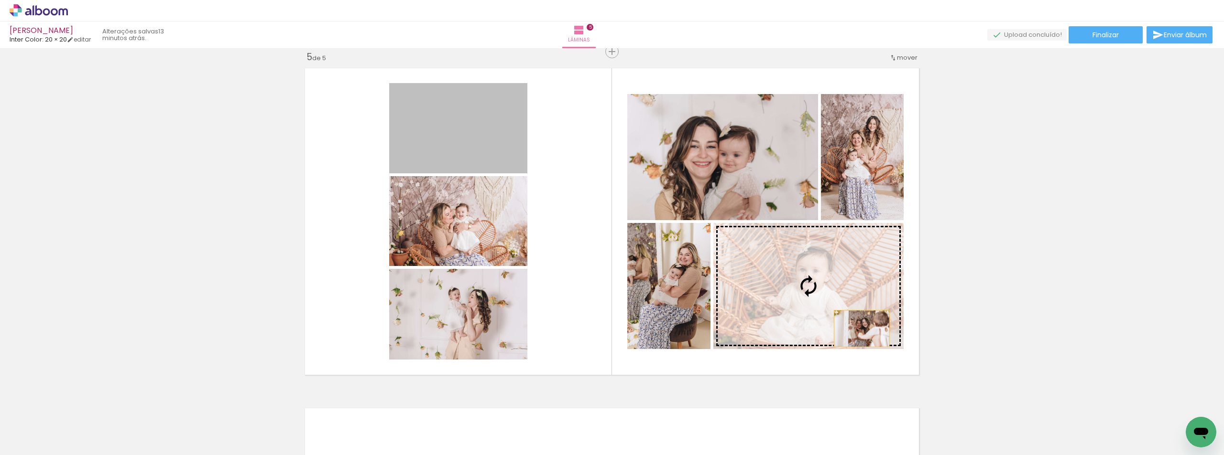
drag, startPoint x: 491, startPoint y: 135, endPoint x: 857, endPoint y: 329, distance: 413.5
click at [0, 0] on slot at bounding box center [0, 0] width 0 height 0
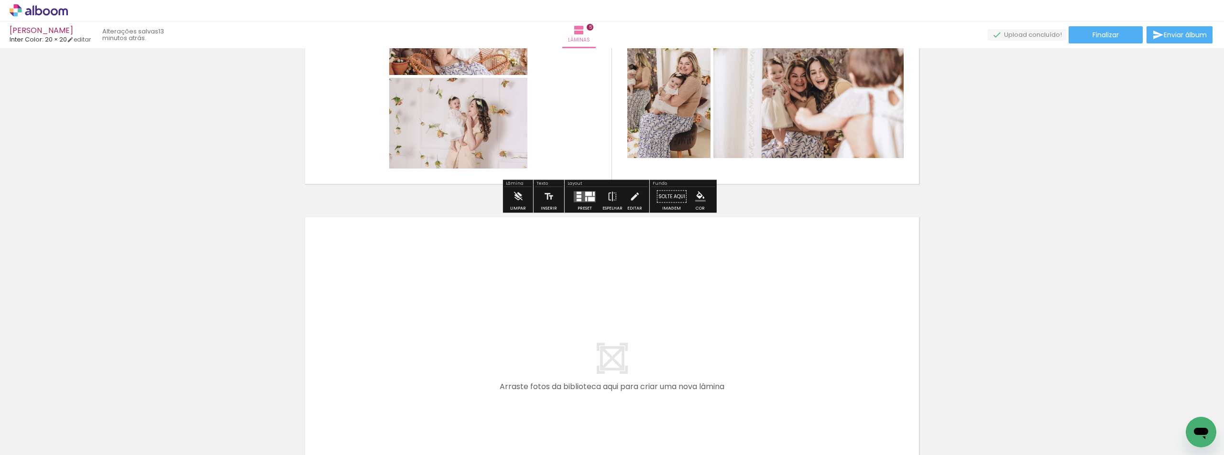
scroll to position [1732, 0]
